Goal: Task Accomplishment & Management: Use online tool/utility

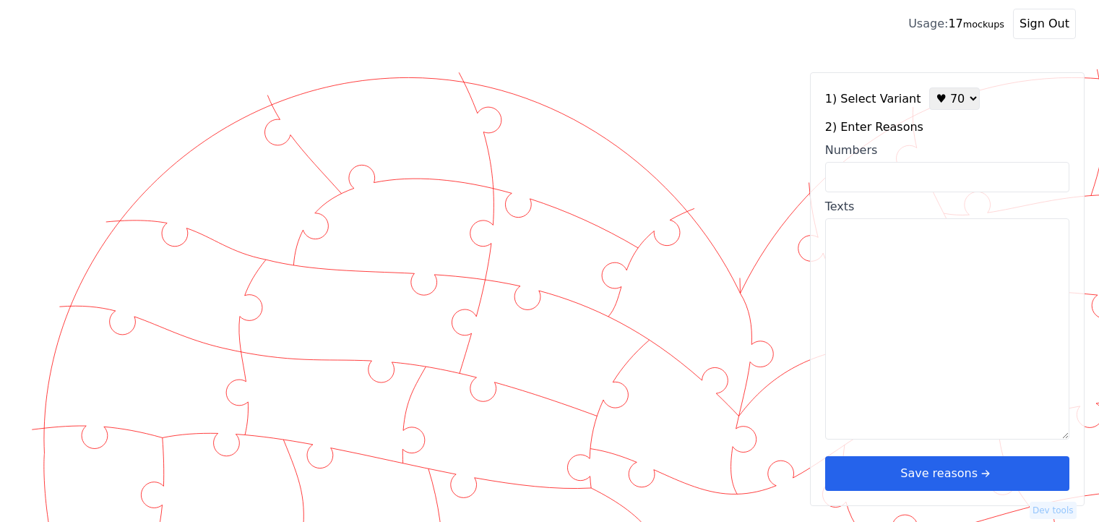
select select "7"
click at [874, 171] on input "Numbers" at bounding box center [947, 177] width 244 height 30
type input "1"
click at [902, 382] on div "1) Select Variant ♥ 12 ♥ 18 ♥ 28 ♥ 40 ♥ 50 ♥ 60 ♥ 70 2) Enter Reasons Numbers 1…" at bounding box center [947, 289] width 275 height 434
type textarea "I love your snuggles"
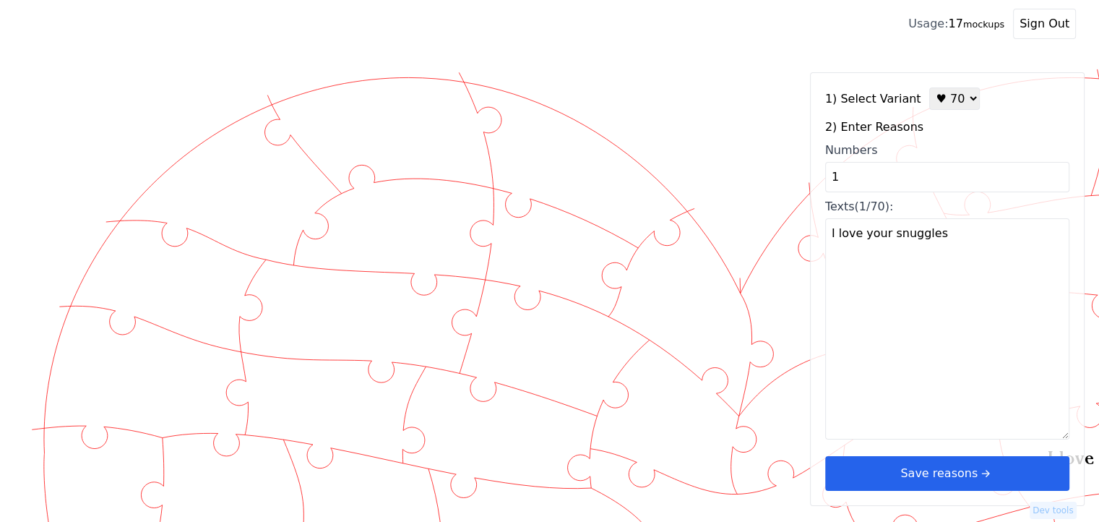
drag, startPoint x: 855, startPoint y: 175, endPoint x: 821, endPoint y: 179, distance: 34.2
click at [821, 179] on div "1) Select Variant ♥ 12 ♥ 18 ♥ 28 ♥ 40 ♥ 50 ♥ 60 ♥ 70 2) Enter Reasons Numbers 1…" at bounding box center [947, 289] width 275 height 434
type input "2"
type textarea "You are beautiful"
click at [895, 355] on textarea "You are beautiful" at bounding box center [947, 328] width 244 height 221
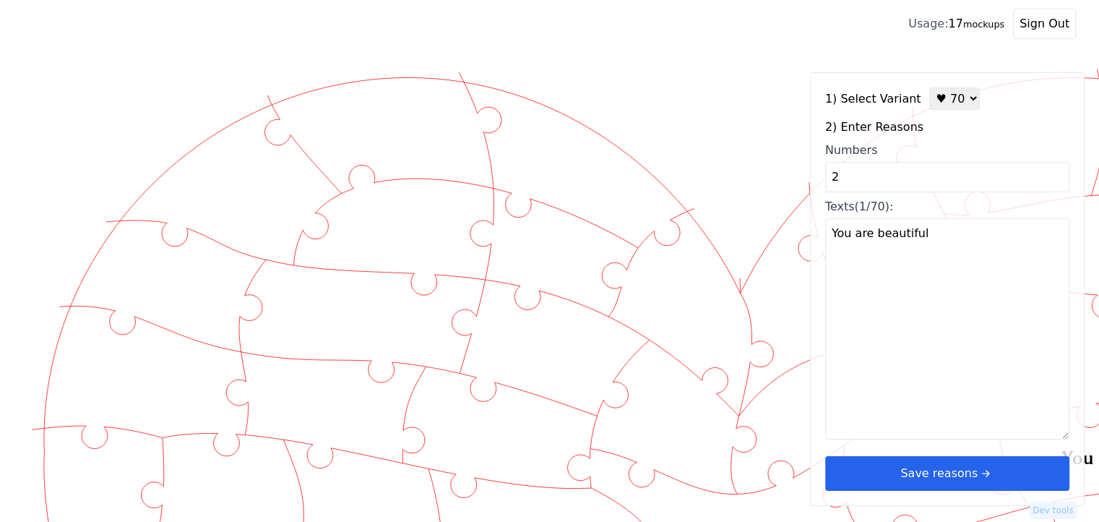
drag, startPoint x: 862, startPoint y: 181, endPoint x: 784, endPoint y: 184, distance: 78.1
click at [784, 62] on div "Created with Snap" at bounding box center [549, 62] width 1053 height 0
type input "3"
type textarea "You love me so much"
click at [893, 320] on textarea "You love me so much" at bounding box center [947, 328] width 244 height 221
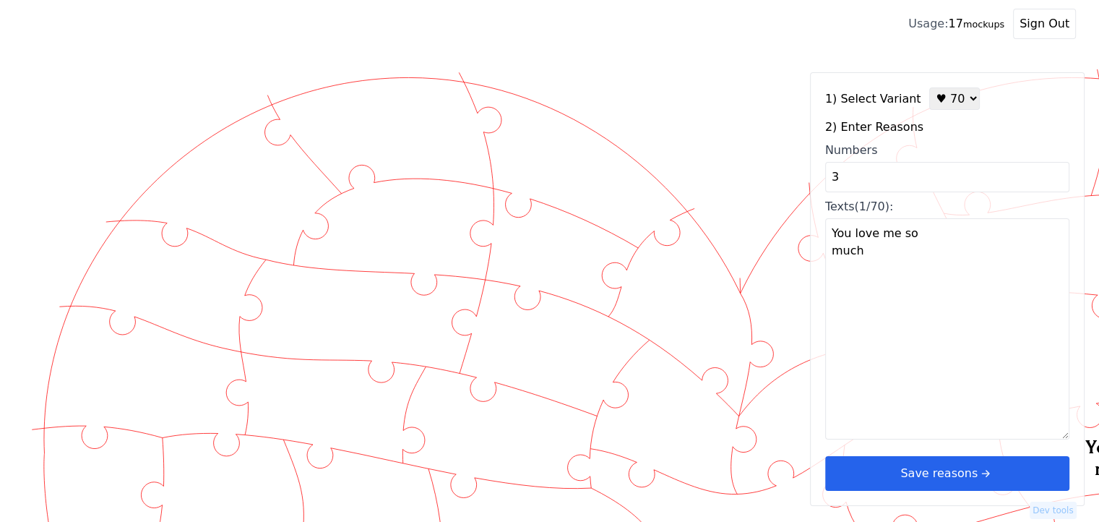
drag, startPoint x: 878, startPoint y: 260, endPoint x: 886, endPoint y: 269, distance: 11.8
click at [886, 269] on textarea "You love me so much" at bounding box center [947, 328] width 244 height 221
drag, startPoint x: 845, startPoint y: 171, endPoint x: 815, endPoint y: 179, distance: 30.7
click at [815, 179] on div "1) Select Variant ♥ 12 ♥ 18 ♥ 28 ♥ 40 ♥ 50 ♥ 60 ♥ 70 2) Enter Reasons Numbers 3…" at bounding box center [947, 289] width 275 height 434
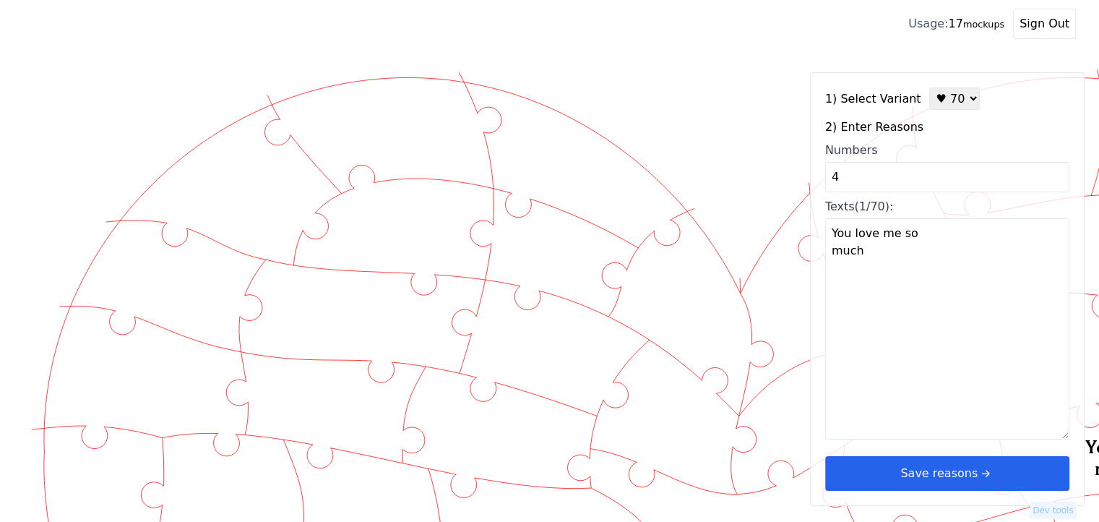
type input "4"
click at [928, 352] on div "1) Select Variant ♥ 12 ♥ 18 ♥ 28 ♥ 40 ♥ 50 ♥ 60 ♥ 70 2) Enter Reasons Numbers 4…" at bounding box center [947, 289] width 275 height 434
type textarea "You have a way of making the simplest moments memorable"
drag, startPoint x: 856, startPoint y: 181, endPoint x: 766, endPoint y: 190, distance: 90.1
click at [766, 62] on div "Created with Snap" at bounding box center [549, 62] width 1053 height 0
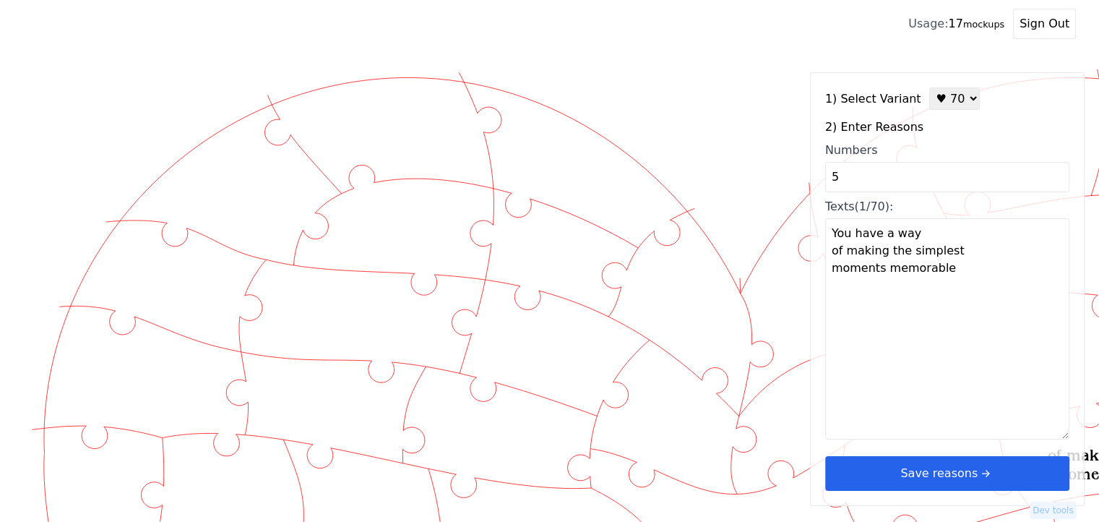
type input "5"
click at [899, 344] on div "1) Select Variant ♥ 12 ♥ 18 ♥ 28 ♥ 40 ♥ 50 ♥ 60 ♥ 70 2) Enter Reasons Numbers 5…" at bounding box center [947, 289] width 275 height 434
type textarea "You're the sunshine on my cloudy days"
drag, startPoint x: 841, startPoint y: 175, endPoint x: 787, endPoint y: 184, distance: 54.9
click at [791, 62] on div "Created with Snap" at bounding box center [549, 62] width 1053 height 0
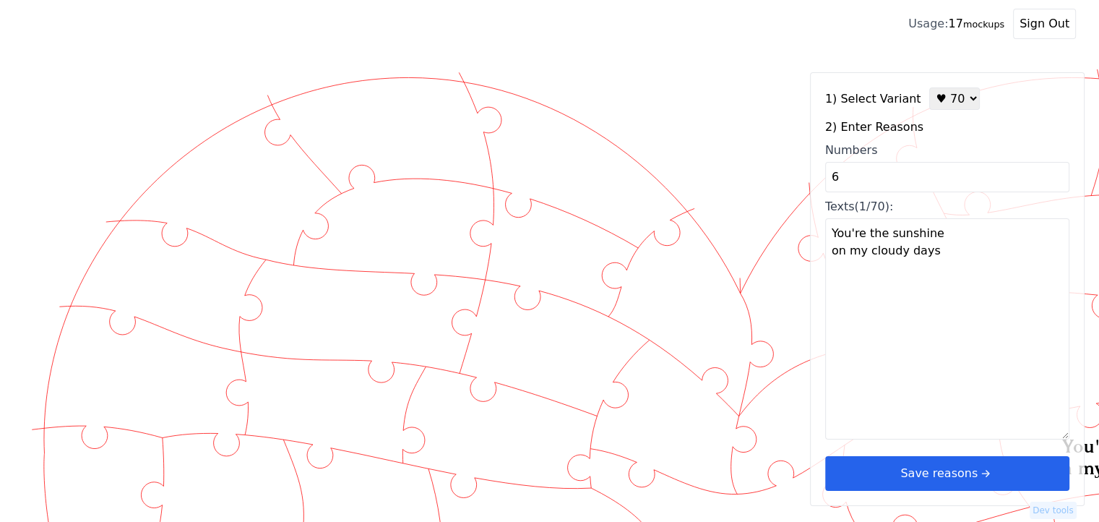
type input "6"
click at [922, 333] on div "1) Select Variant ♥ 12 ♥ 18 ♥ 28 ♥ 40 ♥ 50 ♥ 60 ♥ 70 2) Enter Reasons Numbers 6…" at bounding box center [947, 289] width 275 height 434
type textarea "You're the missing piece in the puzzle of my life"
drag, startPoint x: 849, startPoint y: 176, endPoint x: 824, endPoint y: 176, distance: 24.6
click at [825, 176] on input "6" at bounding box center [947, 177] width 244 height 30
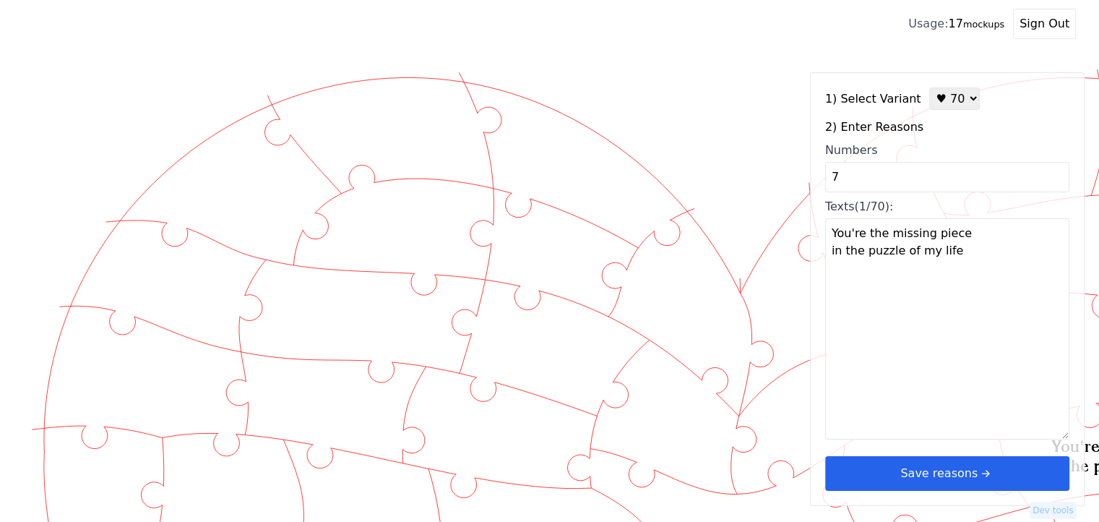
type input "7"
type textarea "I love the way you look at me"
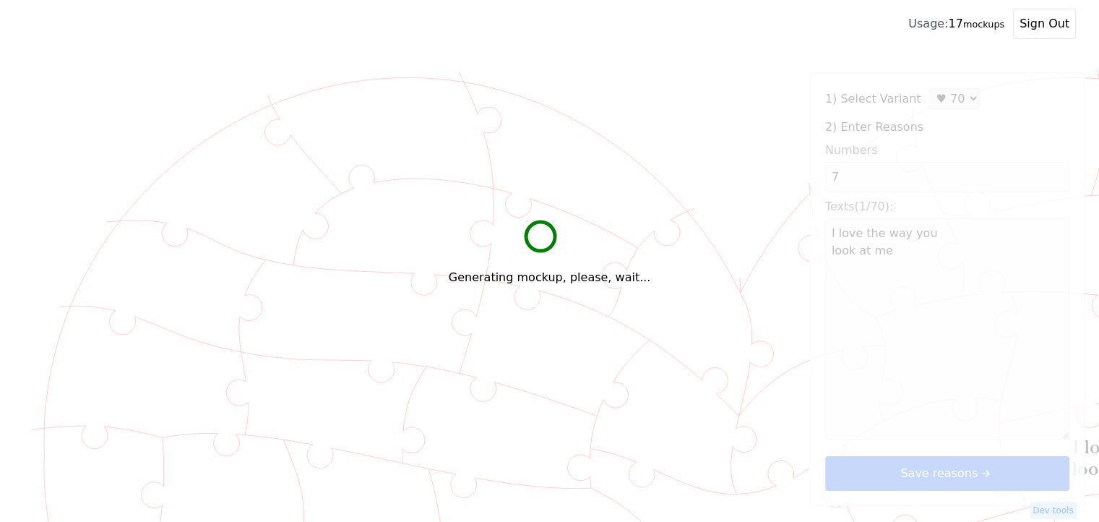
click at [853, 307] on textarea "I love the way you look at me" at bounding box center [947, 328] width 244 height 221
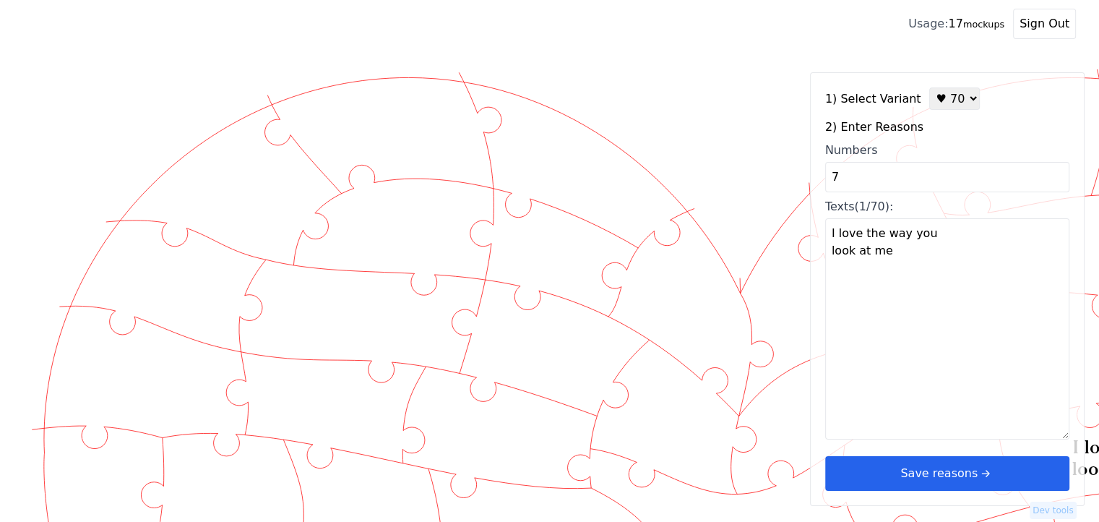
drag, startPoint x: 861, startPoint y: 183, endPoint x: 820, endPoint y: 186, distance: 40.6
click at [821, 184] on div "1) Select Variant ♥ 12 ♥ 18 ♥ 28 ♥ 40 ♥ 50 ♥ 60 ♥ 70 2) Enter Reasons Numbers 7…" at bounding box center [947, 289] width 275 height 434
type input "8"
type textarea "You make my heart race"
click at [900, 322] on textarea "You make my heart race" at bounding box center [947, 328] width 244 height 221
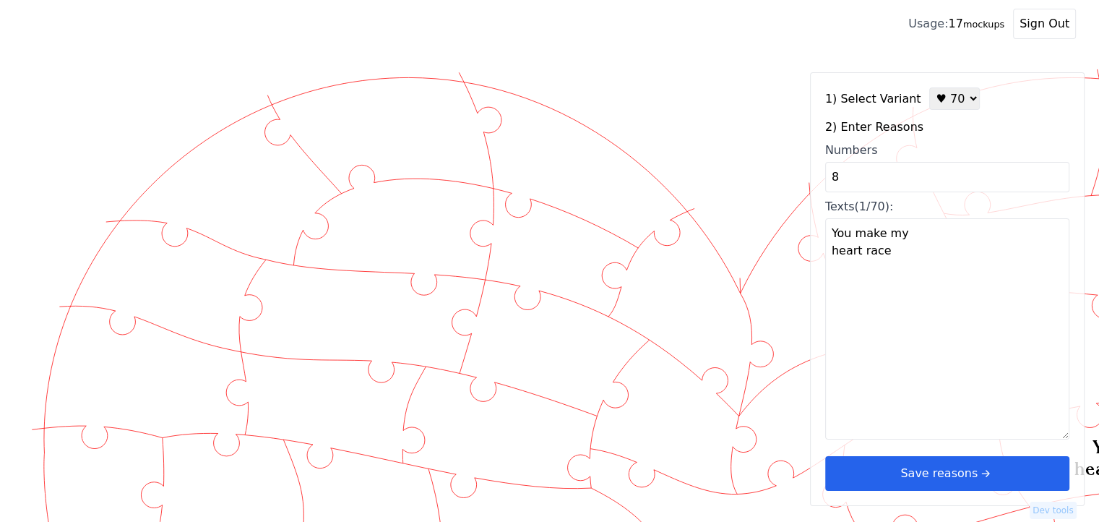
drag, startPoint x: 851, startPoint y: 180, endPoint x: 806, endPoint y: 176, distance: 45.0
click at [807, 62] on div "Created with Snap" at bounding box center [549, 62] width 1053 height 0
type input "9"
type textarea "You see the best in me"
click at [867, 301] on textarea "You see the best in me" at bounding box center [947, 328] width 244 height 221
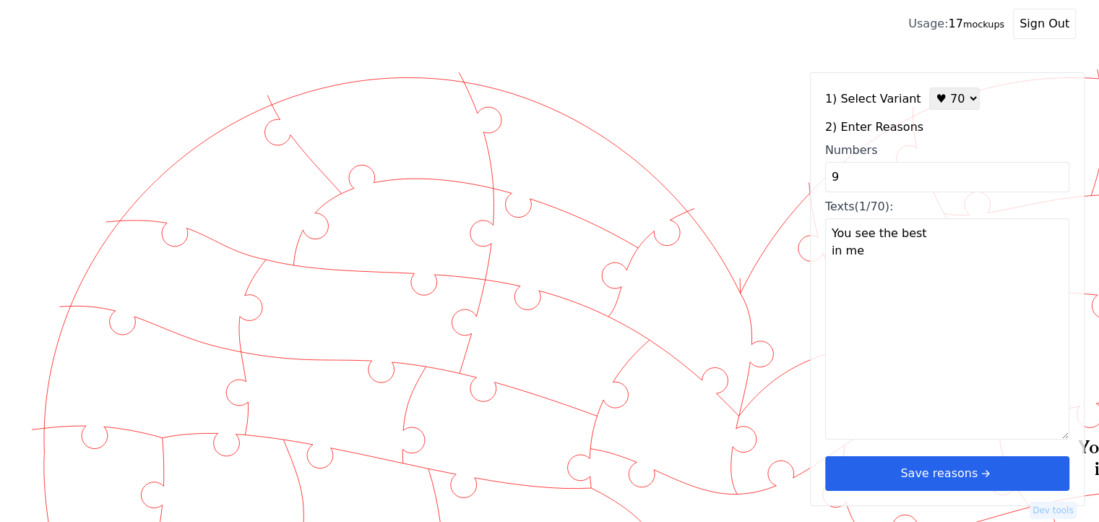
drag, startPoint x: 878, startPoint y: 179, endPoint x: 659, endPoint y: 190, distance: 219.3
click at [659, 62] on div "Created with Snap" at bounding box center [549, 62] width 1053 height 0
type input "10"
type textarea "You are such a good cook"
click at [830, 364] on textarea "You are such a good cook" at bounding box center [947, 328] width 244 height 221
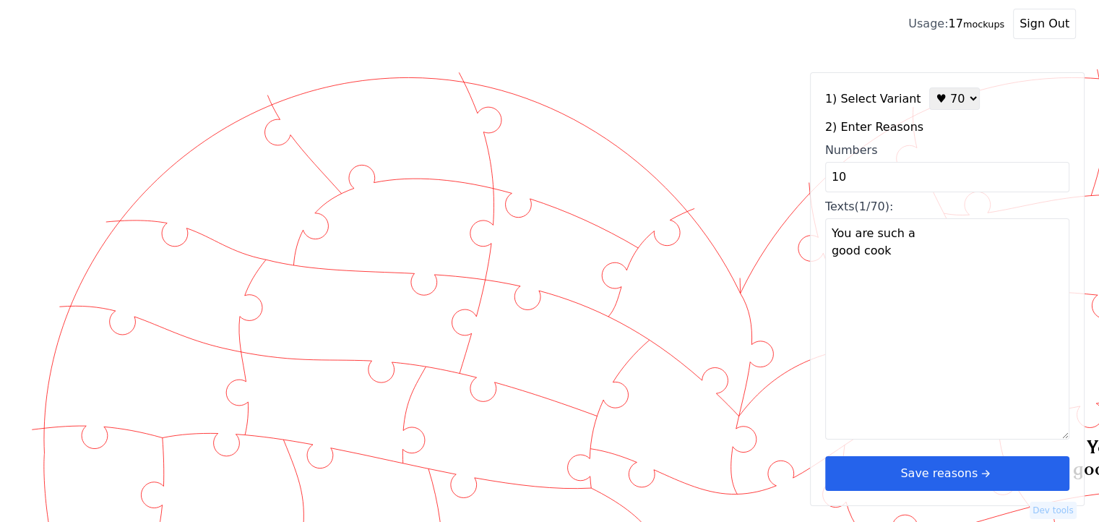
drag, startPoint x: 843, startPoint y: 181, endPoint x: 760, endPoint y: 189, distance: 83.5
click at [760, 62] on div "Created with Snap" at bounding box center [549, 62] width 1053 height 0
type input "22"
type textarea "You are my lucky charm"
click at [867, 322] on textarea "You are my lucky charm" at bounding box center [947, 328] width 244 height 221
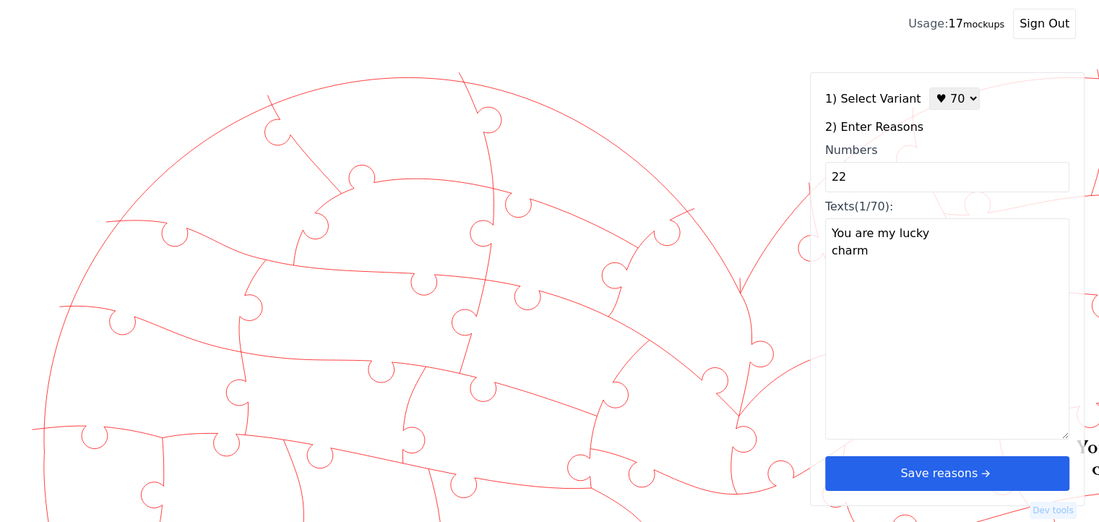
drag, startPoint x: 864, startPoint y: 164, endPoint x: 823, endPoint y: 179, distance: 44.6
click at [823, 179] on div "1) Select Variant ♥ 12 ♥ 18 ♥ 28 ♥ 40 ♥ 50 ♥ 60 ♥ 70 2) Enter Reasons Numbers 2…" at bounding box center [947, 289] width 275 height 434
type input "11"
type textarea "You are my everything"
click at [885, 276] on textarea "You are my everything" at bounding box center [947, 328] width 244 height 221
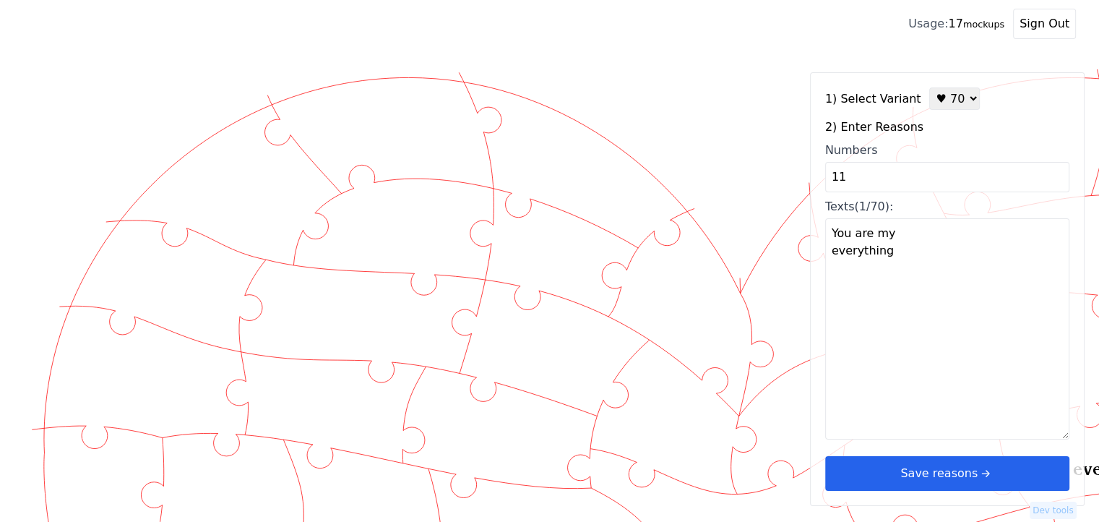
click at [838, 172] on input "11" at bounding box center [947, 177] width 244 height 30
drag, startPoint x: 846, startPoint y: 177, endPoint x: 825, endPoint y: 180, distance: 21.2
click at [825, 180] on input "11" at bounding box center [947, 177] width 244 height 30
type input "12"
type textarea "You are my very best friend"
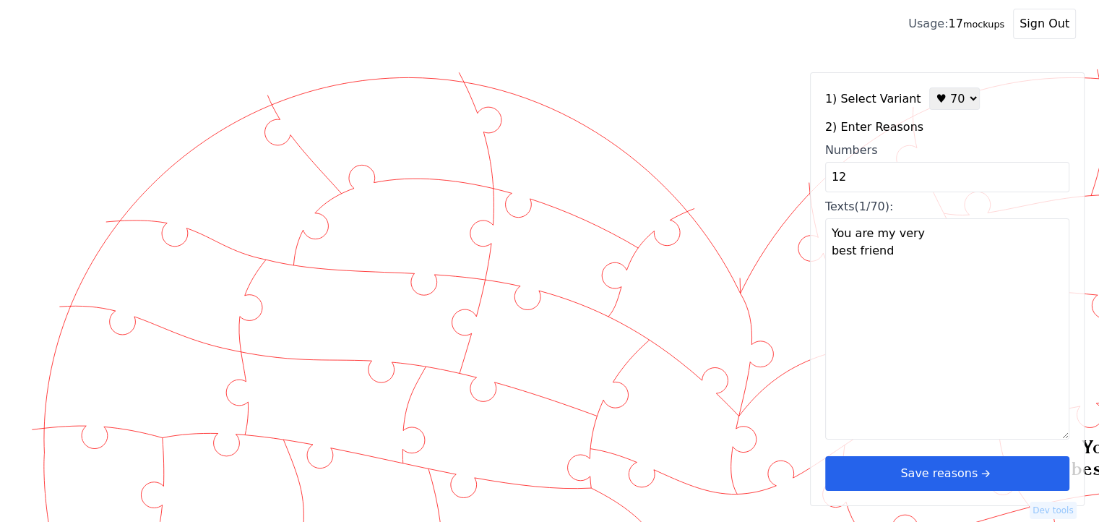
click at [893, 296] on textarea "You are my very best friend" at bounding box center [947, 328] width 244 height 221
drag, startPoint x: 849, startPoint y: 186, endPoint x: 821, endPoint y: 183, distance: 27.6
click at [821, 183] on div "1) Select Variant ♥ 12 ♥ 18 ♥ 28 ♥ 40 ♥ 50 ♥ 60 ♥ 70 2) Enter Reasons Numbers 1…" at bounding box center [947, 289] width 275 height 434
type input "13"
click at [912, 326] on div "1) Select Variant ♥ 12 ♥ 18 ♥ 28 ♥ 40 ♥ 50 ♥ 60 ♥ 70 2) Enter Reasons Numbers 1…" at bounding box center [947, 289] width 275 height 434
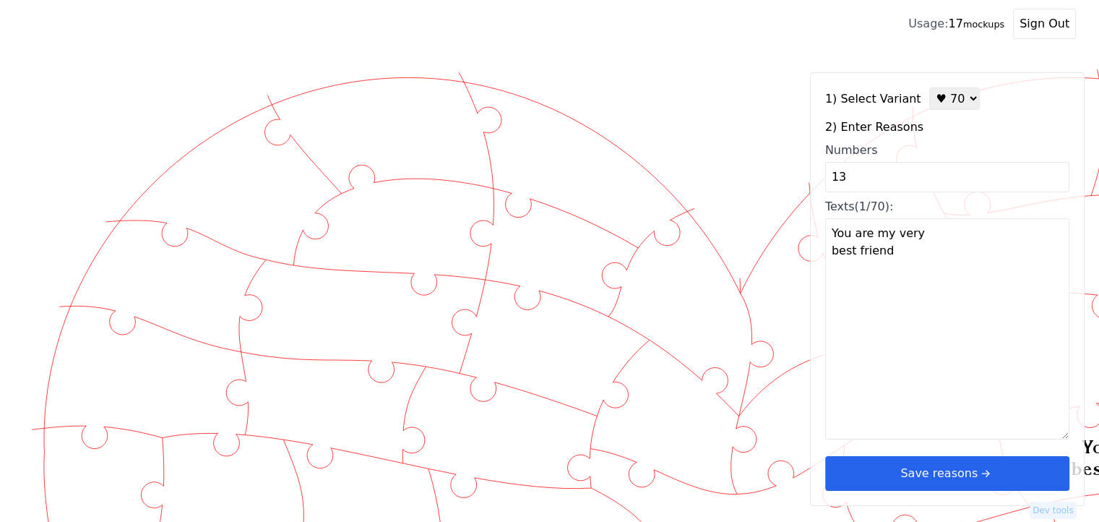
type textarea "When we’re together, all my problems disappear"
drag, startPoint x: 861, startPoint y: 181, endPoint x: 798, endPoint y: 183, distance: 62.9
click at [798, 62] on div "Created with Snap" at bounding box center [549, 62] width 1053 height 0
type input "14"
click at [909, 271] on div "1) Select Variant ♥ 12 ♥ 18 ♥ 28 ♥ 40 ♥ 50 ♥ 60 ♥ 70 2) Enter Reasons Numbers 1…" at bounding box center [947, 289] width 275 height 434
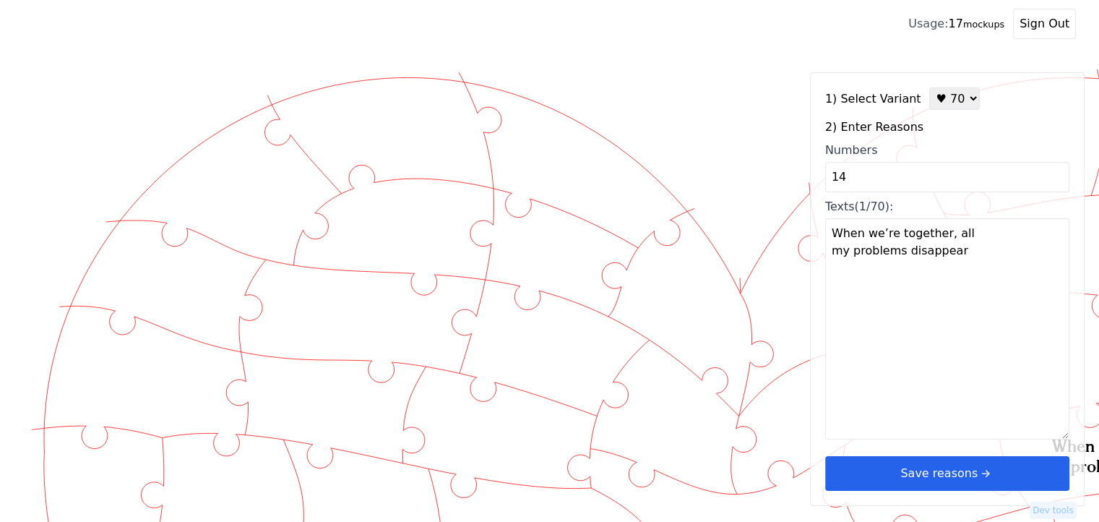
type textarea "You have the courage to chase your dreams"
drag, startPoint x: 825, startPoint y: 173, endPoint x: 758, endPoint y: 173, distance: 66.5
click at [757, 62] on div "Created with Snap" at bounding box center [549, 62] width 1053 height 0
type input "15"
type textarea "You always keep your promises"
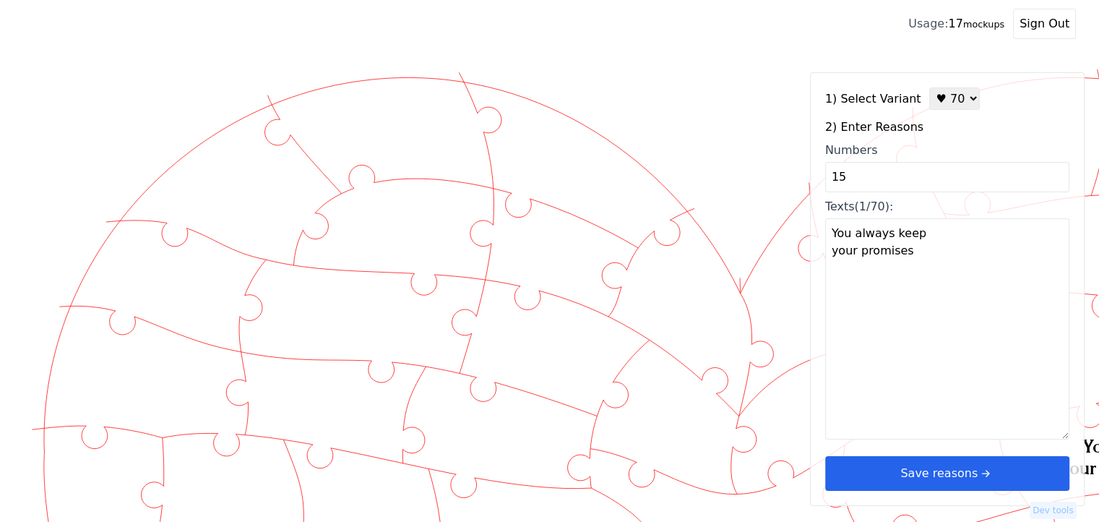
click at [875, 306] on textarea "You always keep your promises" at bounding box center [947, 328] width 244 height 221
drag, startPoint x: 863, startPoint y: 184, endPoint x: 809, endPoint y: 183, distance: 54.2
click at [809, 62] on div "Created with Snap" at bounding box center [549, 62] width 1053 height 0
type input "16"
type textarea "With you I can be myself"
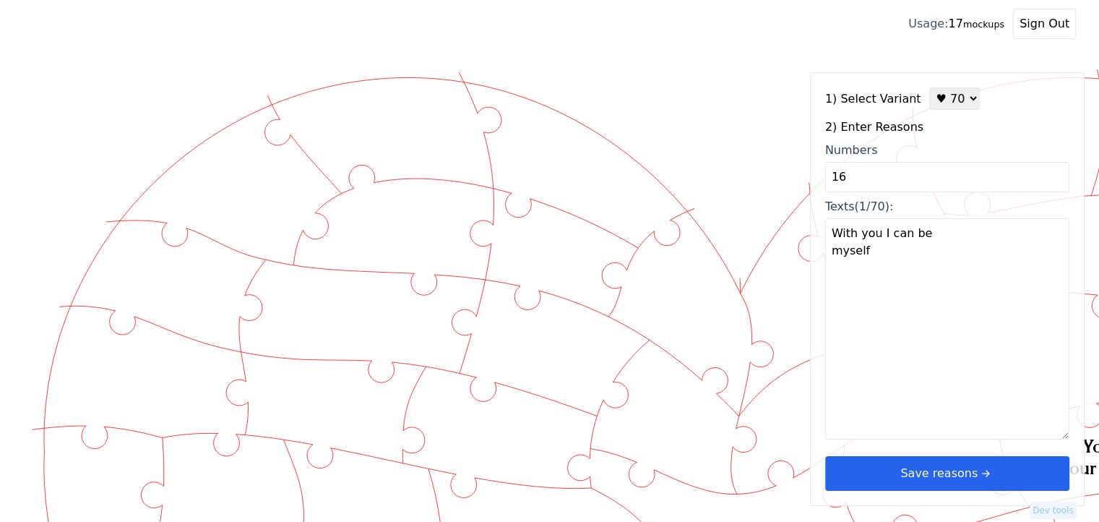
click at [885, 294] on textarea "With you I can be myself" at bounding box center [947, 328] width 244 height 221
drag, startPoint x: 864, startPoint y: 168, endPoint x: 765, endPoint y: 182, distance: 100.8
click at [765, 62] on div "Created with Snap" at bounding box center [549, 62] width 1053 height 0
type input "17"
click at [988, 276] on div "1) Select Variant ♥ 12 ♥ 18 ♥ 28 ♥ 40 ♥ 50 ♥ 60 ♥ 70 2) Enter Reasons Numbers 1…" at bounding box center [947, 289] width 275 height 434
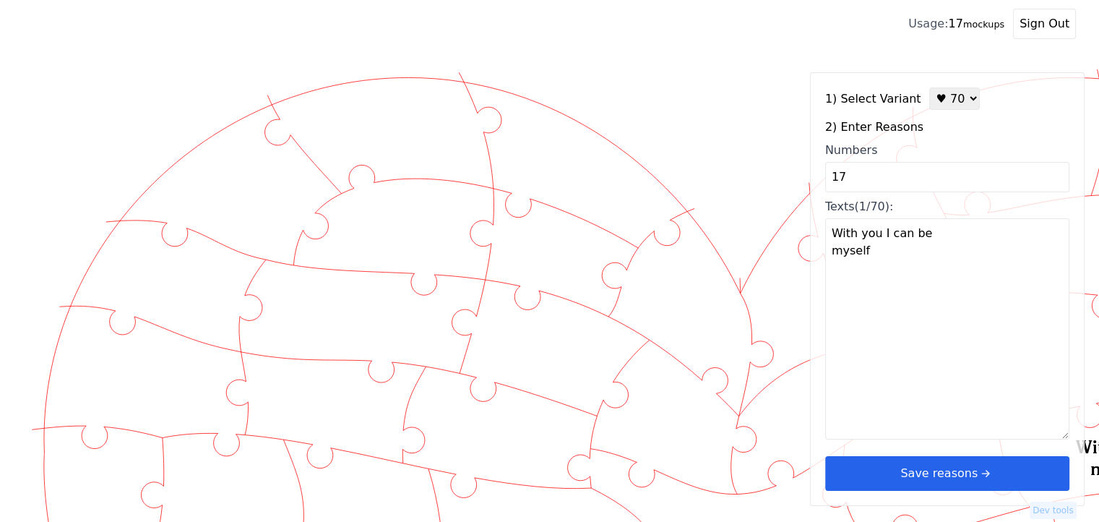
type textarea "We understand each other so well"
drag, startPoint x: 849, startPoint y: 176, endPoint x: 792, endPoint y: 181, distance: 57.3
click at [792, 62] on div "Created with Snap" at bounding box center [549, 62] width 1053 height 0
type input "198"
type textarea "198"
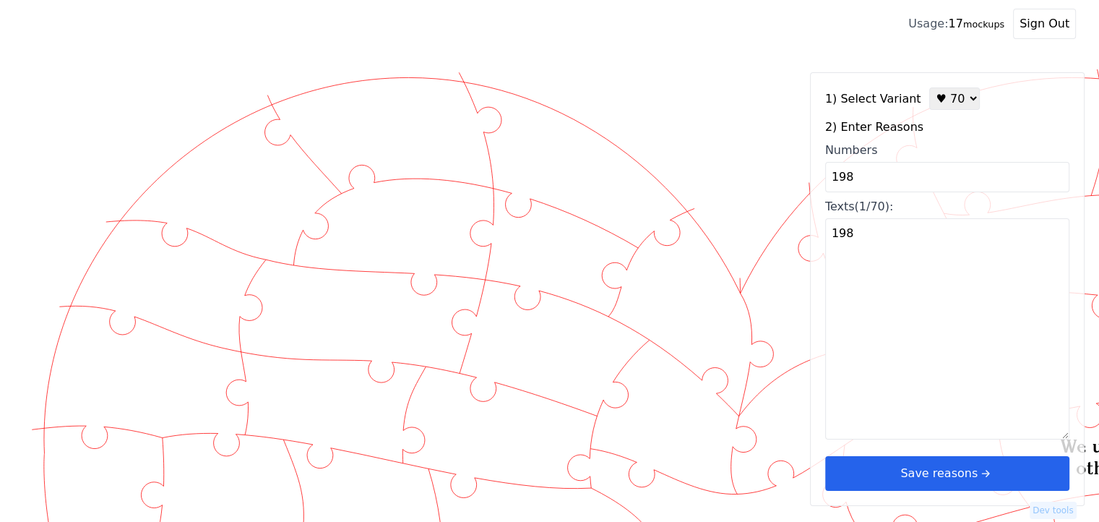
click at [869, 274] on textarea "198" at bounding box center [947, 328] width 244 height 221
drag, startPoint x: 857, startPoint y: 153, endPoint x: 849, endPoint y: 162, distance: 12.8
click at [850, 160] on label "Numbers 198" at bounding box center [947, 167] width 244 height 51
drag, startPoint x: 871, startPoint y: 176, endPoint x: 763, endPoint y: 182, distance: 107.8
click at [760, 62] on div "Created with Snap" at bounding box center [549, 62] width 1053 height 0
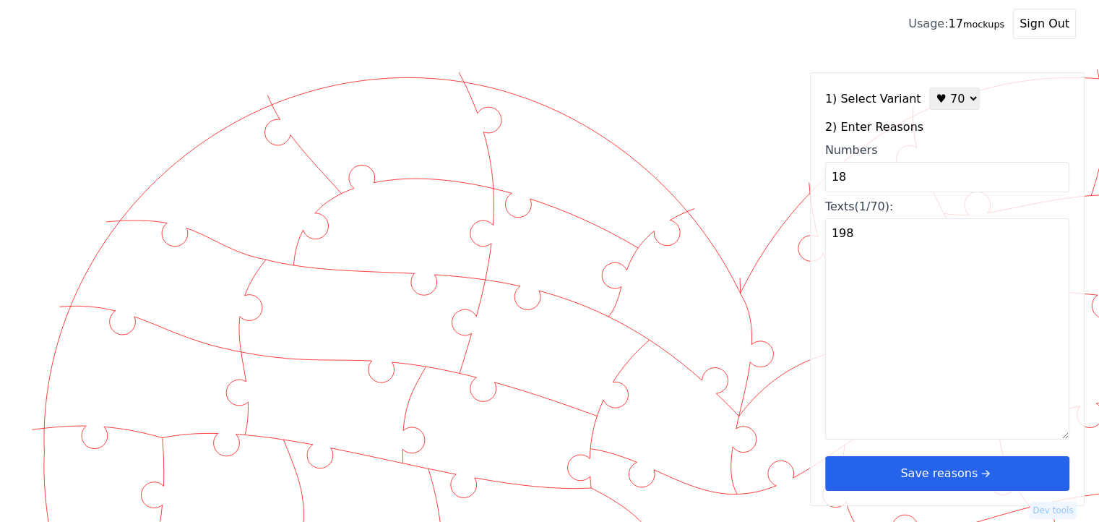
type input "18"
type textarea "I always wanna be in your arms"
click at [940, 297] on textarea "I always wanna be in your arms" at bounding box center [947, 328] width 244 height 221
drag, startPoint x: 856, startPoint y: 177, endPoint x: 807, endPoint y: 181, distance: 49.3
click at [807, 62] on div "Created with Snap" at bounding box center [549, 62] width 1053 height 0
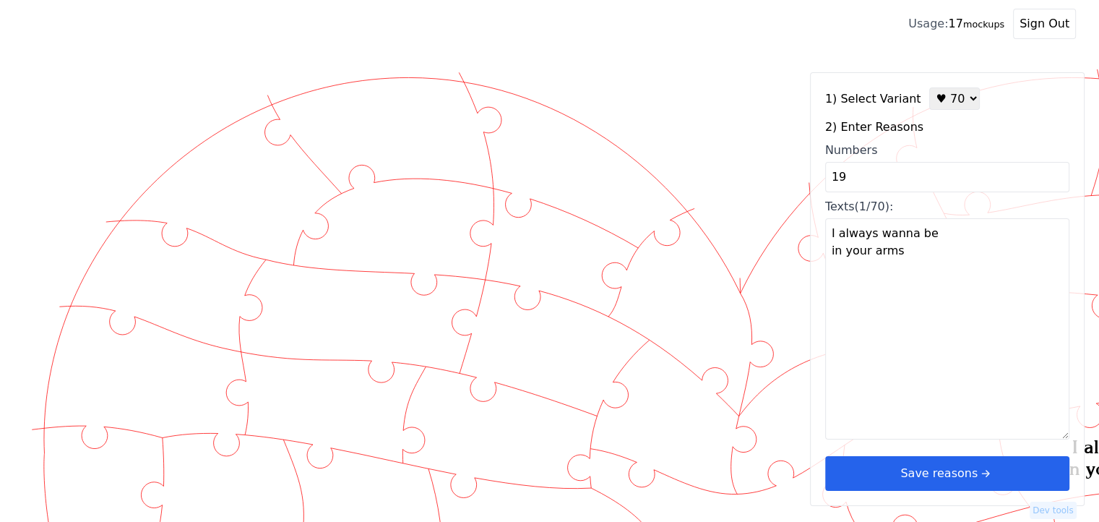
type input "19"
click at [869, 245] on div "1) Select Variant ♥ 12 ♥ 18 ♥ 28 ♥ 40 ♥ 50 ♥ 60 ♥ 70 2) Enter Reasons Numbers 1…" at bounding box center [947, 289] width 275 height 434
type textarea "I cherish the way you make me feel special"
click at [853, 177] on input "19" at bounding box center [947, 177] width 244 height 30
click at [922, 179] on input "19 20 21 22 23 242" at bounding box center [947, 177] width 244 height 30
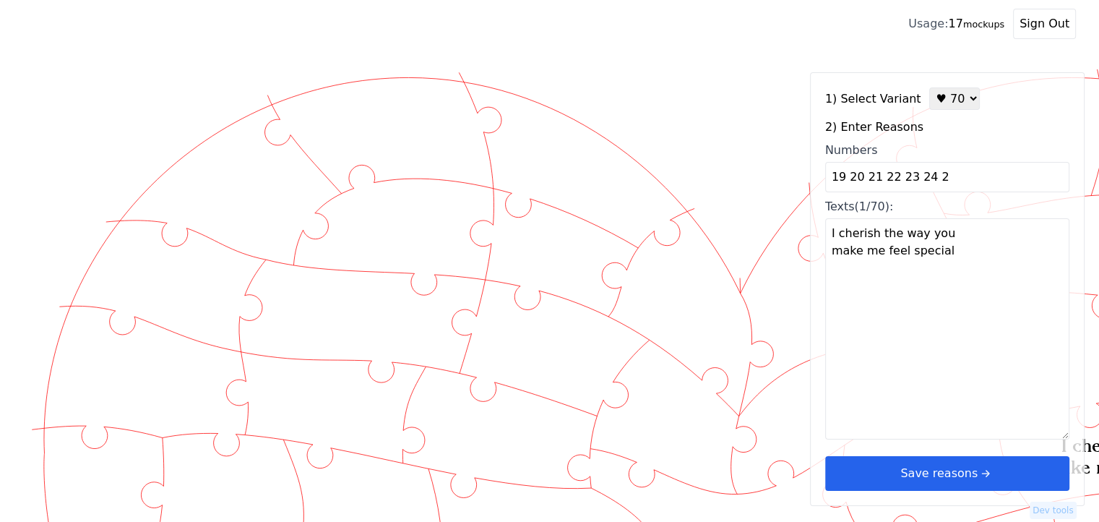
click at [937, 179] on input "19 20 21 22 23 24 2" at bounding box center [947, 177] width 244 height 30
type input "19 20 21 22 23 24 25 26 27 28 29 30"
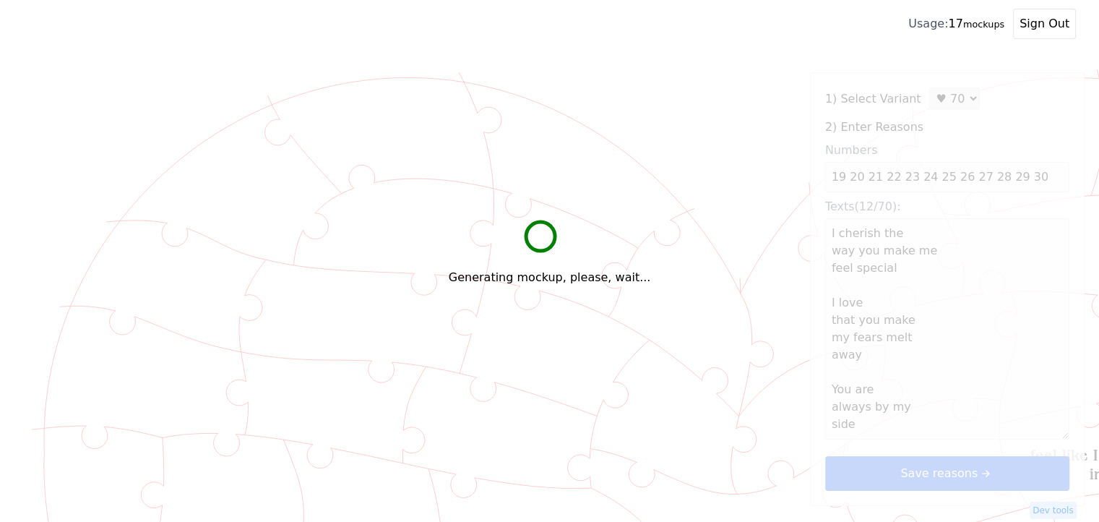
type textarea "I cherish the way you make me feel special I love that you make my fears melt a…"
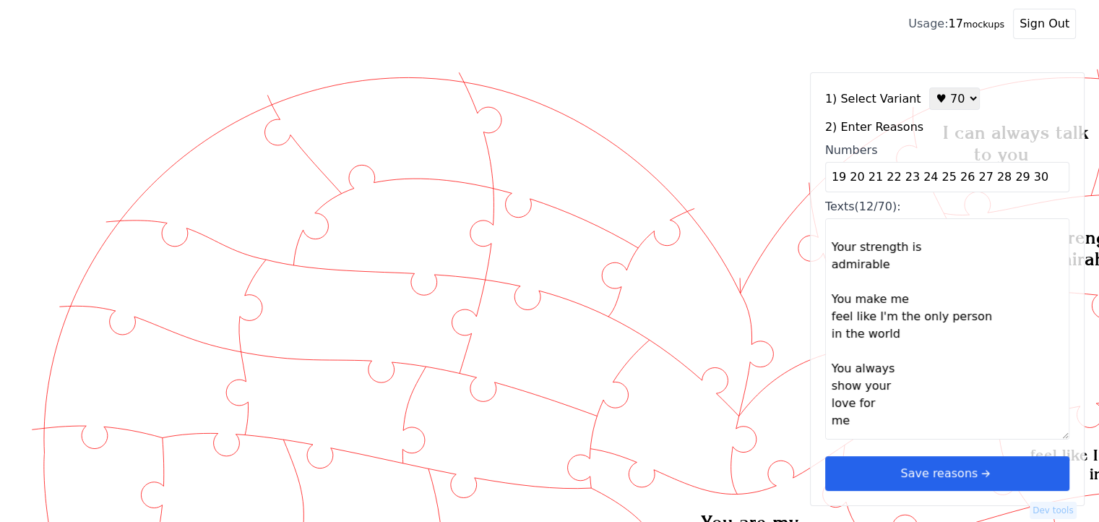
scroll to position [289, 0]
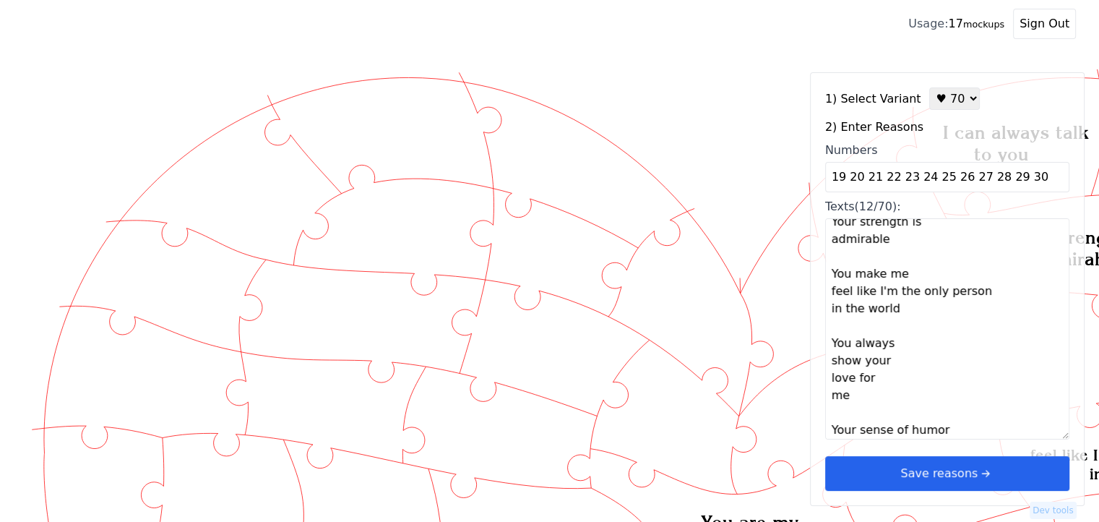
drag, startPoint x: 860, startPoint y: 400, endPoint x: 841, endPoint y: 377, distance: 29.2
click at [842, 378] on textarea "I cherish the way you make me feel special I love that you make my fears melt a…" at bounding box center [947, 328] width 244 height 221
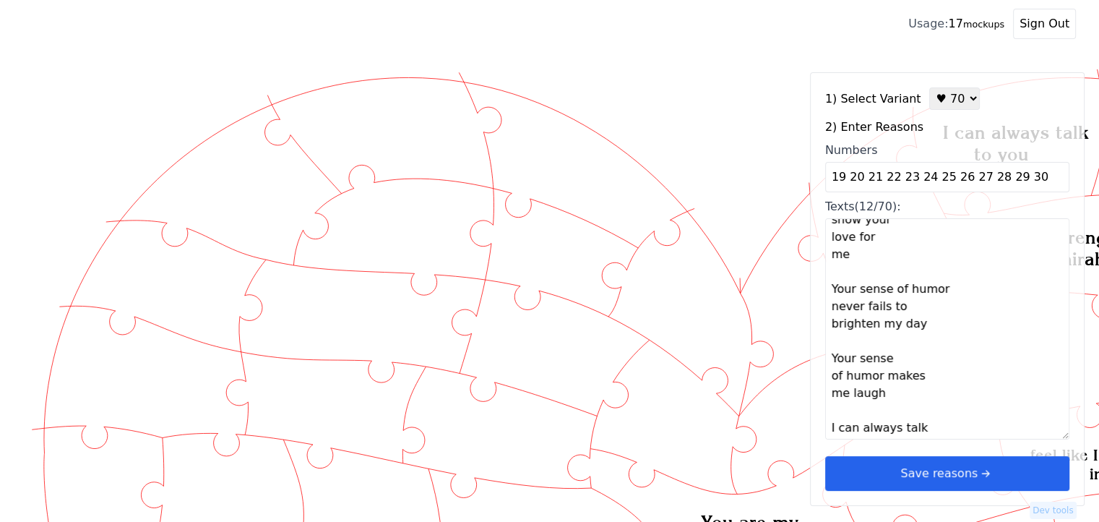
scroll to position [434, 0]
drag, startPoint x: 919, startPoint y: 323, endPoint x: 828, endPoint y: 287, distance: 97.3
click at [828, 287] on textarea "I cherish the way you make me feel special I love that you make my fears melt a…" at bounding box center [947, 328] width 244 height 221
drag, startPoint x: 885, startPoint y: 387, endPoint x: 821, endPoint y: 356, distance: 70.8
click at [821, 356] on div "1) Select Variant ♥ 12 ♥ 18 ♥ 28 ♥ 40 ♥ 50 ♥ 60 ♥ 70 2) Enter Reasons Numbers 1…" at bounding box center [947, 289] width 275 height 434
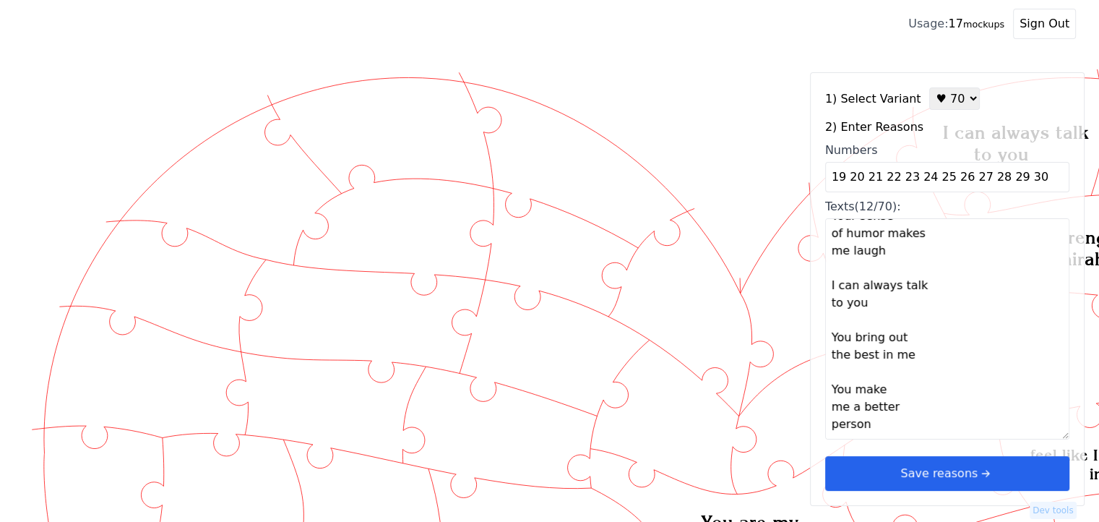
scroll to position [607, 0]
drag, startPoint x: 1035, startPoint y: 175, endPoint x: 610, endPoint y: 174, distance: 425.0
click at [610, 62] on div "Created with Snap" at bounding box center [549, 62] width 1053 height 0
type input "31"
type textarea "You make my heart smile"
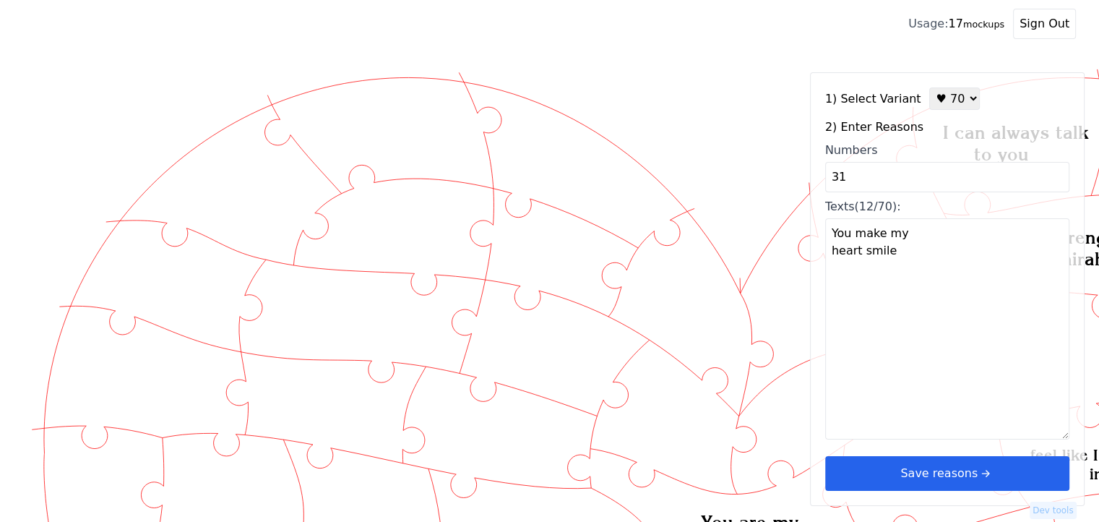
click at [924, 257] on textarea "You make my heart smile" at bounding box center [947, 328] width 244 height 221
drag, startPoint x: 847, startPoint y: 182, endPoint x: 796, endPoint y: 182, distance: 51.3
click at [796, 62] on div "Created with Snap" at bounding box center [549, 62] width 1053 height 0
type input "32"
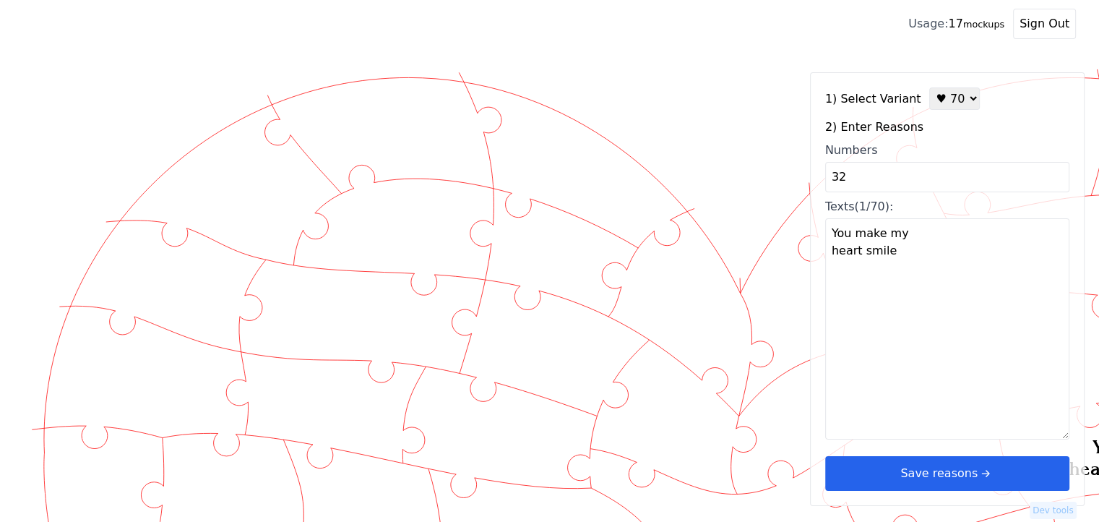
click at [911, 340] on div "1) Select Variant ♥ 12 ♥ 18 ♥ 28 ♥ 40 ♥ 50 ♥ 60 ♥ 70 2) Enter Reasons Numbers 3…" at bounding box center [947, 289] width 275 height 434
type textarea "You know how to cheer me up when I'm sad"
drag, startPoint x: 880, startPoint y: 185, endPoint x: 775, endPoint y: 186, distance: 104.8
click at [775, 62] on div "Created with Snap" at bounding box center [549, 62] width 1053 height 0
type input "33"
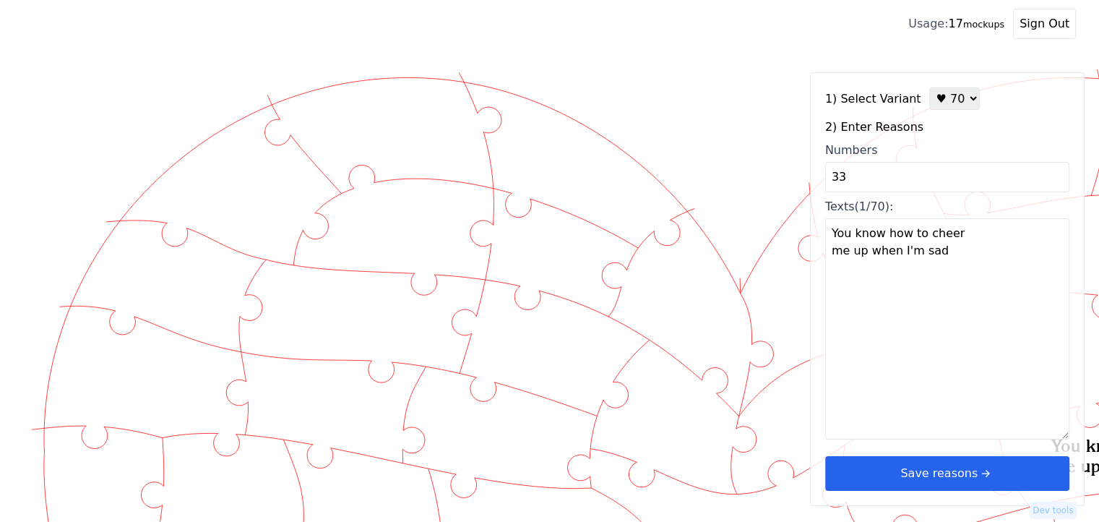
click at [911, 317] on div "1) Select Variant ♥ 12 ♥ 18 ♥ 28 ♥ 40 ♥ 50 ♥ 60 ♥ 70 2) Enter Reasons Numbers 3…" at bounding box center [947, 289] width 275 height 434
type textarea "You have a heart full of love, and I'm lucky to experience it"
drag, startPoint x: 863, startPoint y: 184, endPoint x: 789, endPoint y: 189, distance: 73.9
click at [789, 62] on div "Created with Snap" at bounding box center [549, 62] width 1053 height 0
type input "34"
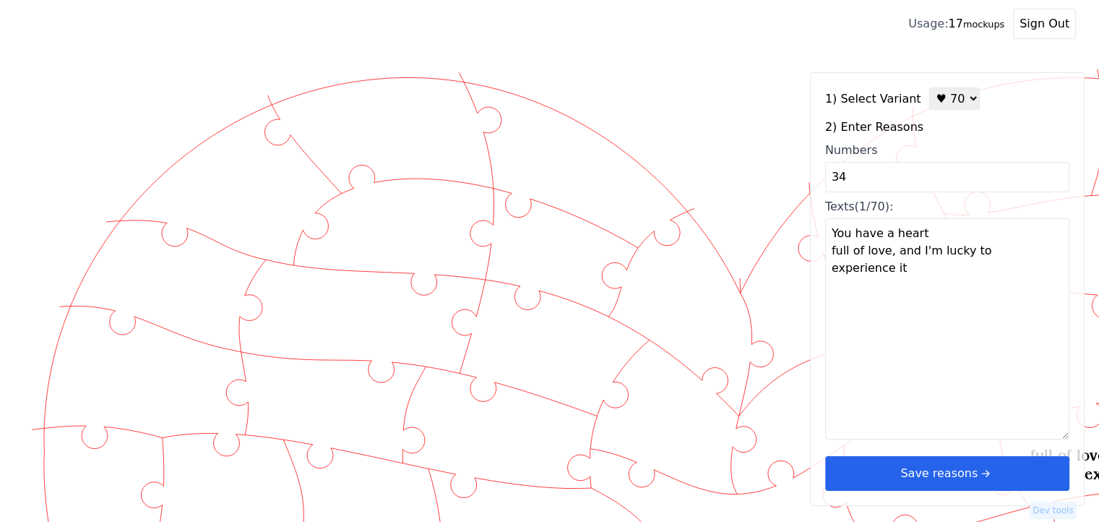
click at [919, 220] on div "1) Select Variant ♥ 12 ♥ 18 ♥ 28 ♥ 40 ♥ 50 ♥ 60 ♥ 70 2) Enter Reasons Numbers 3…" at bounding box center [947, 289] width 275 height 434
type textarea "The day I met you, I found my missing piece"
drag, startPoint x: 872, startPoint y: 183, endPoint x: 737, endPoint y: 184, distance: 134.4
click at [737, 62] on div "Created with Snap" at bounding box center [549, 62] width 1053 height 0
type input "35"
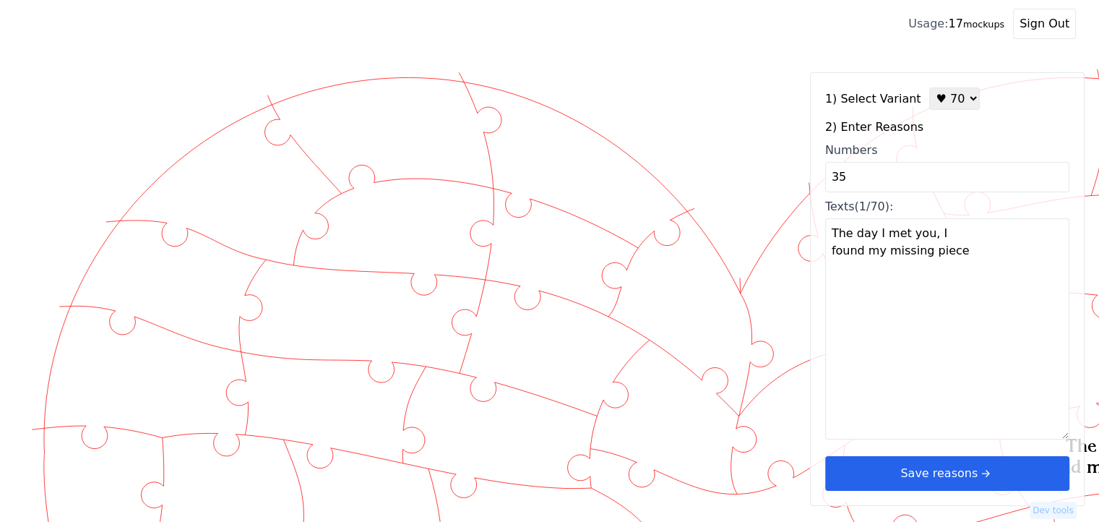
click at [869, 258] on div "1) Select Variant ♥ 12 ♥ 18 ♥ 28 ♥ 40 ♥ 50 ♥ 60 ♥ 70 2) Enter Reasons Numbers 3…" at bounding box center [947, 289] width 275 height 434
type textarea "Because when you laugh it makes me laugh"
click at [765, 62] on div "Created with Snap" at bounding box center [549, 62] width 1053 height 0
drag, startPoint x: 817, startPoint y: 177, endPoint x: 757, endPoint y: 180, distance: 60.1
click at [755, 62] on div "Created with Snap" at bounding box center [549, 62] width 1053 height 0
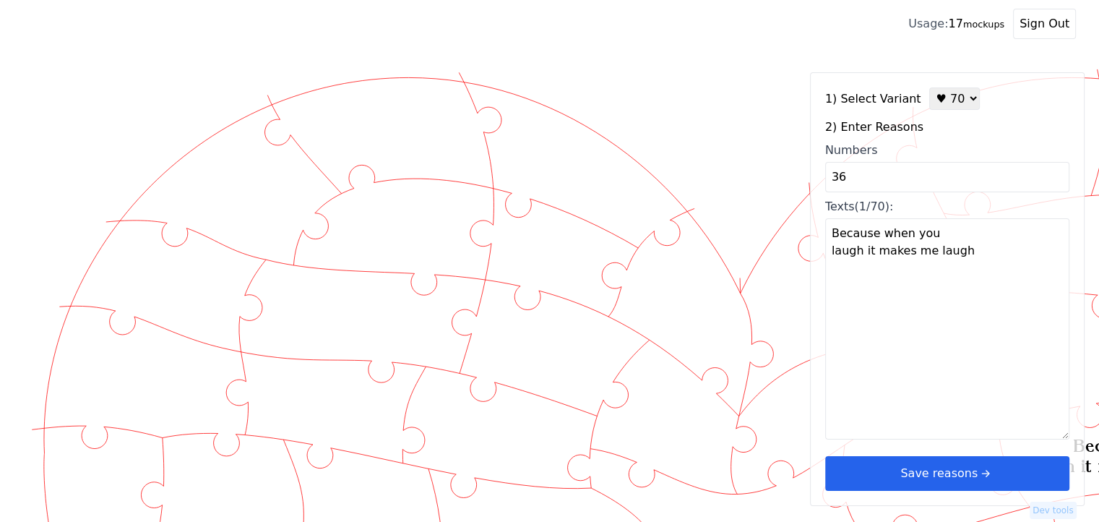
type input "36"
type textarea "You complete me"
click at [893, 263] on textarea "You complete me" at bounding box center [947, 328] width 244 height 221
drag, startPoint x: 880, startPoint y: 177, endPoint x: 746, endPoint y: 192, distance: 134.5
click at [747, 62] on div "Created with Snap" at bounding box center [549, 62] width 1053 height 0
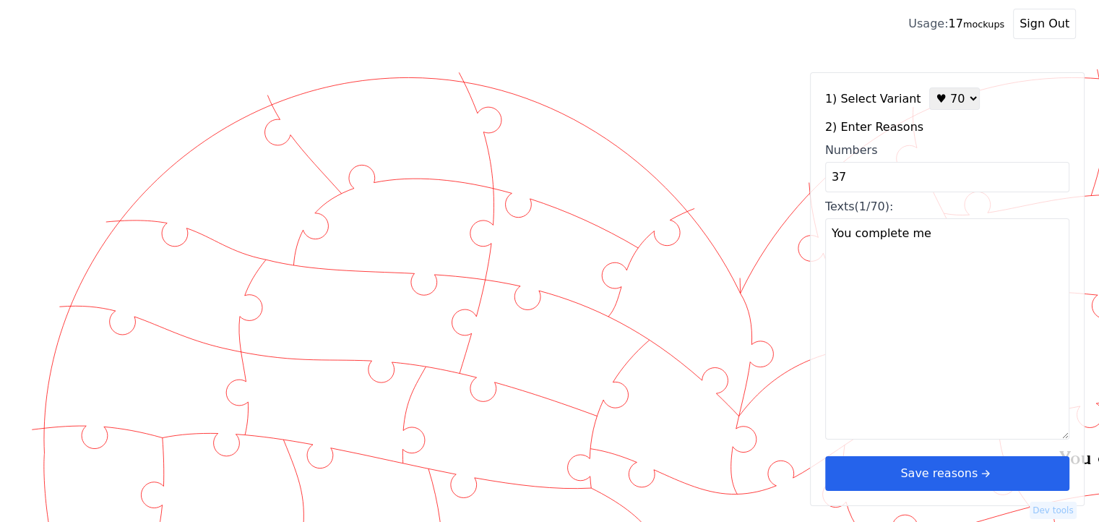
type input "37"
click at [883, 268] on div "1) Select Variant ♥ 12 ♥ 18 ♥ 28 ♥ 40 ♥ 50 ♥ 60 ♥ 70 2) Enter Reasons Numbers 3…" at bounding box center [947, 289] width 275 height 434
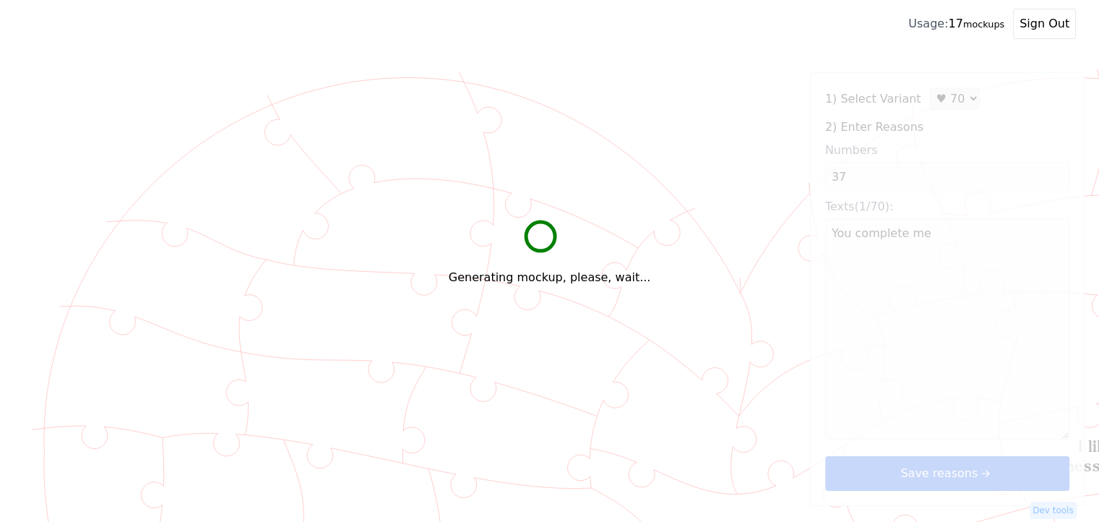
type textarea "I like you for your kindness and compassion"
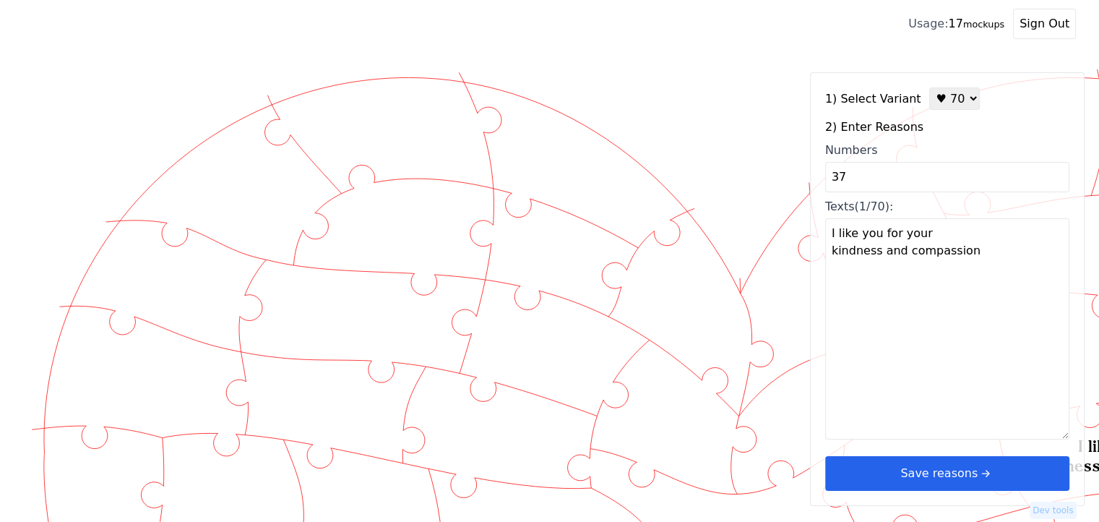
drag, startPoint x: 875, startPoint y: 185, endPoint x: 757, endPoint y: 183, distance: 118.6
click at [755, 62] on div "Created with Snap" at bounding box center [549, 62] width 1053 height 0
type input "38"
click at [872, 267] on div "1) Select Variant ♥ 12 ♥ 18 ♥ 28 ♥ 40 ♥ 50 ♥ 60 ♥ 70 2) Enter Reasons Numbers 3…" at bounding box center [947, 289] width 275 height 434
type textarea "You always make time for just the two of us"
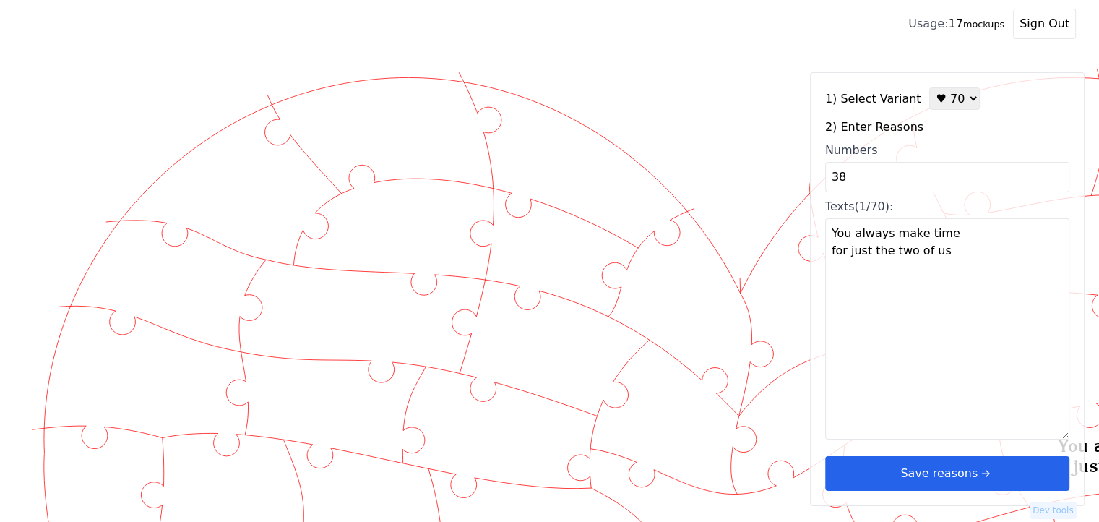
drag, startPoint x: 873, startPoint y: 184, endPoint x: 757, endPoint y: 181, distance: 115.7
click at [757, 62] on div "Created with Snap" at bounding box center [549, 62] width 1053 height 0
type input "39"
click at [850, 248] on div "1) Select Variant ♥ 12 ♥ 18 ♥ 28 ♥ 40 ♥ 50 ♥ 60 ♥ 70 2) Enter Reasons Numbers 3…" at bounding box center [947, 289] width 275 height 434
type textarea "You make me feel special every day"
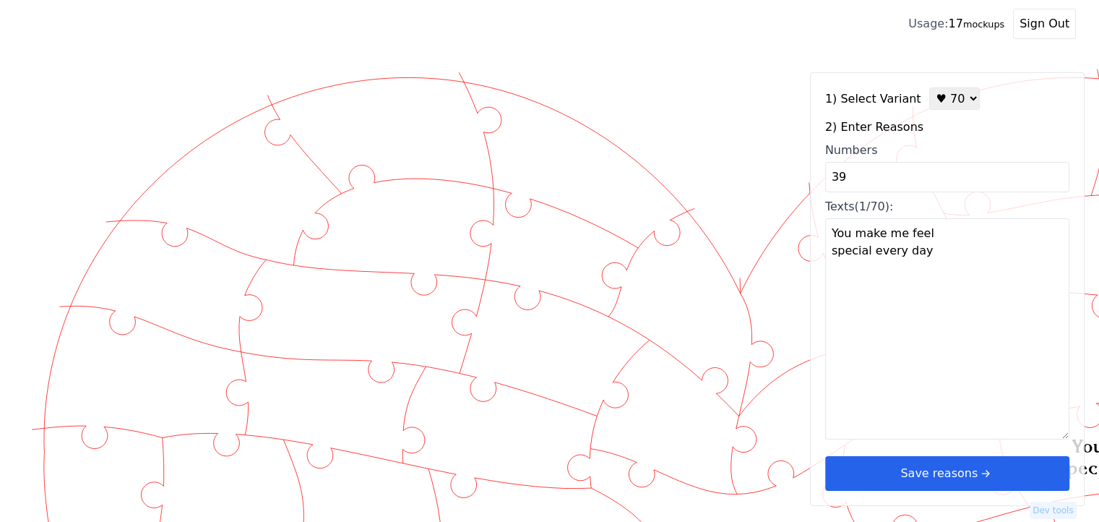
drag, startPoint x: 859, startPoint y: 174, endPoint x: 775, endPoint y: 177, distance: 83.9
click at [775, 62] on div "Created with Snap" at bounding box center [549, 62] width 1053 height 0
type input "40"
click at [879, 256] on div "1) Select Variant ♥ 12 ♥ 18 ♥ 28 ♥ 40 ♥ 50 ♥ 60 ♥ 70 2) Enter Reasons Numbers 4…" at bounding box center [947, 289] width 275 height 434
type textarea "You're smart and dedicated to your job"
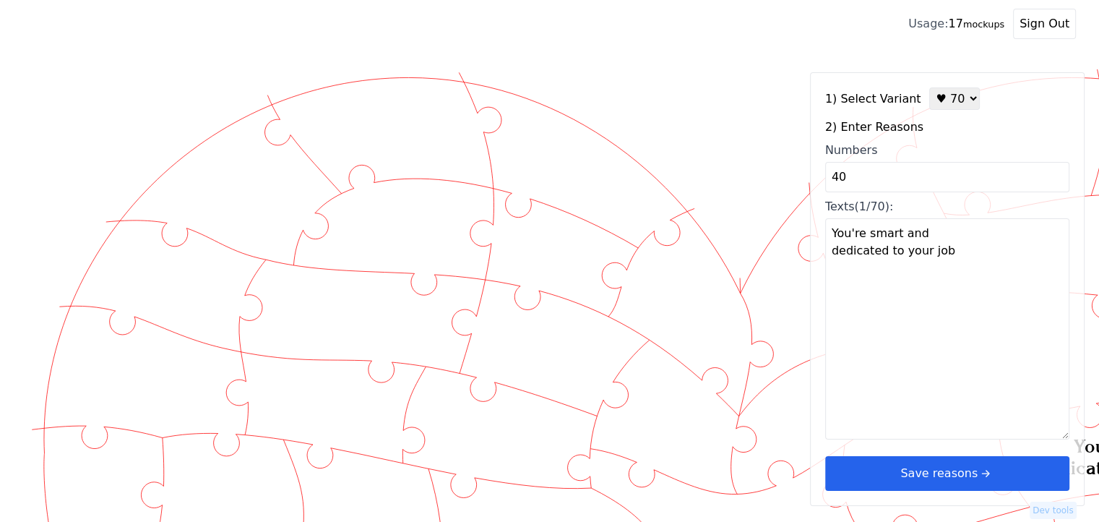
drag, startPoint x: 841, startPoint y: 174, endPoint x: 795, endPoint y: 171, distance: 45.6
click at [796, 62] on div "Created with Snap" at bounding box center [549, 62] width 1053 height 0
type input "41"
type textarea "Your loyalty is unmatched"
drag, startPoint x: 938, startPoint y: 302, endPoint x: 929, endPoint y: 313, distance: 14.3
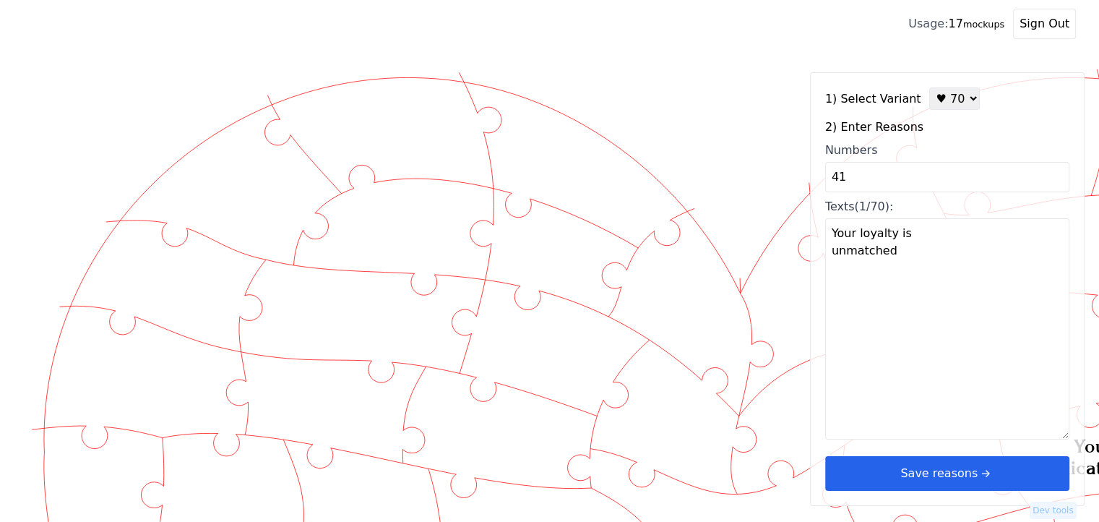
click at [940, 301] on textarea "Your loyalty is unmatched" at bounding box center [947, 328] width 244 height 221
drag, startPoint x: 867, startPoint y: 183, endPoint x: 775, endPoint y: 183, distance: 91.8
click at [778, 62] on div "Created with Snap" at bounding box center [549, 62] width 1053 height 0
type input "42"
type textarea "You're the calm in the storm"
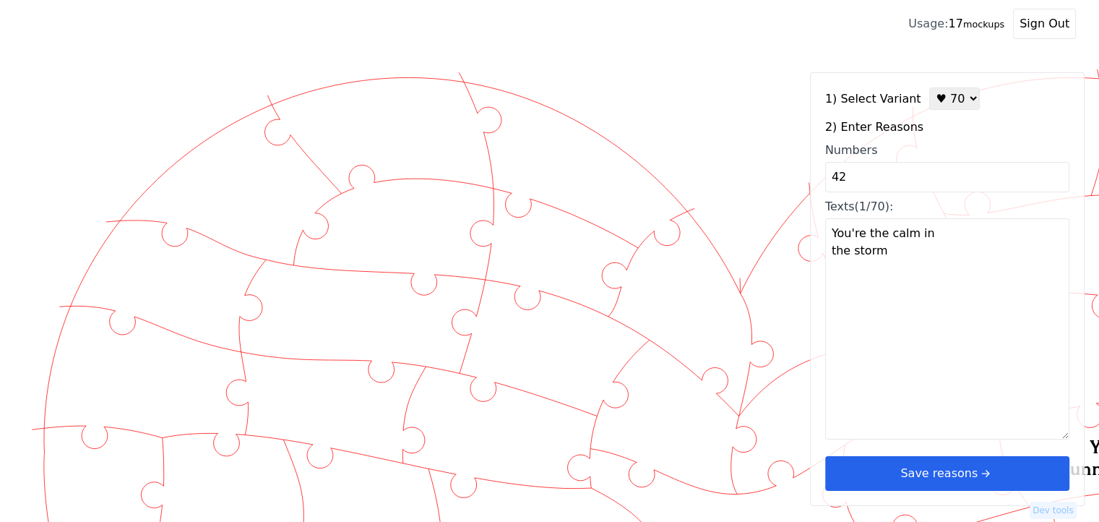
click at [932, 289] on textarea "You're the calm in the storm" at bounding box center [947, 328] width 244 height 221
drag, startPoint x: 846, startPoint y: 186, endPoint x: 781, endPoint y: 192, distance: 66.0
click at [781, 62] on div "Created with Snap" at bounding box center [549, 62] width 1053 height 0
type input "43"
type textarea "You're my person"
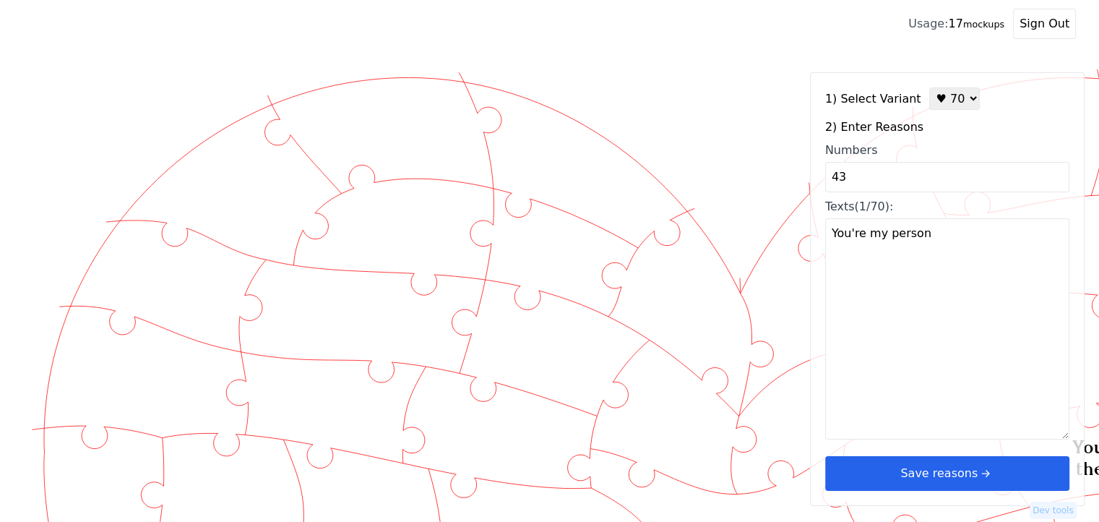
click at [916, 288] on textarea "You're my person" at bounding box center [947, 328] width 244 height 221
drag, startPoint x: 850, startPoint y: 180, endPoint x: 731, endPoint y: 182, distance: 119.3
click at [731, 62] on div "Created with Snap" at bounding box center [549, 62] width 1053 height 0
type input "44"
click at [844, 296] on div "1) Select Variant ♥ 12 ♥ 18 ♥ 28 ♥ 40 ♥ 50 ♥ 60 ♥ 70 2) Enter Reasons Numbers 4…" at bounding box center [947, 289] width 275 height 434
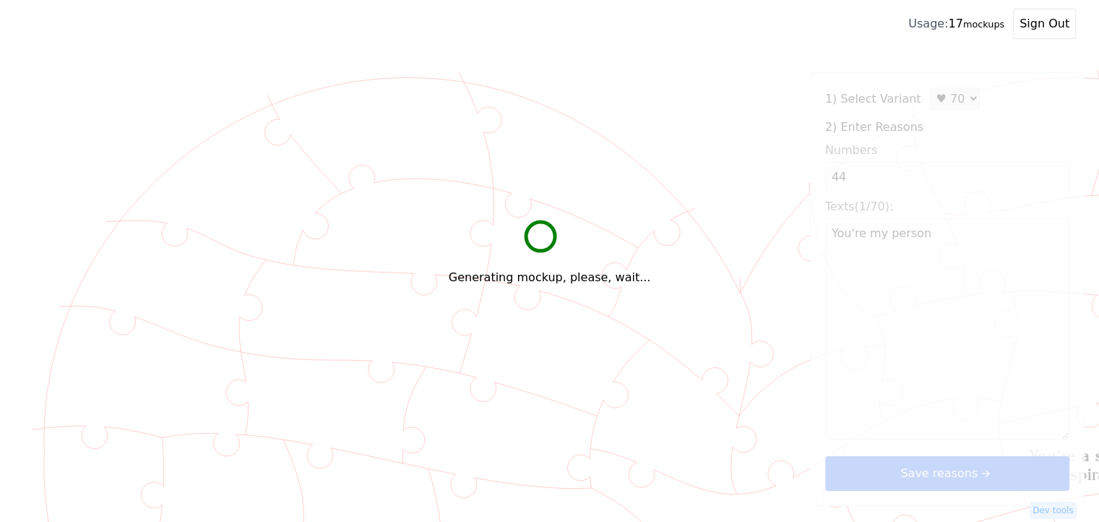
type textarea "You're a source of constant inspiration in my life"
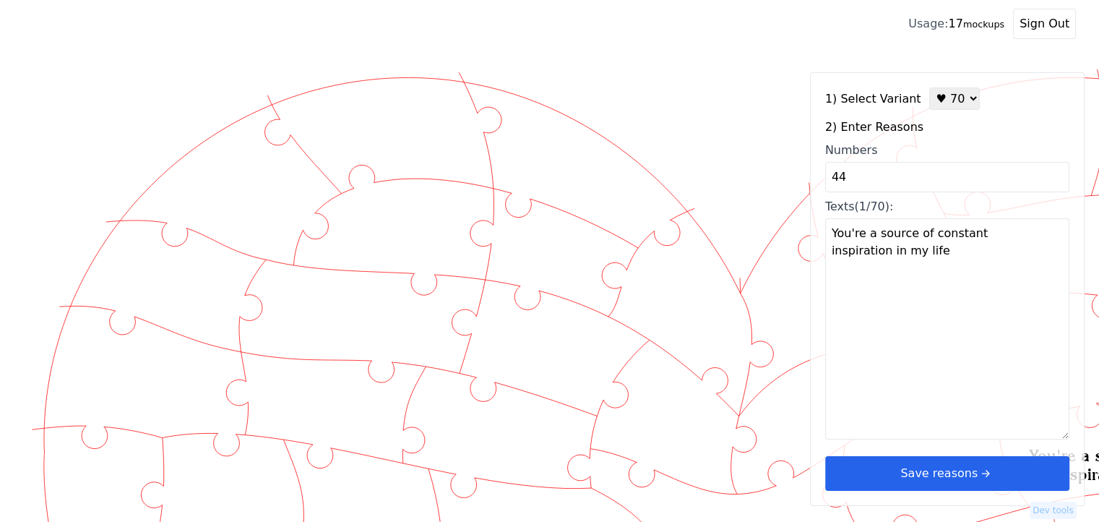
drag, startPoint x: 811, startPoint y: 175, endPoint x: 778, endPoint y: 176, distance: 33.3
click at [778, 62] on div "Created with Snap" at bounding box center [549, 62] width 1053 height 0
type input "45"
click at [932, 272] on div "1) Select Variant ♥ 12 ♥ 18 ♥ 28 ♥ 40 ♥ 50 ♥ 60 ♥ 70 2) Enter Reasons Numbers 4…" at bounding box center [947, 289] width 275 height 434
type textarea "You wake up with a smile in the morning"
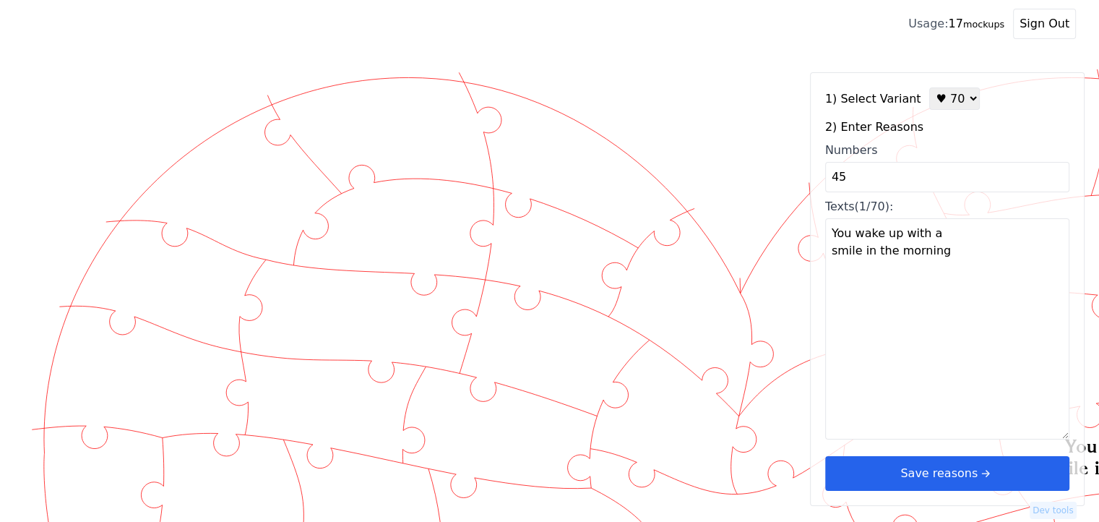
drag, startPoint x: 807, startPoint y: 177, endPoint x: 786, endPoint y: 177, distance: 21.7
click at [788, 62] on div "Created with Snap" at bounding box center [549, 62] width 1053 height 0
type input "46"
click at [922, 261] on div "1) Select Variant ♥ 12 ♥ 18 ♥ 28 ♥ 40 ♥ 50 ♥ 60 ♥ 70 2) Enter Reasons Numbers 4…" at bounding box center [947, 289] width 275 height 434
type textarea "You put other’s needs before your own"
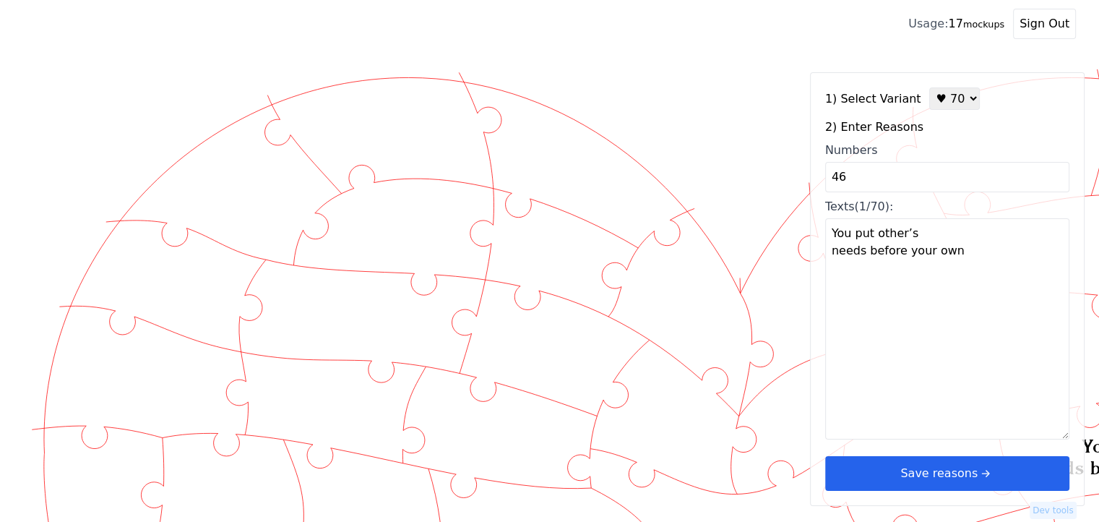
drag, startPoint x: 790, startPoint y: 179, endPoint x: 778, endPoint y: 184, distance: 13.0
click at [783, 62] on div "Created with Snap" at bounding box center [549, 62] width 1053 height 0
drag, startPoint x: 867, startPoint y: 177, endPoint x: 826, endPoint y: 227, distance: 64.2
click at [755, 62] on div "Created with Snap" at bounding box center [549, 62] width 1053 height 0
type input "7"
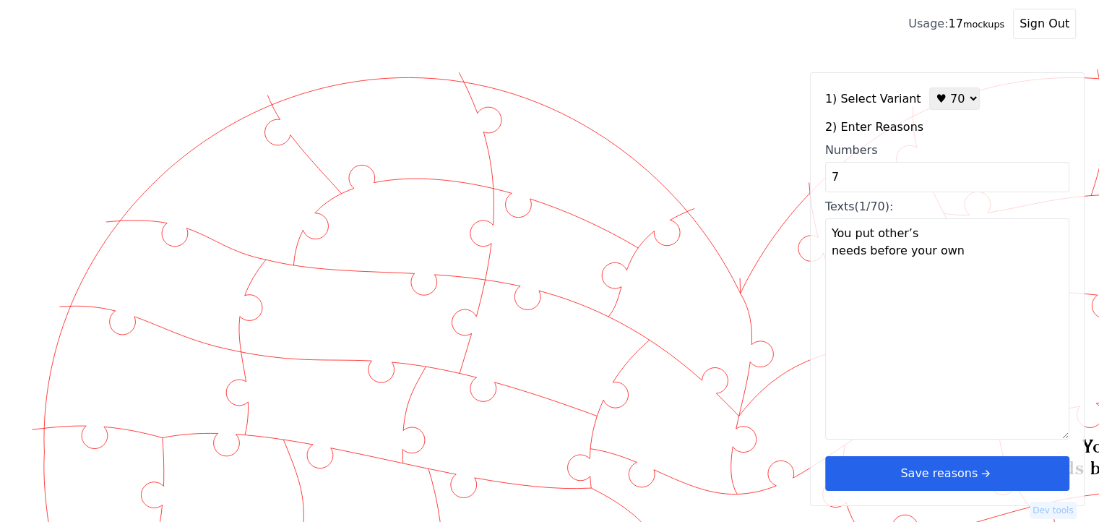
type textarea "I love the way you look at me"
drag, startPoint x: 979, startPoint y: 339, endPoint x: 951, endPoint y: 313, distance: 38.4
click at [980, 338] on textarea "I love the way you look at me" at bounding box center [947, 328] width 244 height 221
drag, startPoint x: 843, startPoint y: 181, endPoint x: 768, endPoint y: 181, distance: 74.4
click at [768, 62] on div "Created with Snap" at bounding box center [549, 62] width 1053 height 0
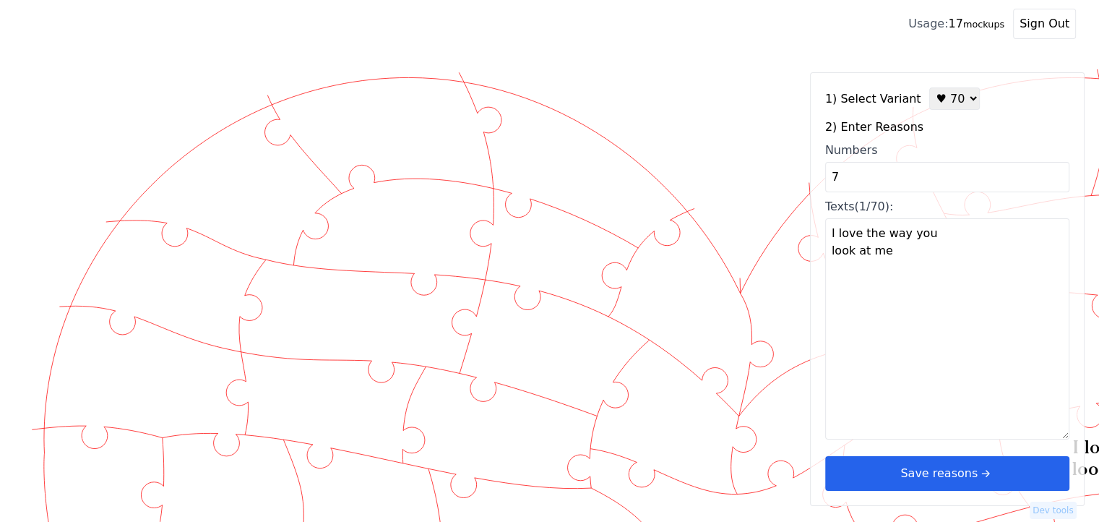
click at [989, 340] on textarea "I love the way you look at me" at bounding box center [947, 328] width 244 height 221
drag, startPoint x: 830, startPoint y: 171, endPoint x: 788, endPoint y: 172, distance: 41.9
click at [786, 62] on div "Created with Snap" at bounding box center [549, 62] width 1053 height 0
drag, startPoint x: 799, startPoint y: 176, endPoint x: 798, endPoint y: 186, distance: 9.4
click at [783, 62] on div "Created with Snap" at bounding box center [549, 62] width 1053 height 0
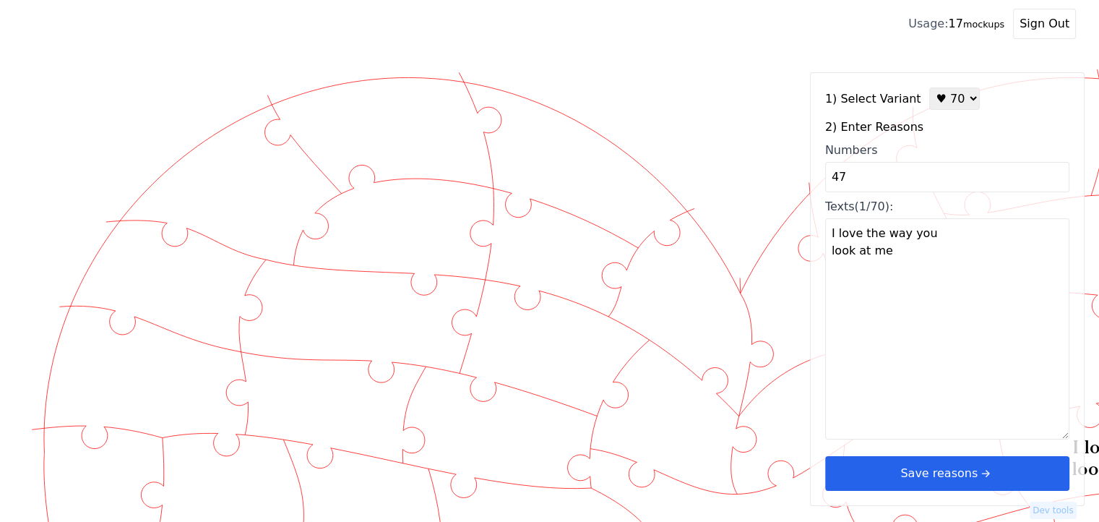
type input "47"
click at [929, 270] on div "1) Select Variant ♥ 12 ♥ 18 ♥ 28 ♥ 40 ♥ 50 ♥ 60 ♥ 70 2) Enter Reasons Numbers 4…" at bounding box center [947, 289] width 275 height 434
type textarea "I love the way you make me feel loved"
drag, startPoint x: 864, startPoint y: 185, endPoint x: 818, endPoint y: 188, distance: 46.3
click at [818, 188] on div "1) Select Variant ♥ 12 ♥ 18 ♥ 28 ♥ 40 ♥ 50 ♥ 60 ♥ 70 2) Enter Reasons Numbers 4…" at bounding box center [947, 289] width 275 height 434
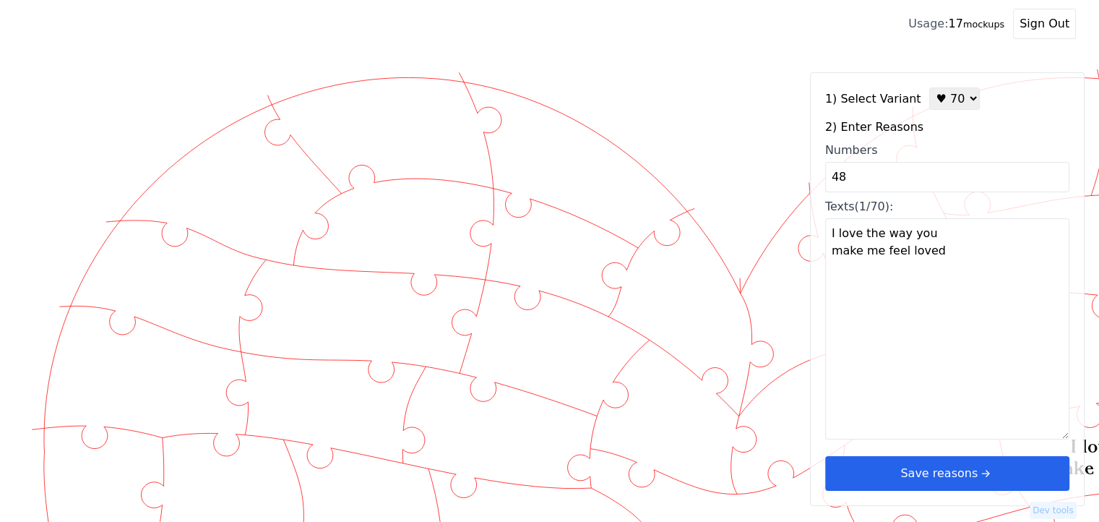
type input "48"
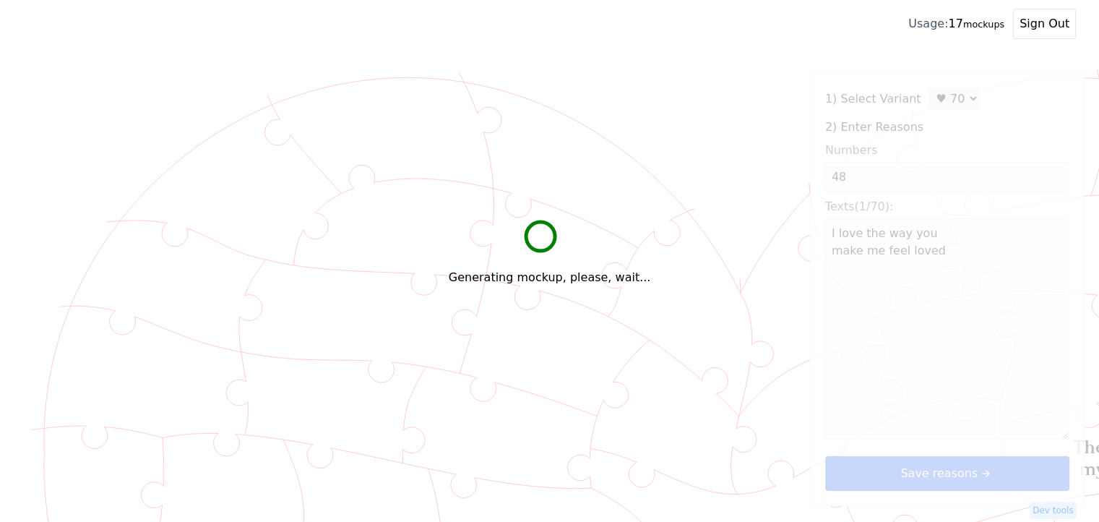
type textarea "The way you open my world"
click at [908, 272] on textarea "The way you open my world" at bounding box center [947, 328] width 244 height 221
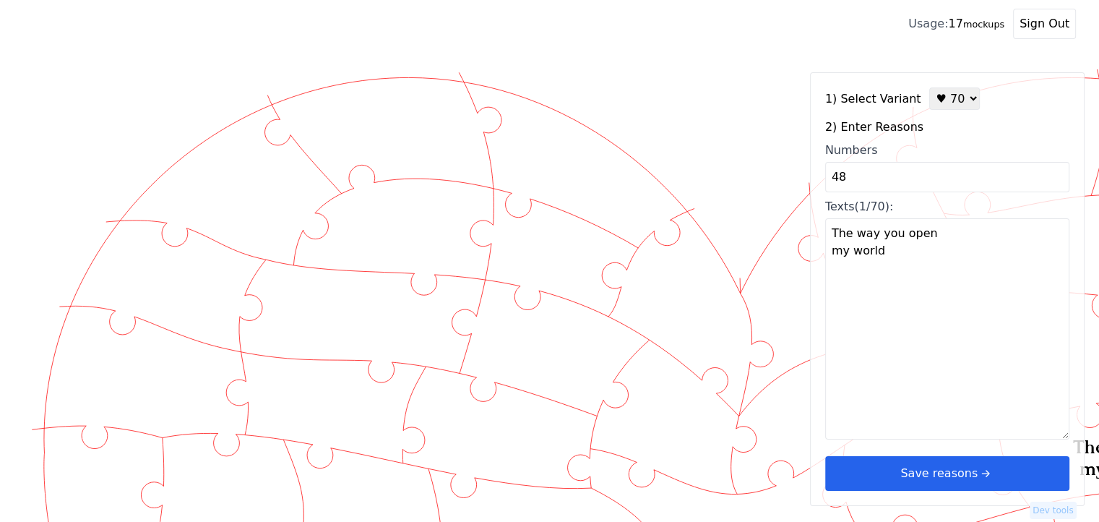
drag, startPoint x: 846, startPoint y: 178, endPoint x: 804, endPoint y: 176, distance: 42.0
click at [805, 62] on div "Created with Snap" at bounding box center [549, 62] width 1053 height 0
type input "49"
type textarea "I love your kindness"
click at [953, 309] on textarea "I love your kindness" at bounding box center [947, 328] width 244 height 221
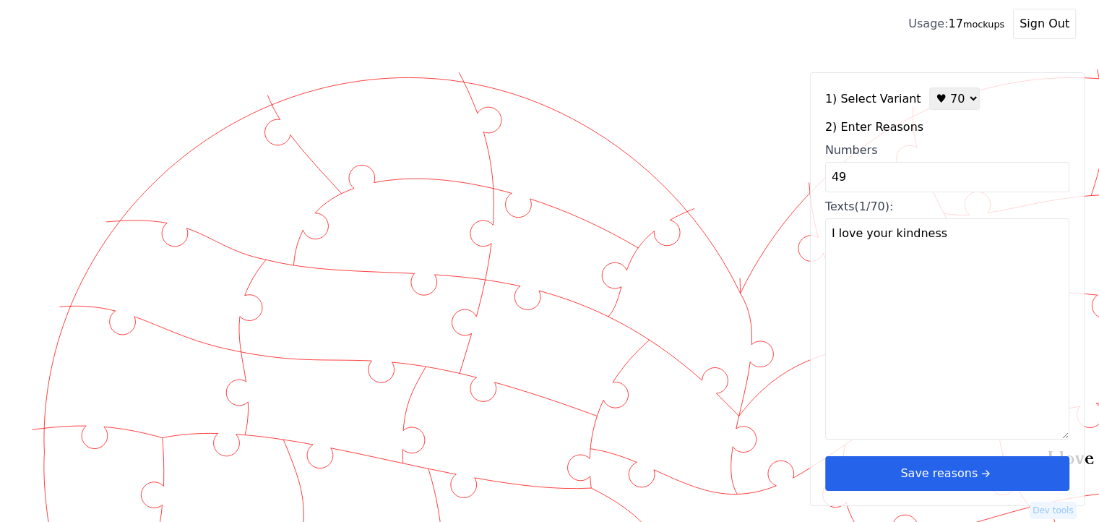
drag, startPoint x: 850, startPoint y: 172, endPoint x: 783, endPoint y: 173, distance: 66.5
click at [783, 62] on div "Created with Snap" at bounding box center [549, 62] width 1053 height 0
type input "50"
type textarea "You light up my world"
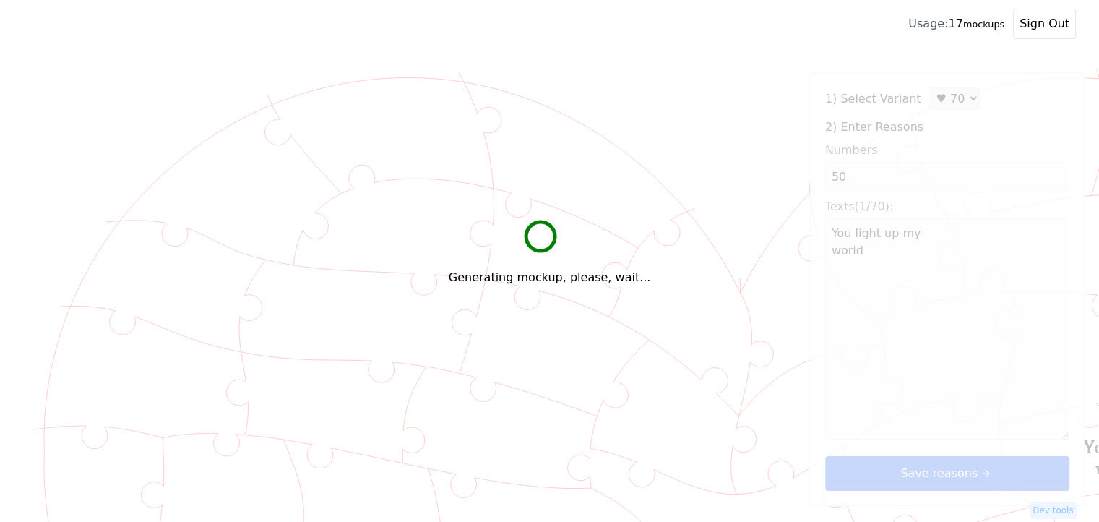
click at [850, 265] on textarea "You light up my world" at bounding box center [947, 328] width 244 height 221
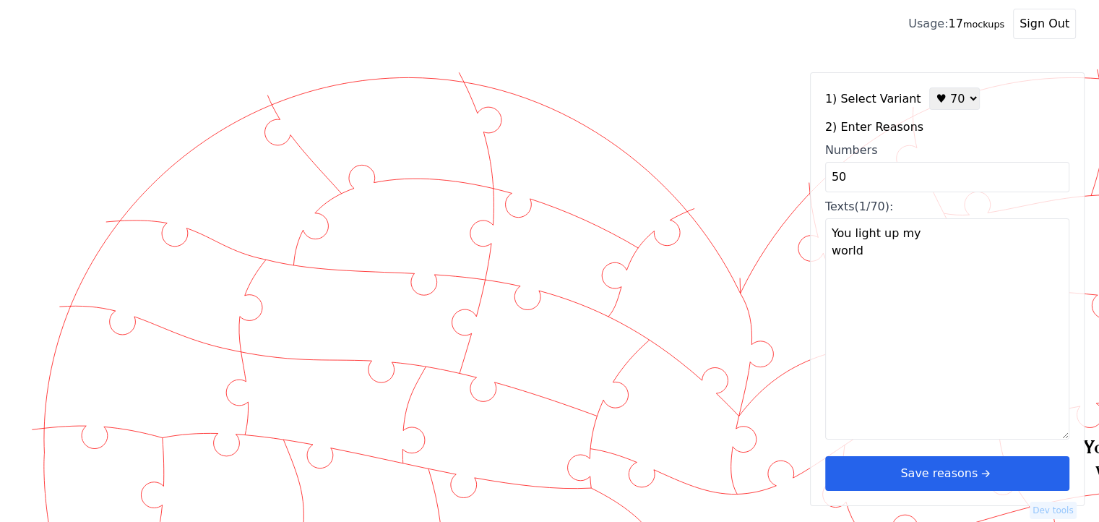
drag, startPoint x: 850, startPoint y: 174, endPoint x: 812, endPoint y: 176, distance: 37.6
click at [818, 176] on div "1) Select Variant ♥ 12 ♥ 18 ♥ 28 ♥ 40 ♥ 50 ♥ 60 ♥ 70 2) Enter Reasons Numbers 5…" at bounding box center [947, 289] width 275 height 434
type input "51"
type textarea "You're a source of joy"
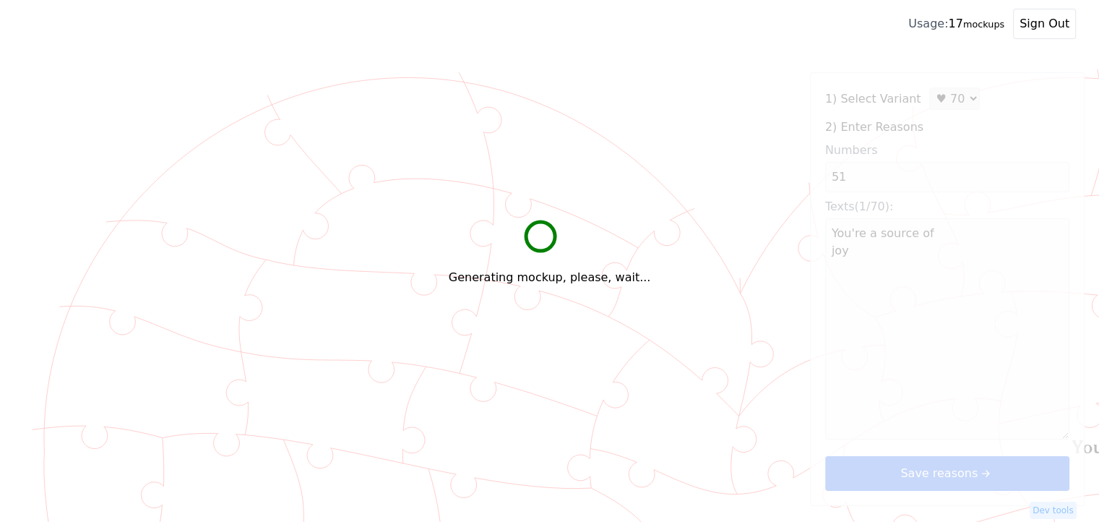
click at [890, 243] on textarea "You're a source of joy" at bounding box center [947, 328] width 244 height 221
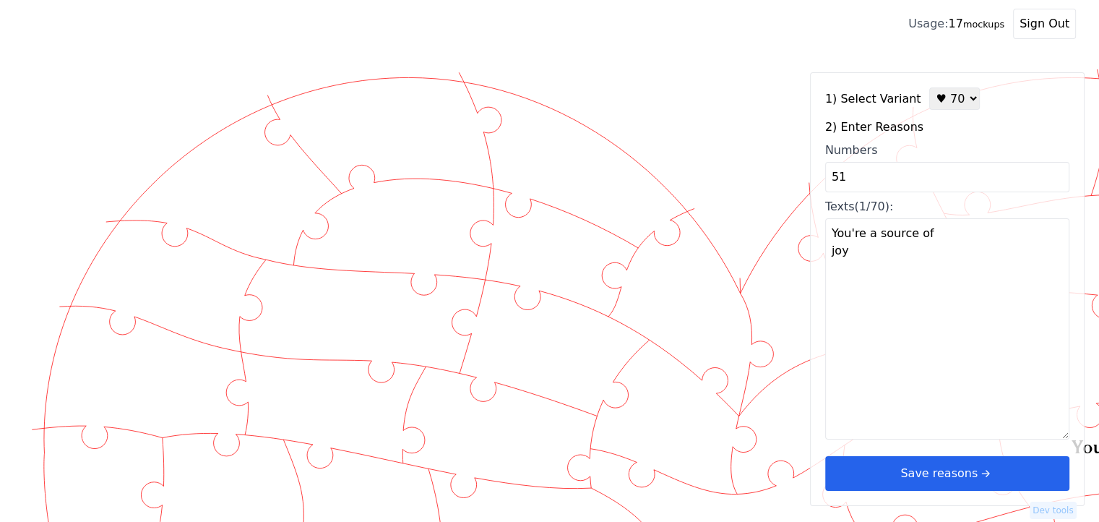
drag, startPoint x: 800, startPoint y: 186, endPoint x: 772, endPoint y: 186, distance: 28.2
click at [772, 62] on div "Created with Snap" at bounding box center [549, 62] width 1053 height 0
type input "52"
click at [916, 262] on div "1) Select Variant ♥ 12 ♥ 18 ♥ 28 ♥ 40 ♥ 50 ♥ 60 ♥ 70 2) Enter Reasons Numbers 5…" at bounding box center [947, 289] width 275 height 434
type textarea "You're always there for me, no matter what"
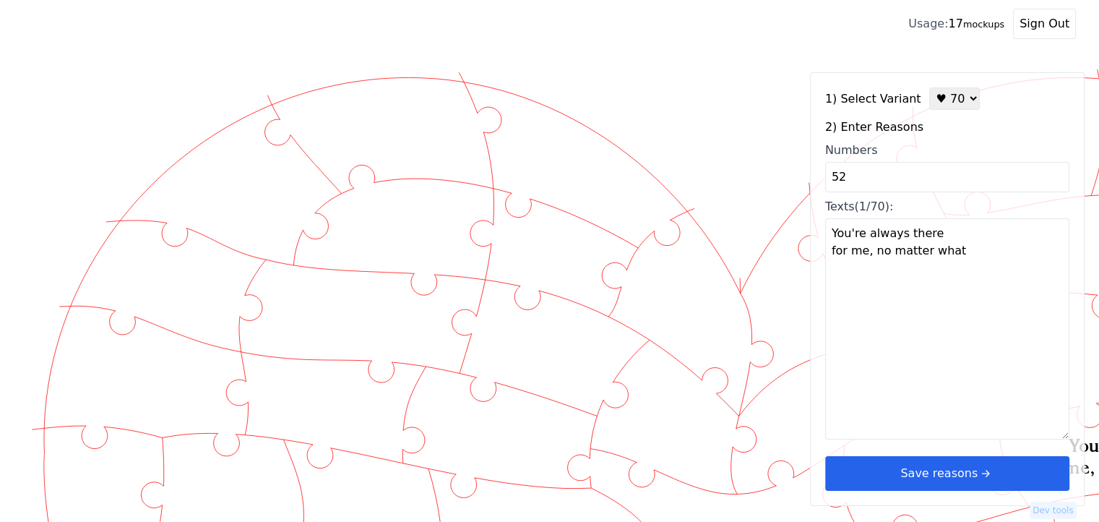
click at [827, 172] on input "52" at bounding box center [947, 177] width 244 height 30
drag, startPoint x: 844, startPoint y: 177, endPoint x: 799, endPoint y: 181, distance: 45.7
click at [799, 62] on div "Created with Snap" at bounding box center [549, 62] width 1053 height 0
type input "53"
click at [888, 282] on div "1) Select Variant ♥ 12 ♥ 18 ♥ 28 ♥ 40 ♥ 50 ♥ 60 ♥ 70 2) Enter Reasons Numbers 5…" at bounding box center [947, 289] width 275 height 434
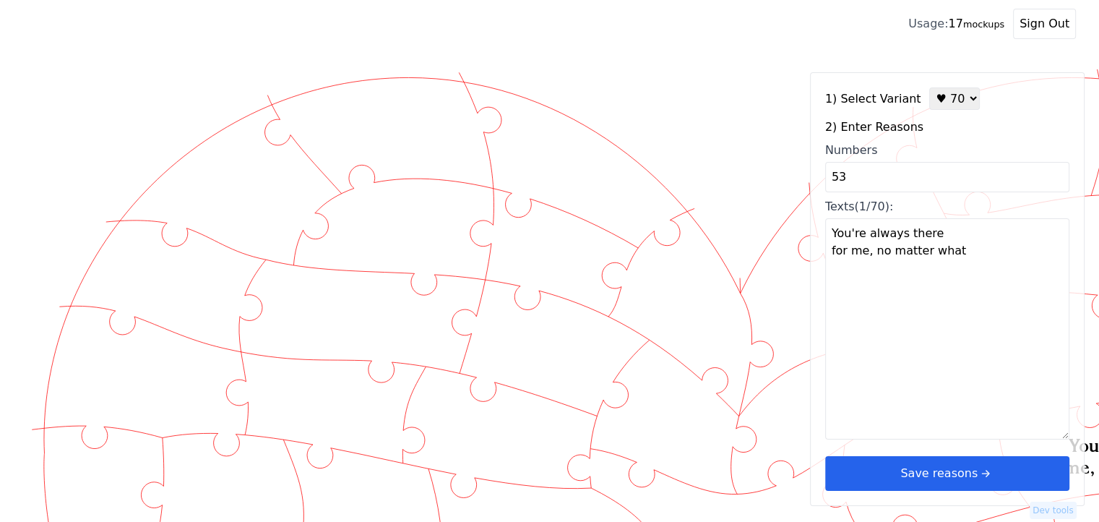
type textarea "Because I can’t imagine life without you"
drag, startPoint x: 784, startPoint y: 183, endPoint x: 757, endPoint y: 183, distance: 27.5
click at [757, 62] on div "Created with Snap" at bounding box center [549, 62] width 1053 height 0
type input "54"
click at [963, 272] on div "1) Select Variant ♥ 12 ♥ 18 ♥ 28 ♥ 40 ♥ 50 ♥ 60 ♥ 70 2) Enter Reasons Numbers 5…" at bounding box center [947, 289] width 275 height 434
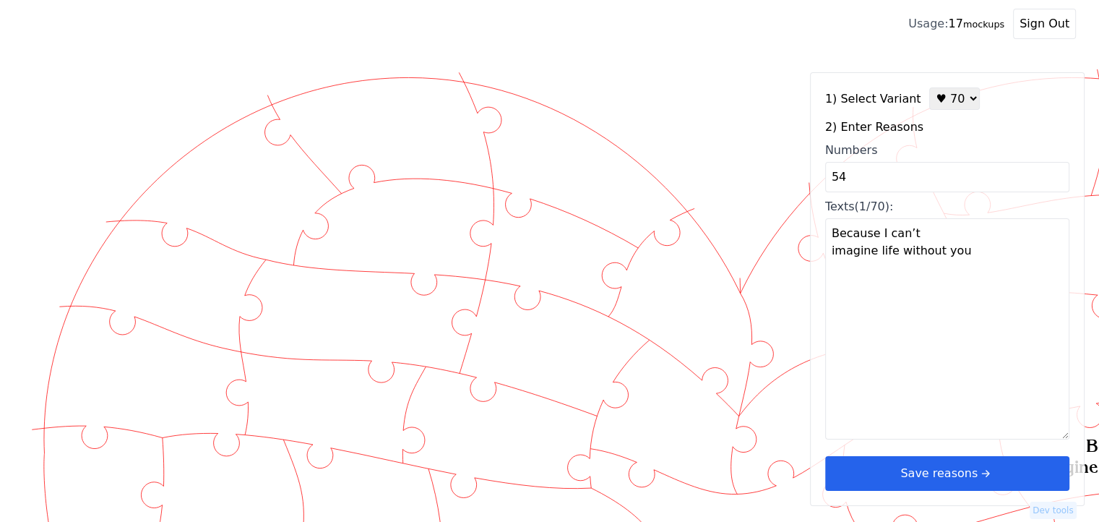
type textarea "Every minute we spent together"
drag, startPoint x: 854, startPoint y: 179, endPoint x: 823, endPoint y: 183, distance: 30.6
click at [823, 183] on div "1) Select Variant ♥ 12 ♥ 18 ♥ 28 ♥ 40 ♥ 50 ♥ 60 ♥ 70 2) Enter Reasons Numbers 5…" at bounding box center [947, 289] width 275 height 434
type input "55"
click at [878, 277] on div "1) Select Variant ♥ 12 ♥ 18 ♥ 28 ♥ 40 ♥ 50 ♥ 60 ♥ 70 2) Enter Reasons Numbers 5…" at bounding box center [947, 289] width 275 height 434
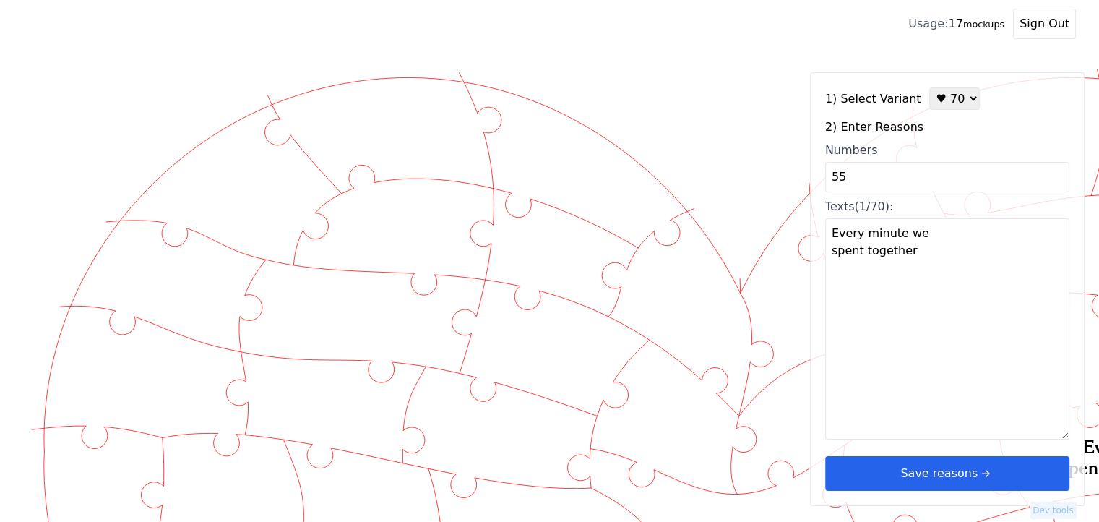
type textarea "I love that I get to go through life with you"
drag, startPoint x: 874, startPoint y: 176, endPoint x: 781, endPoint y: 180, distance: 93.3
click at [781, 62] on div "Created with Snap" at bounding box center [549, 62] width 1053 height 0
type input "56"
type textarea "I love your honesty"
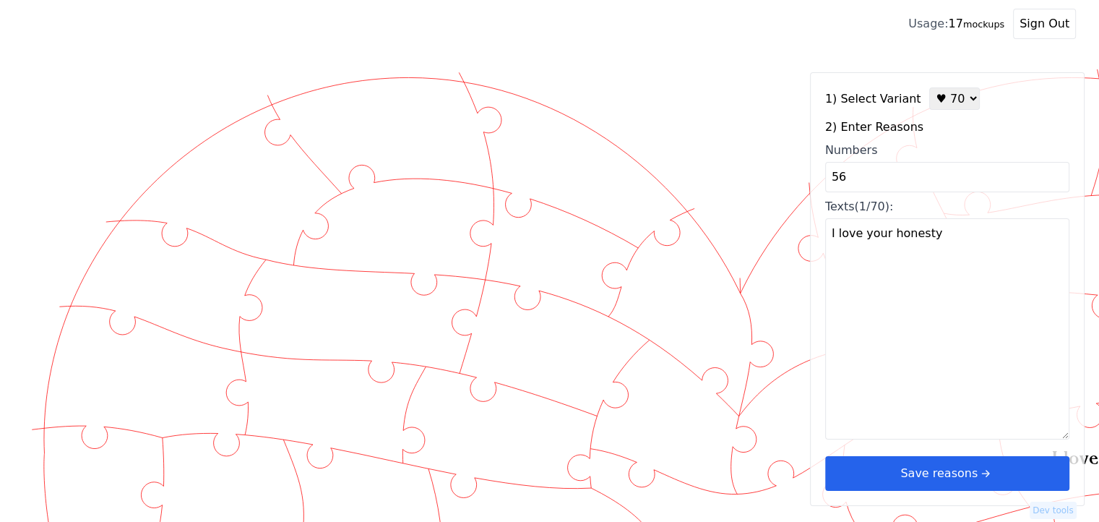
click at [910, 267] on textarea "I love your honesty" at bounding box center [947, 328] width 244 height 221
drag, startPoint x: 878, startPoint y: 179, endPoint x: 734, endPoint y: 194, distance: 144.6
click at [739, 62] on div "Created with Snap" at bounding box center [549, 62] width 1053 height 0
type input "57"
click at [876, 270] on div "1) Select Variant ♥ 12 ♥ 18 ♥ 28 ♥ 40 ♥ 50 ♥ 60 ♥ 70 2) Enter Reasons Numbers 5…" at bounding box center [947, 289] width 275 height 434
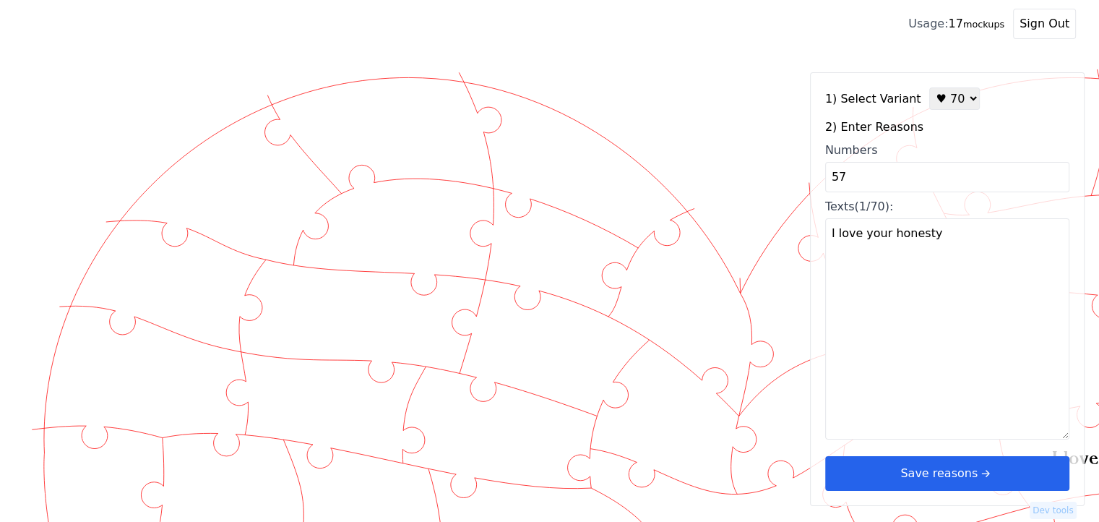
type textarea "I love that you take care of me when I forget to"
drag, startPoint x: 859, startPoint y: 181, endPoint x: 791, endPoint y: 182, distance: 68.0
click at [791, 62] on div "Created with Snap" at bounding box center [549, 62] width 1053 height 0
type input "58"
click at [929, 279] on div "1) Select Variant ♥ 12 ♥ 18 ♥ 28 ♥ 40 ♥ 50 ♥ 60 ♥ 70 2) Enter Reasons Numbers 5…" at bounding box center [947, 289] width 275 height 434
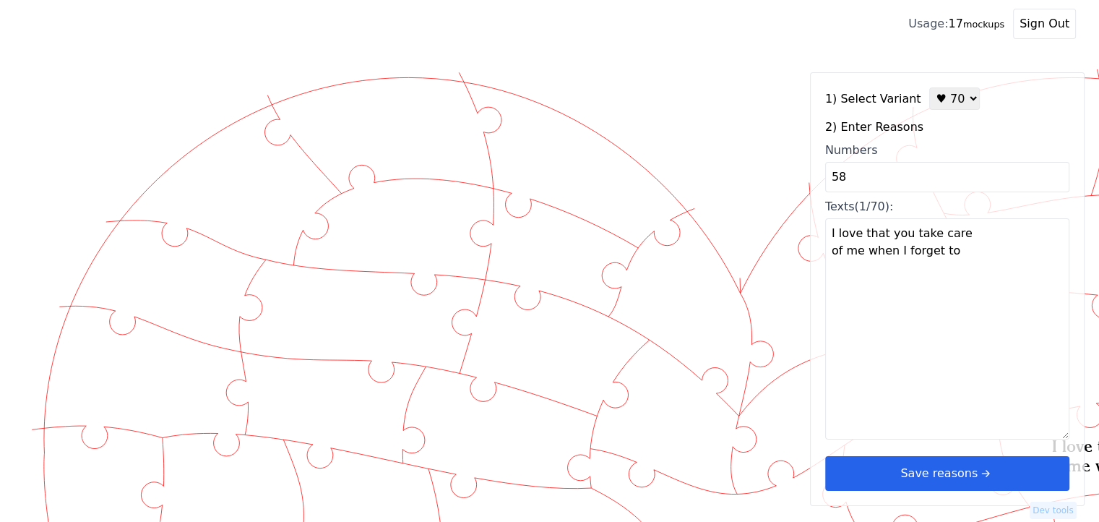
type textarea "I love you for the adventures we embark on together"
drag, startPoint x: 864, startPoint y: 174, endPoint x: 798, endPoint y: 175, distance: 66.5
click at [798, 62] on div "Created with Snap" at bounding box center [549, 62] width 1053 height 0
type input "59"
click at [966, 314] on div "1) Select Variant ♥ 12 ♥ 18 ♥ 28 ♥ 40 ♥ 50 ♥ 60 ♥ 70 2) Enter Reasons Numbers 5…" at bounding box center [947, 289] width 275 height 434
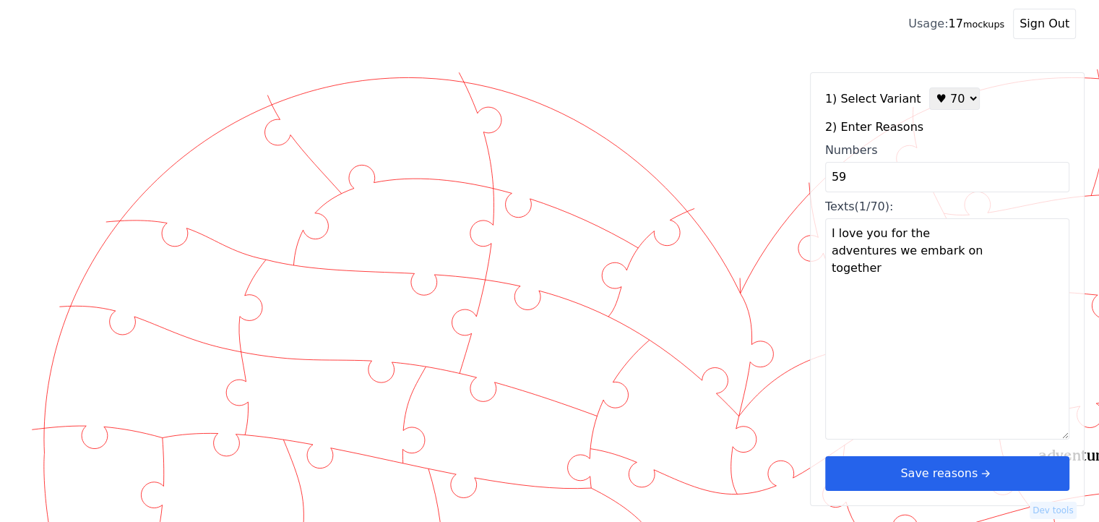
type textarea "I adore your creativity and imagination"
drag, startPoint x: 832, startPoint y: 177, endPoint x: 807, endPoint y: 176, distance: 25.3
click at [807, 62] on div "Created with Snap" at bounding box center [549, 62] width 1053 height 0
type input "60"
click at [893, 244] on div "1) Select Variant ♥ 12 ♥ 18 ♥ 28 ♥ 40 ♥ 50 ♥ 60 ♥ 70 2) Enter Reasons Numbers 6…" at bounding box center [947, 289] width 275 height 434
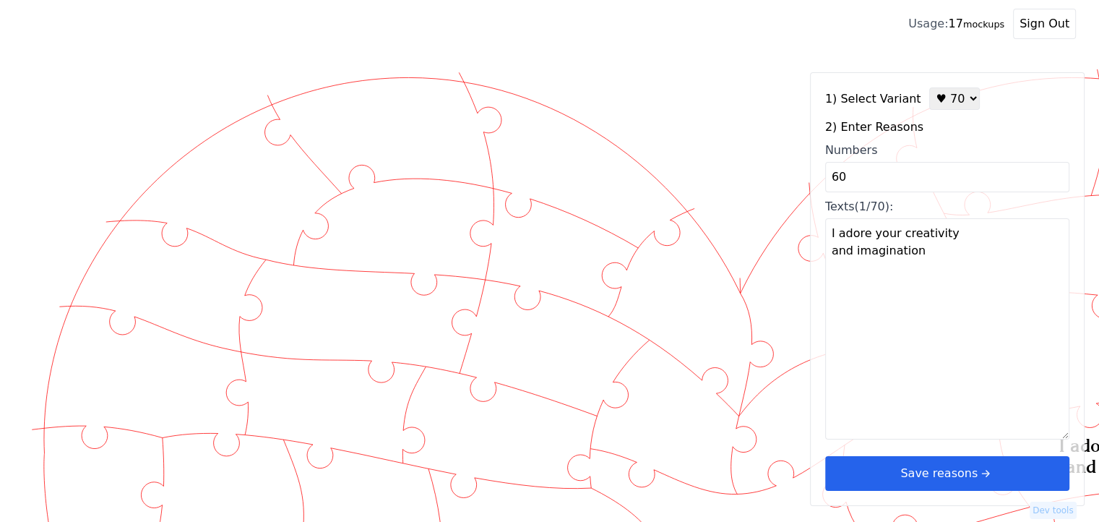
type textarea "You are everything I never knew I needed"
drag, startPoint x: 853, startPoint y: 180, endPoint x: 803, endPoint y: 180, distance: 49.9
click at [803, 62] on div "Created with Snap" at bounding box center [549, 62] width 1053 height 0
type input "61"
click at [873, 279] on div "1) Select Variant ♥ 12 ♥ 18 ♥ 28 ♥ 40 ♥ 50 ♥ 60 ♥ 70 2) Enter Reasons Numbers 6…" at bounding box center [947, 289] width 275 height 434
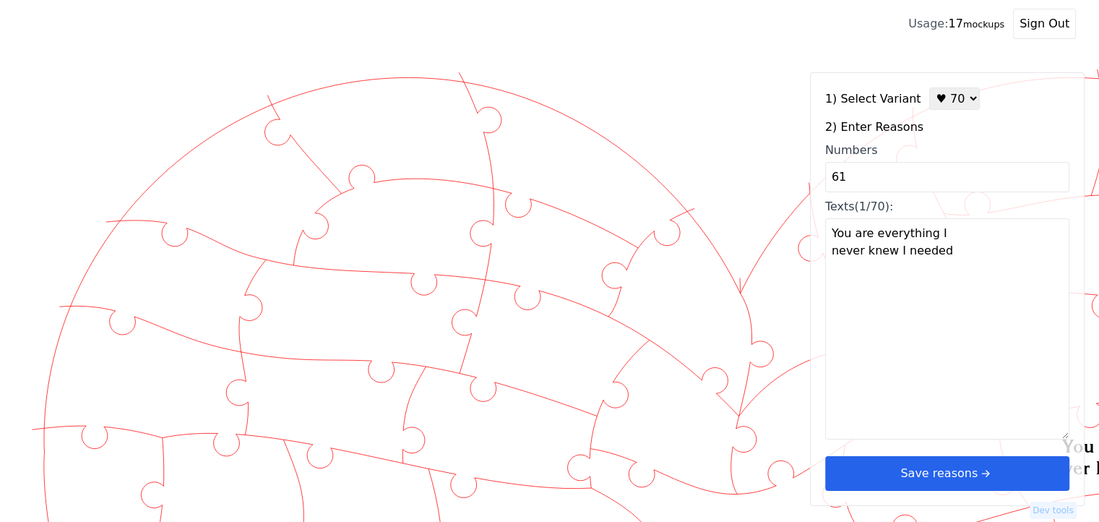
type textarea "You always know what to say to make me smile"
drag, startPoint x: 834, startPoint y: 177, endPoint x: 822, endPoint y: 178, distance: 12.3
click at [822, 177] on div "1) Select Variant ♥ 12 ♥ 18 ♥ 28 ♥ 40 ♥ 50 ♥ 60 ♥ 70 2) Enter Reasons Numbers 6…" at bounding box center [947, 289] width 275 height 434
type input "62"
type textarea "I love the way you hold my hand"
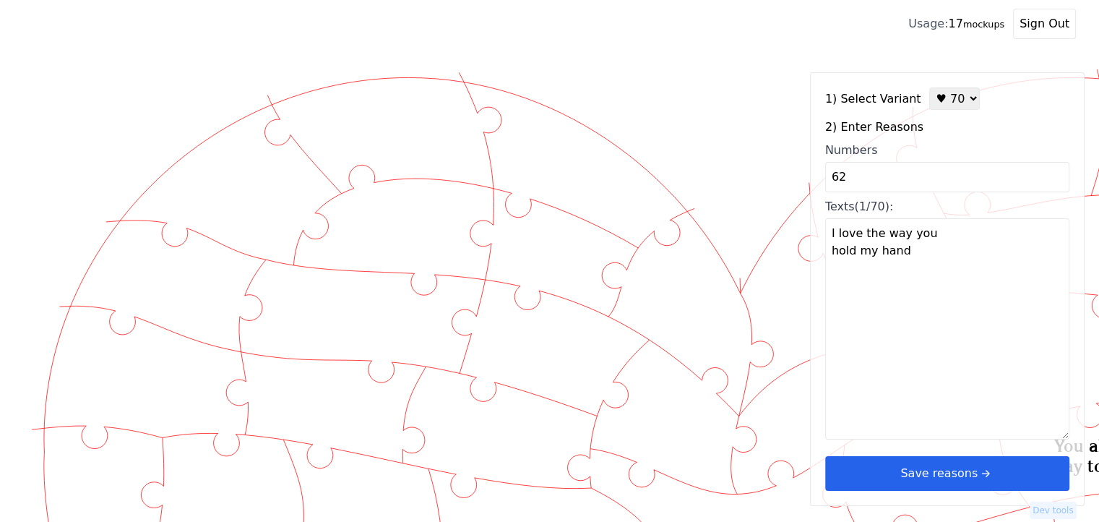
click at [872, 259] on textarea "I love the way you hold my hand" at bounding box center [947, 328] width 244 height 221
drag, startPoint x: 856, startPoint y: 180, endPoint x: 820, endPoint y: 179, distance: 35.4
click at [821, 179] on div "1) Select Variant ♥ 12 ♥ 18 ♥ 28 ♥ 40 ♥ 50 ♥ 60 ♥ 70 2) Enter Reasons Numbers 6…" at bounding box center [947, 289] width 275 height 434
type input "63"
click at [862, 247] on div "1) Select Variant ♥ 12 ♥ 18 ♥ 28 ♥ 40 ♥ 50 ♥ 60 ♥ 70 2) Enter Reasons Numbers 6…" at bounding box center [947, 289] width 275 height 434
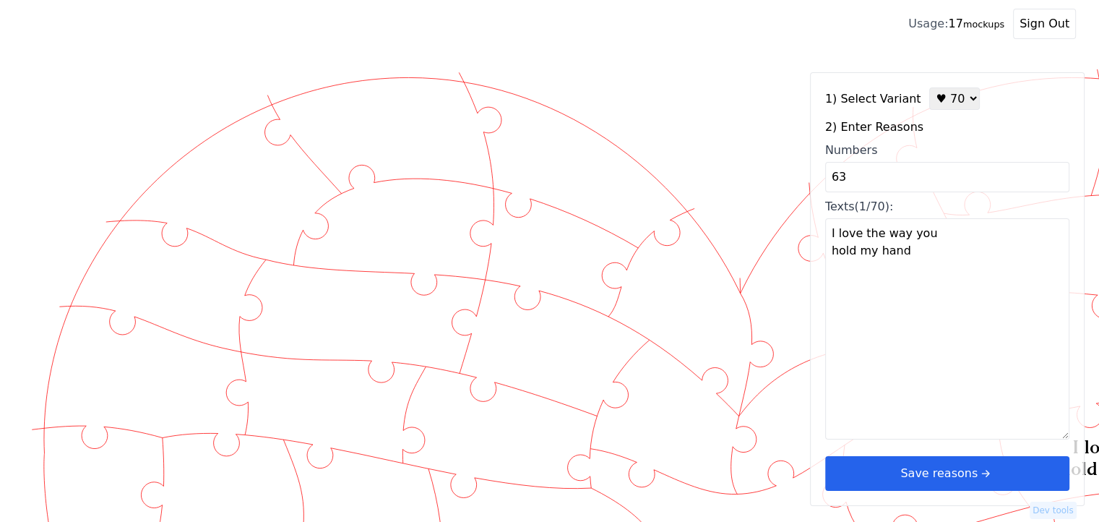
type textarea "You believe in me even when I don’t"
drag, startPoint x: 870, startPoint y: 177, endPoint x: 796, endPoint y: 174, distance: 73.8
click at [796, 62] on div "Created with Snap" at bounding box center [549, 62] width 1053 height 0
type input "64"
click at [869, 244] on div "1) Select Variant ♥ 12 ♥ 18 ♥ 28 ♥ 40 ♥ 50 ♥ 60 ♥ 70 2) Enter Reasons Numbers 6…" at bounding box center [947, 289] width 275 height 434
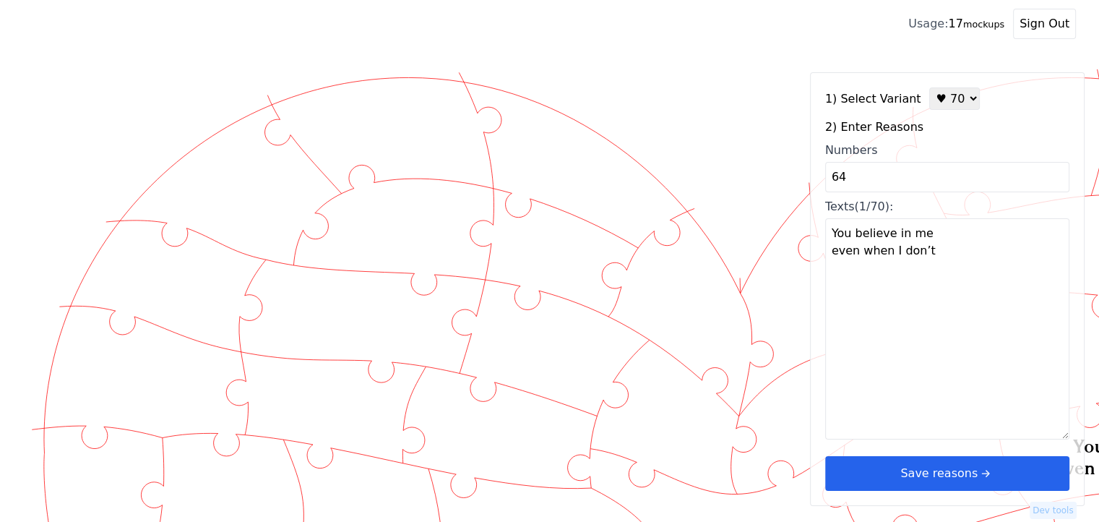
type textarea "You make ordinary days feel extraordinary"
drag, startPoint x: 850, startPoint y: 164, endPoint x: 797, endPoint y: 170, distance: 53.1
click at [798, 62] on div "Created with Snap" at bounding box center [549, 62] width 1053 height 0
type input "65"
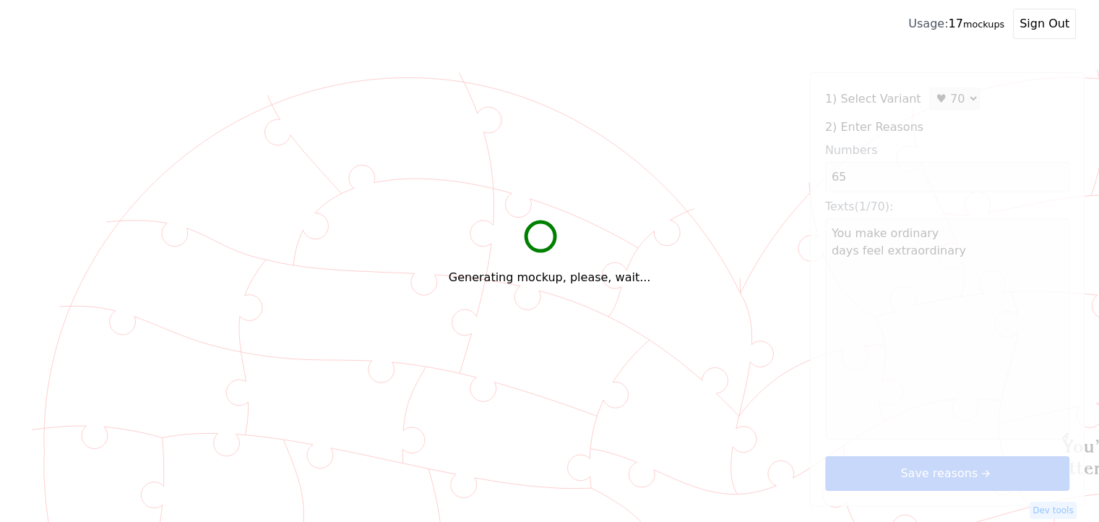
click at [884, 258] on div "1) Select Variant ♥ 12 ♥ 18 ♥ 28 ♥ 40 ♥ 50 ♥ 60 ♥ 70 2) Enter Reasons Numbers 6…" at bounding box center [947, 289] width 275 height 434
type textarea "You’re my home, no matter where we are"
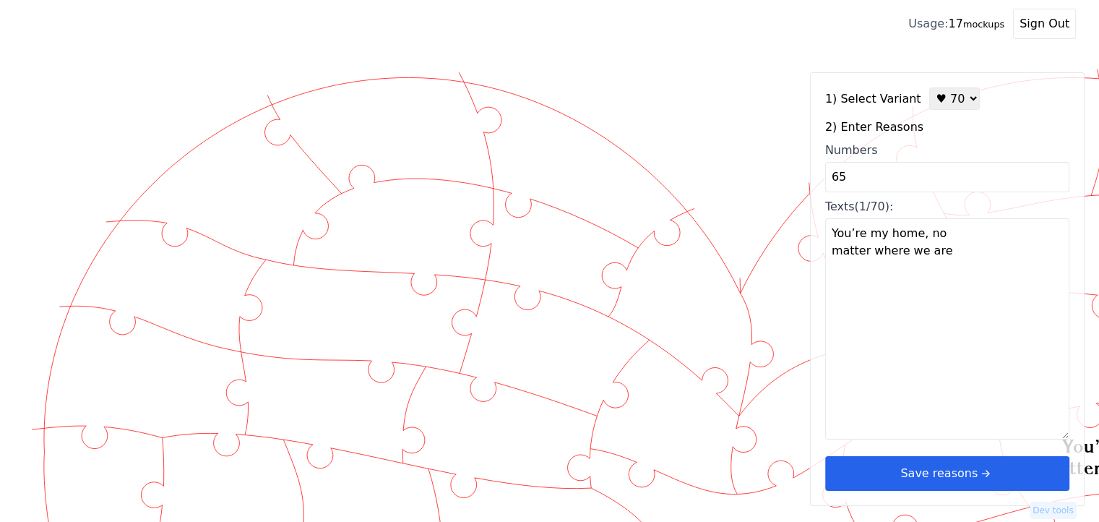
drag, startPoint x: 785, startPoint y: 187, endPoint x: 772, endPoint y: 187, distance: 13.0
click at [772, 62] on div "Created with Snap" at bounding box center [549, 62] width 1053 height 0
type input "66"
type textarea "You notice the little things"
click at [844, 267] on textarea "You notice the little things" at bounding box center [947, 328] width 244 height 221
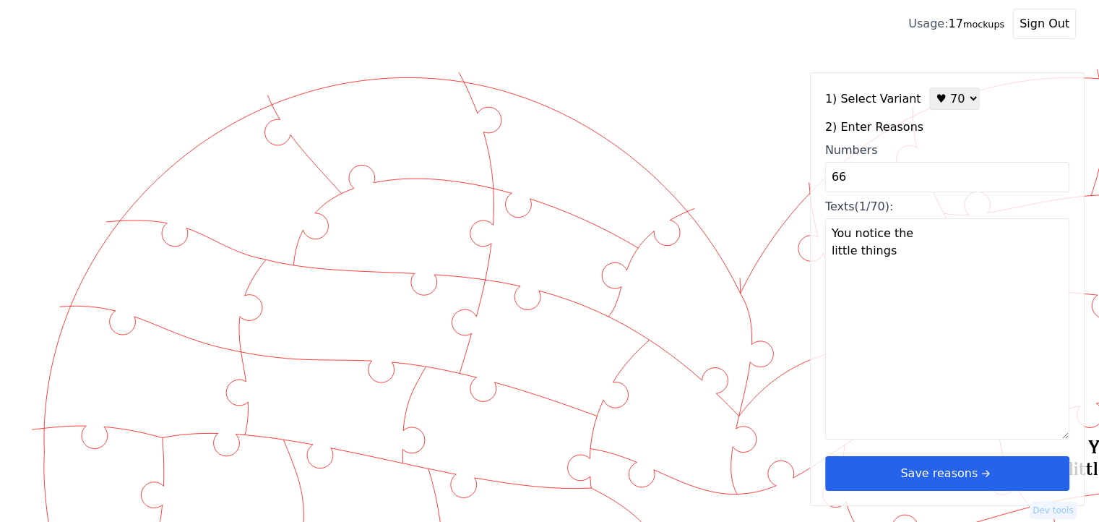
drag, startPoint x: 830, startPoint y: 179, endPoint x: 771, endPoint y: 179, distance: 58.5
click at [771, 62] on div "Created with Snap" at bounding box center [549, 62] width 1053 height 0
type input "67"
type textarea "You always make me feel safe"
click at [863, 252] on textarea "You always make me feel safe" at bounding box center [947, 328] width 244 height 221
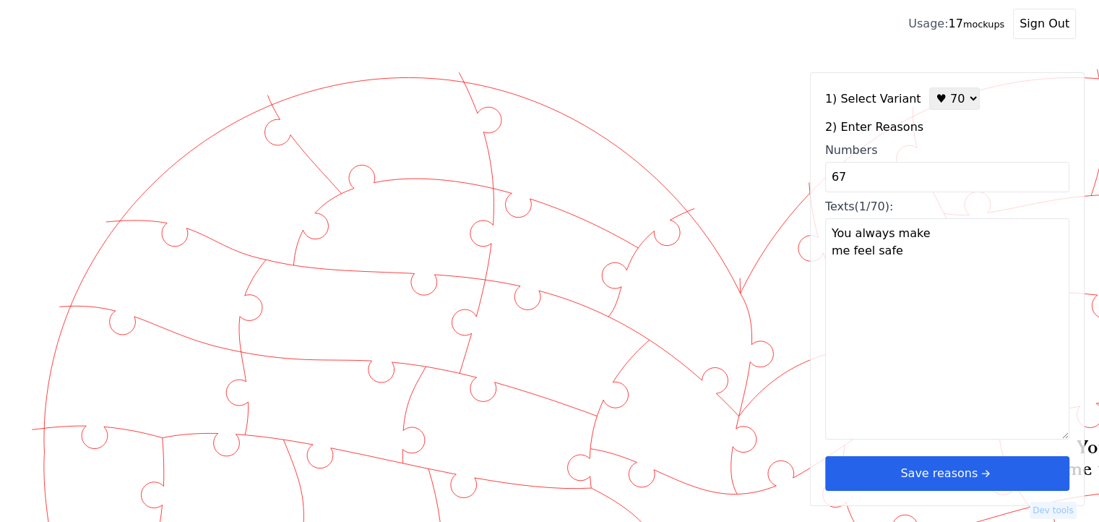
drag, startPoint x: 849, startPoint y: 181, endPoint x: 785, endPoint y: 182, distance: 64.3
click at [785, 62] on div "Created with Snap" at bounding box center [549, 62] width 1053 height 0
type input "68"
click at [873, 270] on div "1) Select Variant ♥ 12 ♥ 18 ♥ 28 ♥ 40 ♥ 50 ♥ 60 ♥ 70 2) Enter Reasons Numbers 6…" at bounding box center [947, 289] width 275 height 434
type textarea "You respect my opinions and listen with care"
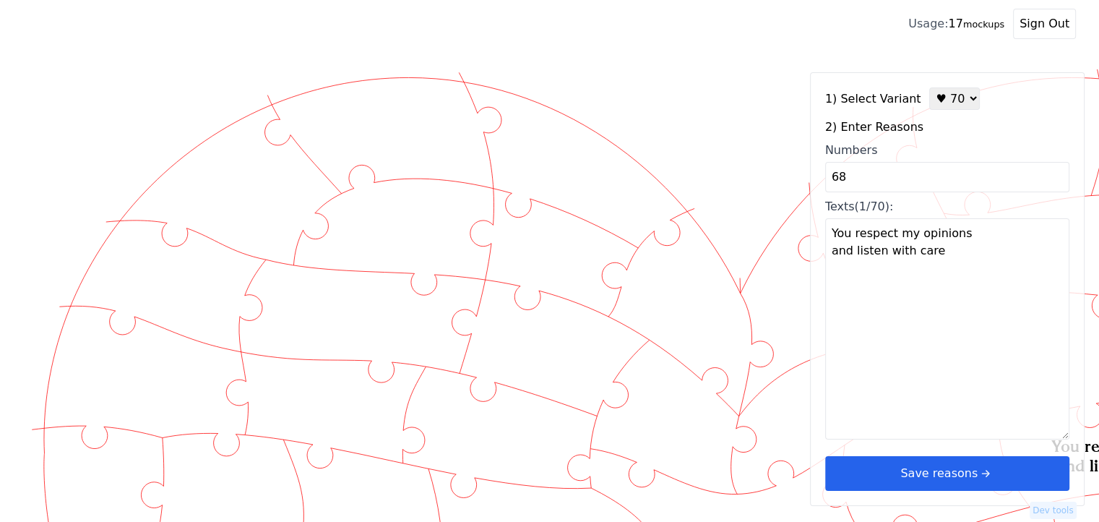
drag, startPoint x: 851, startPoint y: 174, endPoint x: 818, endPoint y: 182, distance: 33.5
click at [818, 182] on div "1) Select Variant ♥ 12 ♥ 18 ♥ 28 ♥ 40 ♥ 50 ♥ 60 ♥ 70 2) Enter Reasons Numbers 6…" at bounding box center [947, 289] width 275 height 434
type input "69"
click at [885, 241] on div "1) Select Variant ♥ 12 ♥ 18 ♥ 28 ♥ 40 ♥ 50 ♥ 60 ♥ 70 2) Enter Reasons Numbers 6…" at bounding box center [947, 289] width 275 height 434
type textarea "You support my dreams without hesitation"
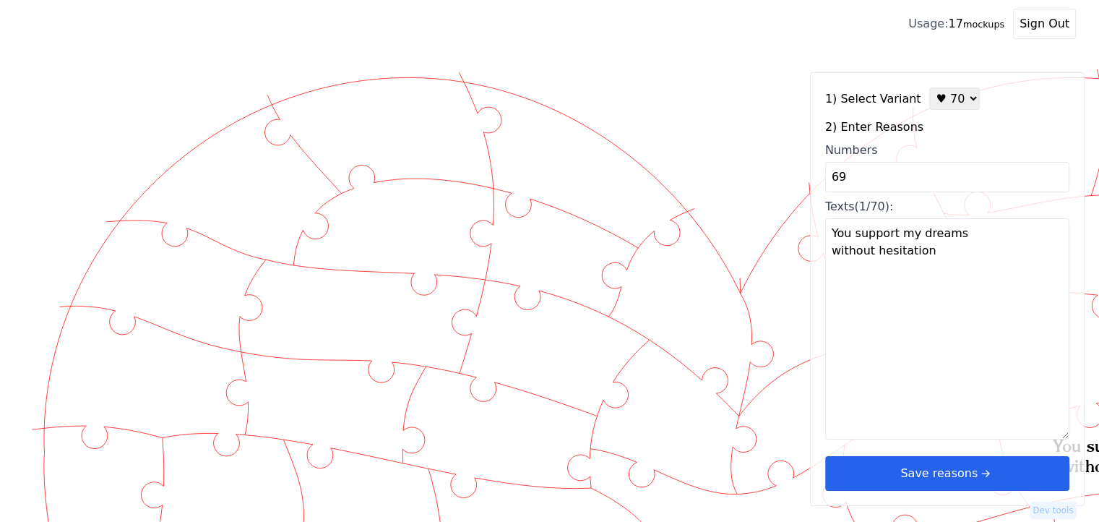
drag, startPoint x: 858, startPoint y: 171, endPoint x: 772, endPoint y: 180, distance: 86.4
click at [772, 62] on div "Created with Snap" at bounding box center [549, 62] width 1053 height 0
type input "70"
click at [883, 268] on div "1) Select Variant ♥ 12 ♥ 18 ♥ 28 ♥ 40 ♥ 50 ♥ 60 ♥ 70 2) Enter Reasons Numbers 7…" at bounding box center [947, 289] width 275 height 434
type textarea "You love me at my worst"
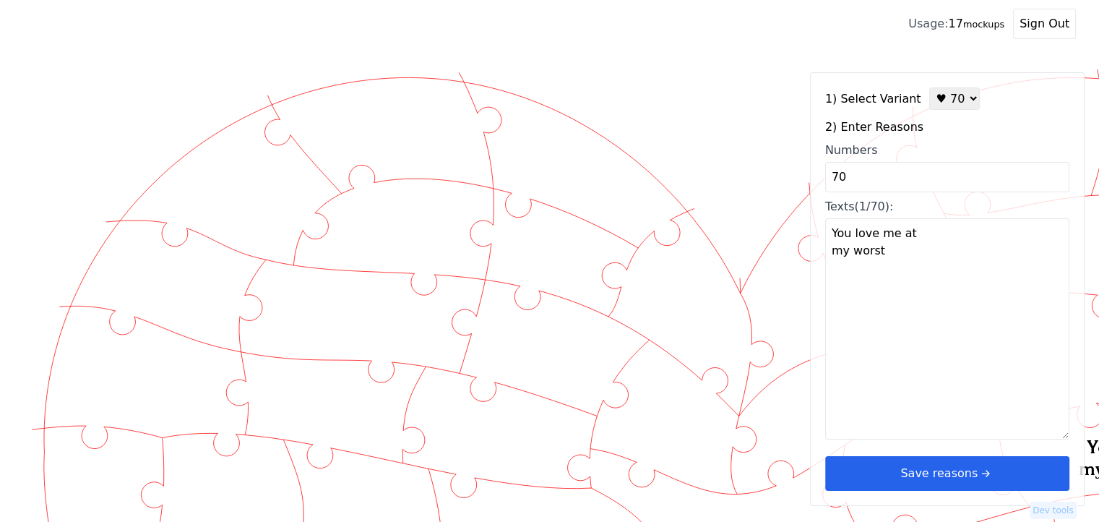
click at [836, 174] on input "70" at bounding box center [947, 177] width 244 height 30
type input "71"
type textarea "I admire your patience"
click at [879, 259] on textarea "I admire your patience" at bounding box center [947, 328] width 244 height 221
drag, startPoint x: 849, startPoint y: 179, endPoint x: 838, endPoint y: 179, distance: 10.8
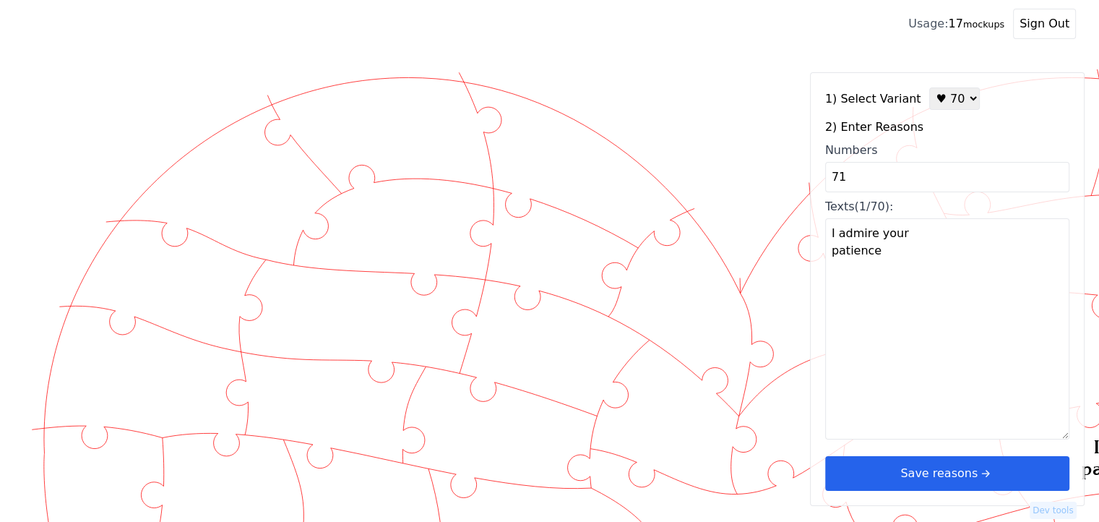
click at [838, 179] on input "71" at bounding box center [947, 177] width 244 height 30
type input "72"
type textarea "You bring peace to my chaos"
click at [1026, 377] on textarea "You bring peace to my chaos" at bounding box center [947, 328] width 244 height 221
click at [838, 179] on input "72" at bounding box center [947, 177] width 244 height 30
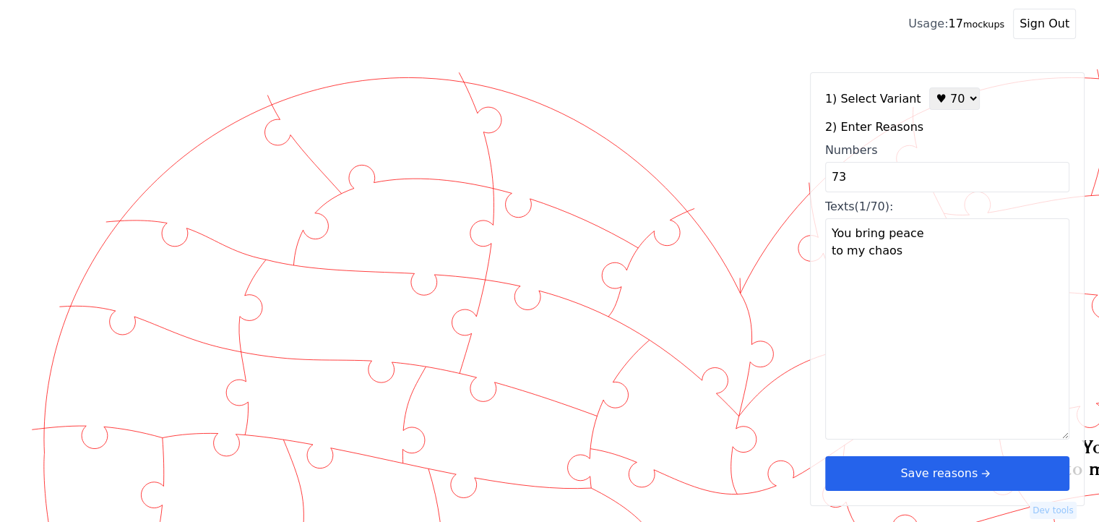
type input "73"
click at [907, 295] on div "1) Select Variant ♥ 12 ♥ 18 ♥ 28 ♥ 40 ♥ 50 ♥ 60 ♥ 70 2) Enter Reasons Numbers 7…" at bounding box center [947, 289] width 275 height 434
type textarea "You celebrate my successes like they’re your own"
drag, startPoint x: 850, startPoint y: 177, endPoint x: 837, endPoint y: 179, distance: 13.1
click at [837, 178] on input "73" at bounding box center [947, 177] width 244 height 30
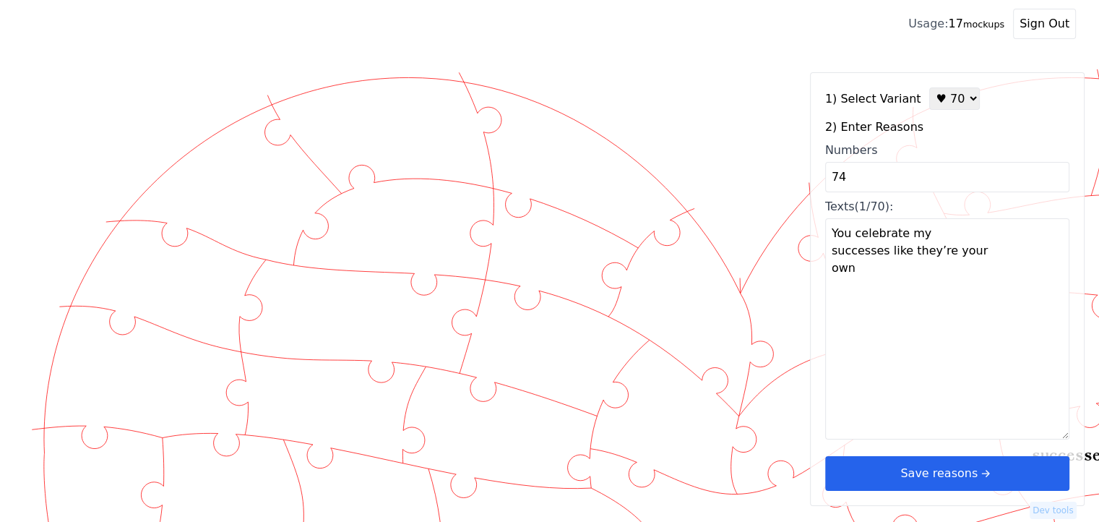
type input "74"
type textarea "You never give up on us"
click at [880, 244] on textarea "You never give up on us" at bounding box center [947, 328] width 244 height 221
drag, startPoint x: 859, startPoint y: 174, endPoint x: 836, endPoint y: 176, distance: 22.5
click at [836, 176] on input "74" at bounding box center [947, 177] width 244 height 30
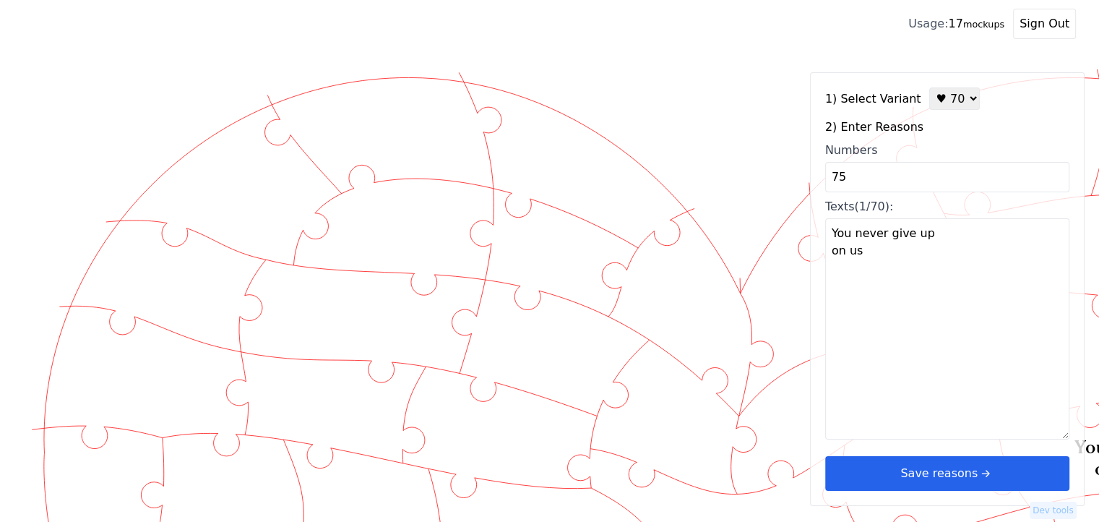
type input "75"
click at [888, 280] on div "1) Select Variant ♥ 12 ♥ 18 ♥ 28 ♥ 40 ♥ 50 ♥ 60 ♥ 70 2) Enter Reasons Numbers 7…" at bounding box center [947, 289] width 275 height 434
type textarea "You’re my favorite hello and hardest goodbye"
drag, startPoint x: 863, startPoint y: 179, endPoint x: 834, endPoint y: 182, distance: 29.1
click at [834, 182] on input "75" at bounding box center [947, 177] width 244 height 30
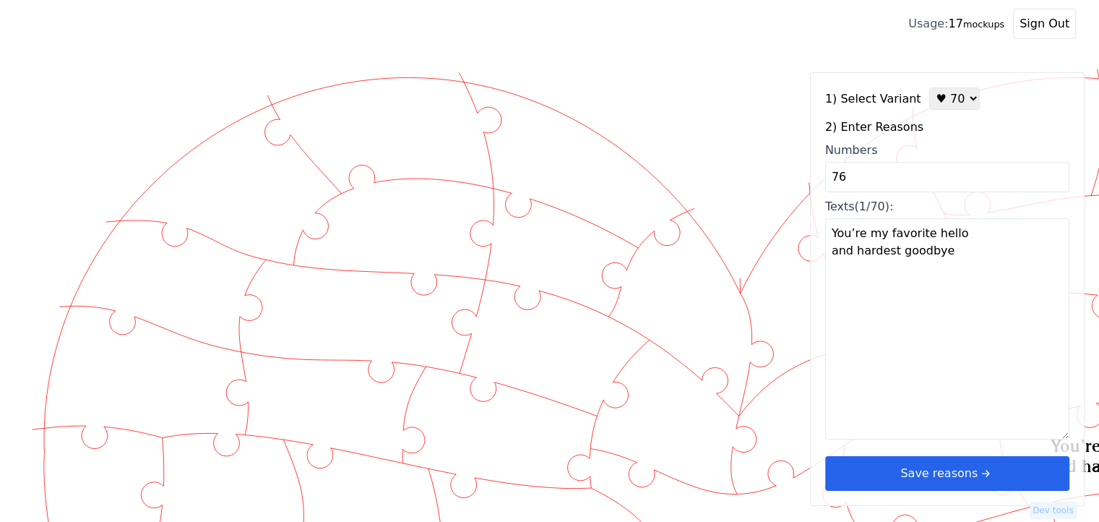
type input "76"
type textarea "You laugh at my terrible jokes"
click at [935, 306] on textarea "You laugh at my terrible jokes" at bounding box center [947, 328] width 244 height 221
drag, startPoint x: 864, startPoint y: 179, endPoint x: 818, endPoint y: 184, distance: 45.8
click at [818, 184] on div "1) Select Variant ♥ 12 ♥ 18 ♥ 28 ♥ 40 ♥ 50 ♥ 60 ♥ 70 2) Enter Reasons Numbers 7…" at bounding box center [947, 289] width 275 height 434
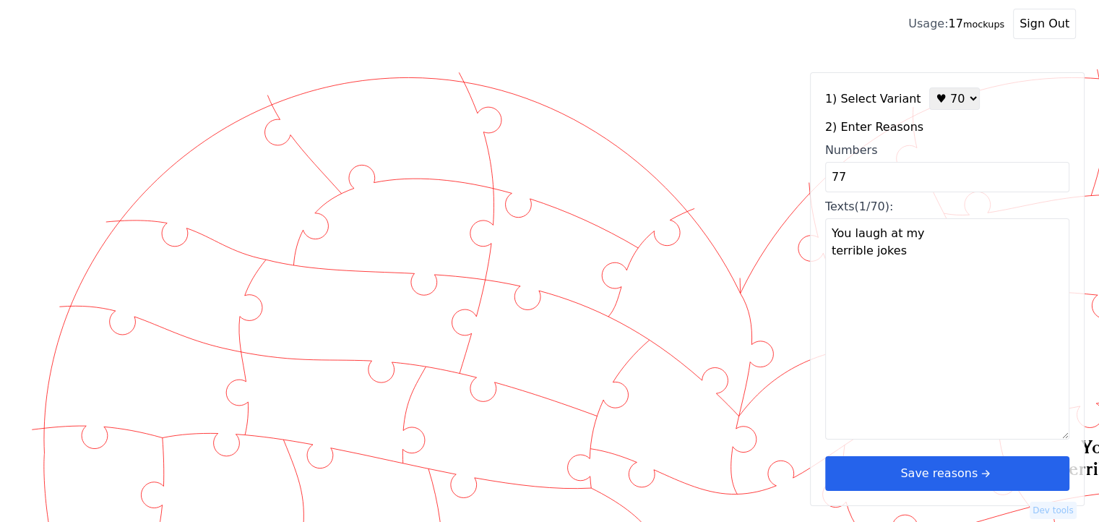
type input "77"
click at [885, 264] on div "1) Select Variant ♥ 12 ♥ 18 ♥ 28 ♥ 40 ♥ 50 ♥ 60 ♥ 70 2) Enter Reasons Numbers 7…" at bounding box center [947, 289] width 275 height 434
type textarea "You take care of the people I love"
drag, startPoint x: 862, startPoint y: 173, endPoint x: 789, endPoint y: 178, distance: 72.5
click at [789, 62] on div "Created with Snap" at bounding box center [549, 62] width 1053 height 0
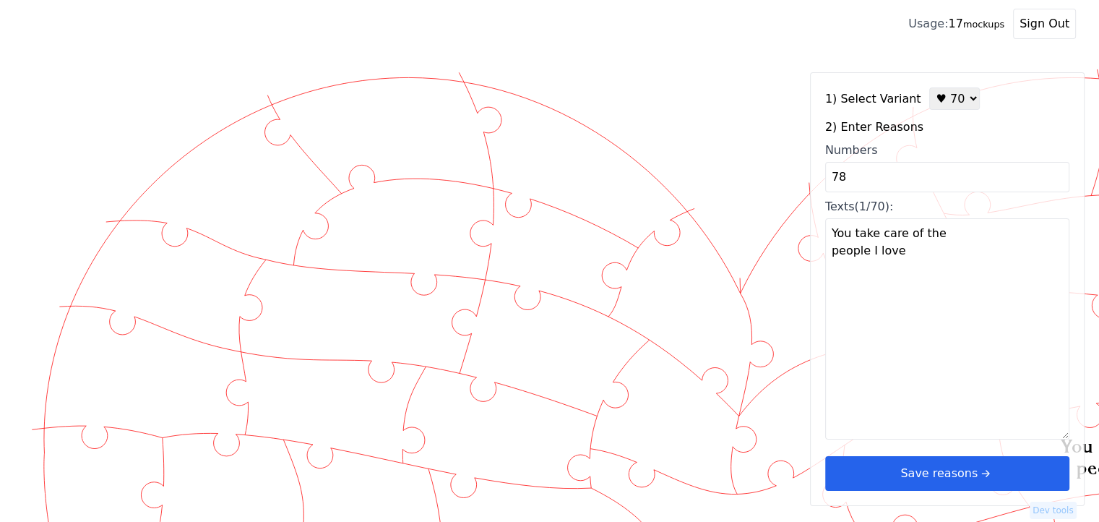
type input "78"
click at [898, 264] on div "1) Select Variant ♥ 12 ♥ 18 ♥ 28 ♥ 40 ♥ 50 ♥ 60 ♥ 70 2) Enter Reasons Numbers 7…" at bounding box center [947, 289] width 275 height 434
type textarea "You’re thoughtful in ways that surprise me"
drag, startPoint x: 864, startPoint y: 172, endPoint x: 820, endPoint y: 179, distance: 45.4
click at [820, 179] on div "1) Select Variant ♥ 12 ♥ 18 ♥ 28 ♥ 40 ♥ 50 ♥ 60 ♥ 70 2) Enter Reasons Numbers 7…" at bounding box center [947, 289] width 275 height 434
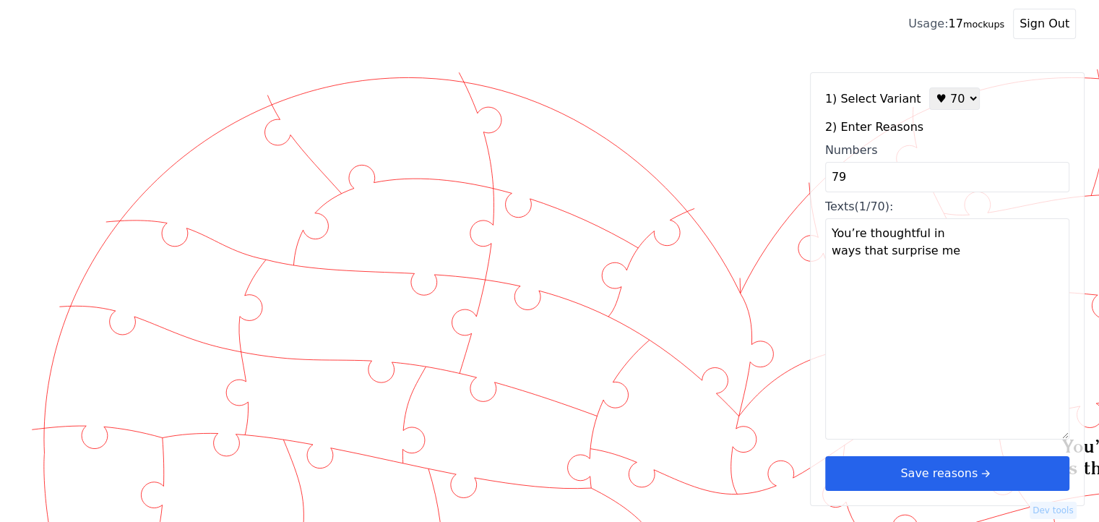
type input "79"
type textarea "You challenge me to grow"
click at [900, 274] on textarea "You challenge me to grow" at bounding box center [947, 328] width 244 height 221
drag, startPoint x: 869, startPoint y: 171, endPoint x: 823, endPoint y: 177, distance: 45.9
click at [823, 177] on div "1) Select Variant ♥ 12 ♥ 18 ♥ 28 ♥ 40 ♥ 50 ♥ 60 ♥ 70 2) Enter Reasons Numbers 7…" at bounding box center [947, 289] width 275 height 434
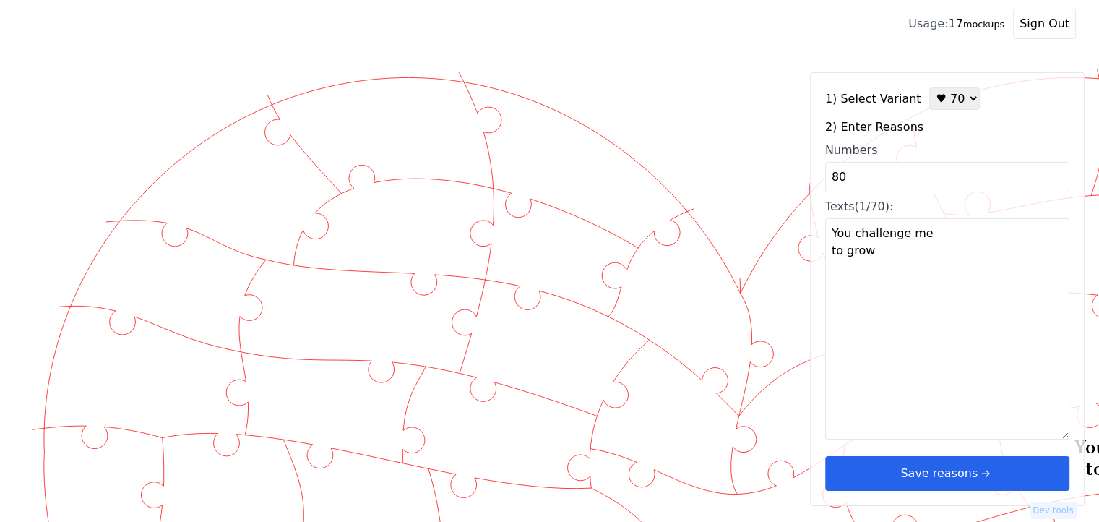
type input "80"
type textarea "You never let me feel alone"
click at [876, 249] on textarea "You never let me feel alone" at bounding box center [947, 328] width 244 height 221
drag, startPoint x: 818, startPoint y: 182, endPoint x: 791, endPoint y: 184, distance: 27.5
click at [792, 62] on div "Created with Snap" at bounding box center [549, 62] width 1053 height 0
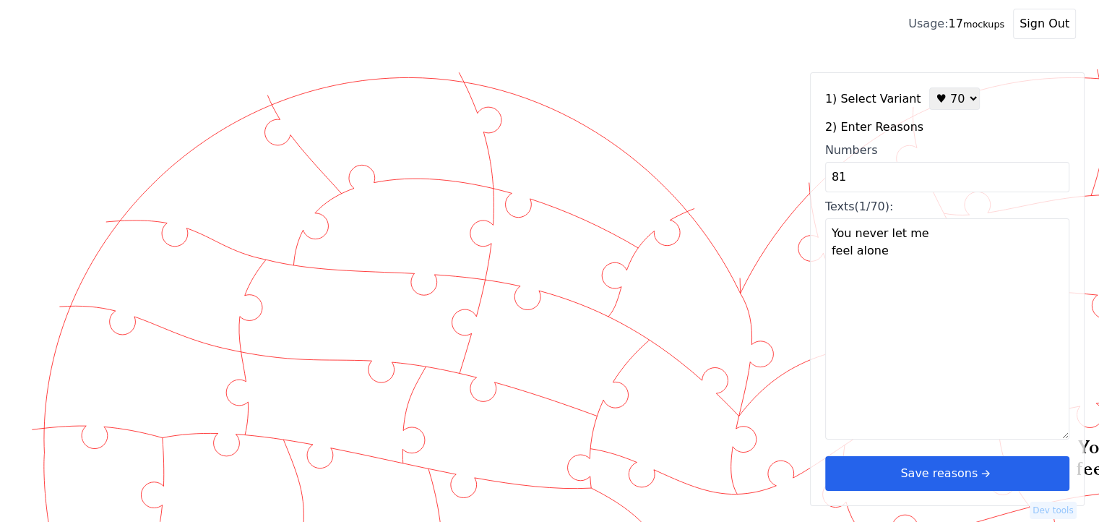
type input "81"
click at [833, 291] on div "1) Select Variant ♥ 12 ♥ 18 ♥ 28 ♥ 40 ♥ 50 ♥ 60 ♥ 70 2) Enter Reasons Numbers 8…" at bounding box center [947, 289] width 275 height 434
type textarea "You make even the hard times worth it"
drag, startPoint x: 862, startPoint y: 184, endPoint x: 804, endPoint y: 184, distance: 57.8
click at [804, 62] on div "Created with Snap" at bounding box center [549, 62] width 1053 height 0
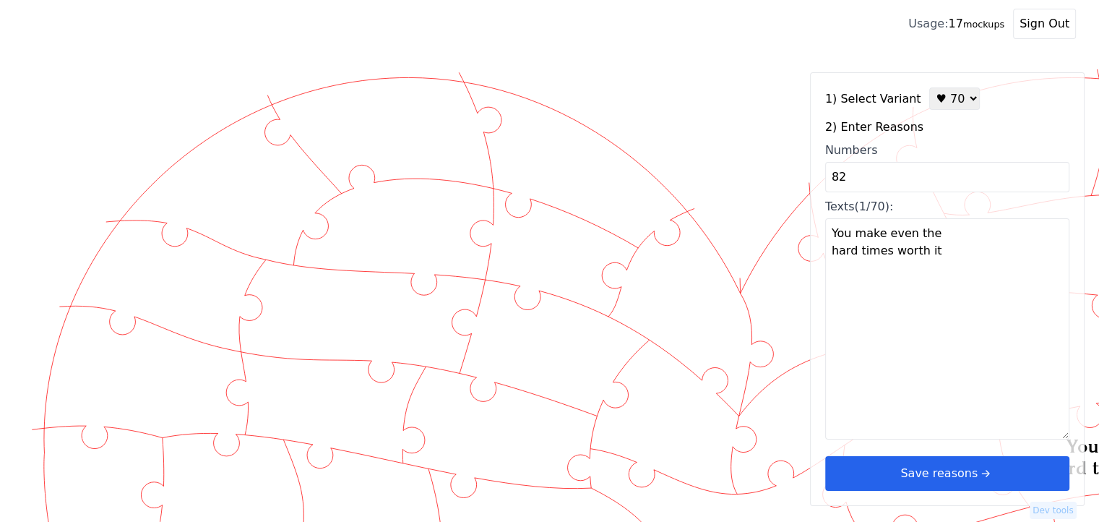
type input "82"
type textarea "You inspire me to be more kind"
click at [883, 276] on textarea "You inspire me to be more kind" at bounding box center [947, 328] width 244 height 221
drag, startPoint x: 862, startPoint y: 179, endPoint x: 815, endPoint y: 180, distance: 47.0
click at [816, 180] on div "1) Select Variant ♥ 12 ♥ 18 ♥ 28 ♥ 40 ♥ 50 ♥ 60 ♥ 70 2) Enter Reasons Numbers 8…" at bounding box center [947, 289] width 275 height 434
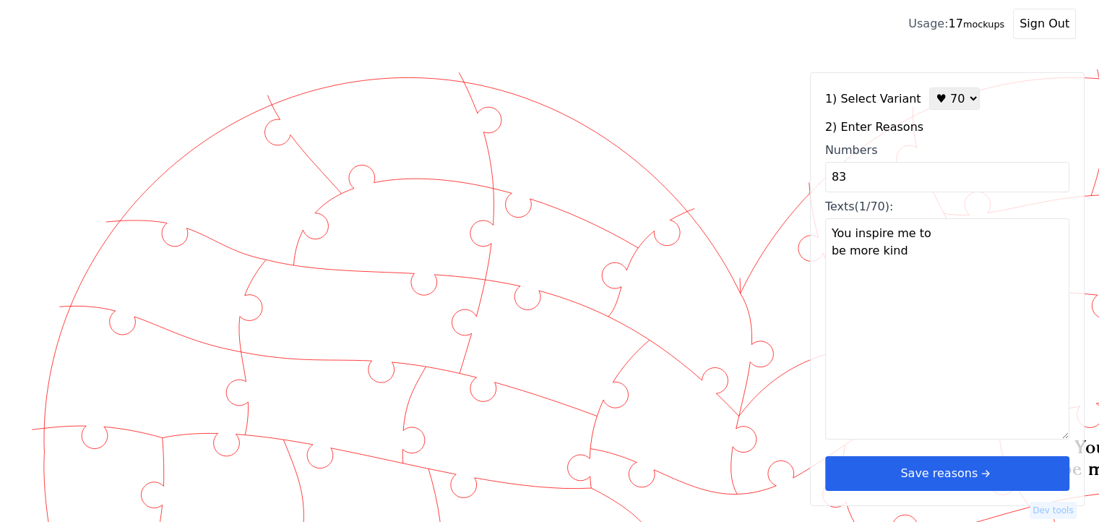
type input "83"
click at [887, 270] on div "1) Select Variant ♥ 12 ♥ 18 ♥ 28 ♥ 40 ♥ 50 ♥ 60 ♥ 70 2) Enter Reasons Numbers 8…" at bounding box center [947, 289] width 275 height 434
type textarea "I love your passion for life"
drag, startPoint x: 875, startPoint y: 177, endPoint x: 809, endPoint y: 182, distance: 66.7
click at [809, 62] on div "Created with Snap" at bounding box center [549, 62] width 1053 height 0
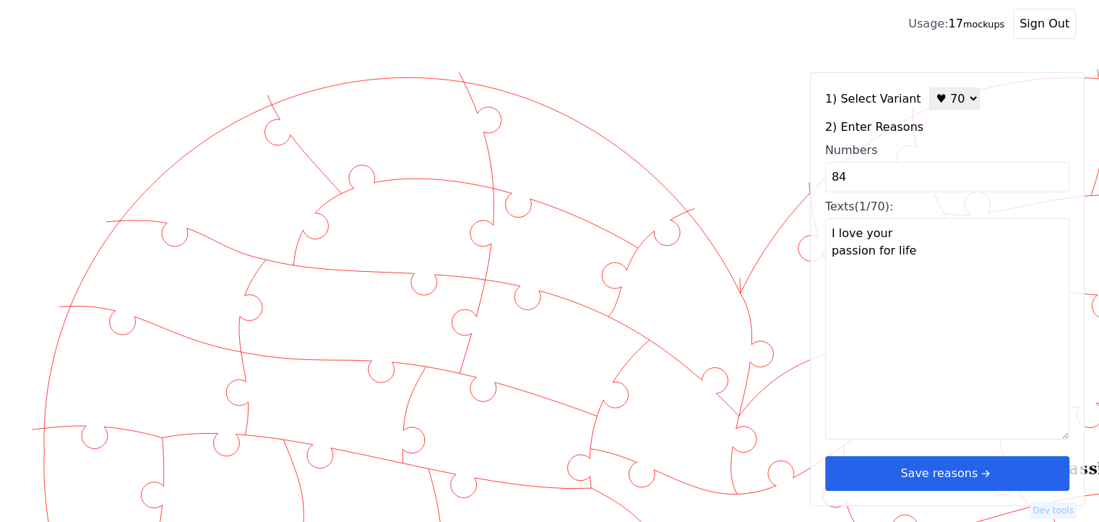
type input "84"
click at [881, 262] on div "1) Select Variant ♥ 12 ♥ 18 ♥ 28 ♥ 40 ♥ 50 ♥ 60 ♥ 70 2) Enter Reasons Numbers 8…" at bounding box center [947, 289] width 275 height 434
type textarea "You’re my safe place in this world"
drag, startPoint x: 862, startPoint y: 180, endPoint x: 788, endPoint y: 179, distance: 73.7
click at [788, 62] on div "Created with Snap" at bounding box center [549, 62] width 1053 height 0
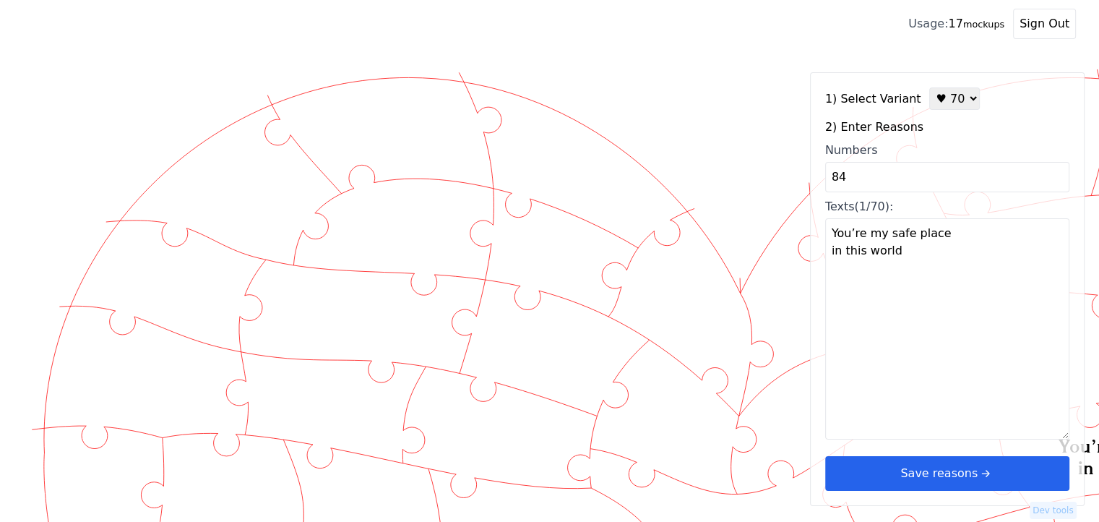
type input "9"
type input "85"
type textarea "You look at me like I matter"
click at [919, 255] on textarea "You look at me like I matter" at bounding box center [947, 328] width 244 height 221
drag, startPoint x: 859, startPoint y: 179, endPoint x: 802, endPoint y: 181, distance: 56.5
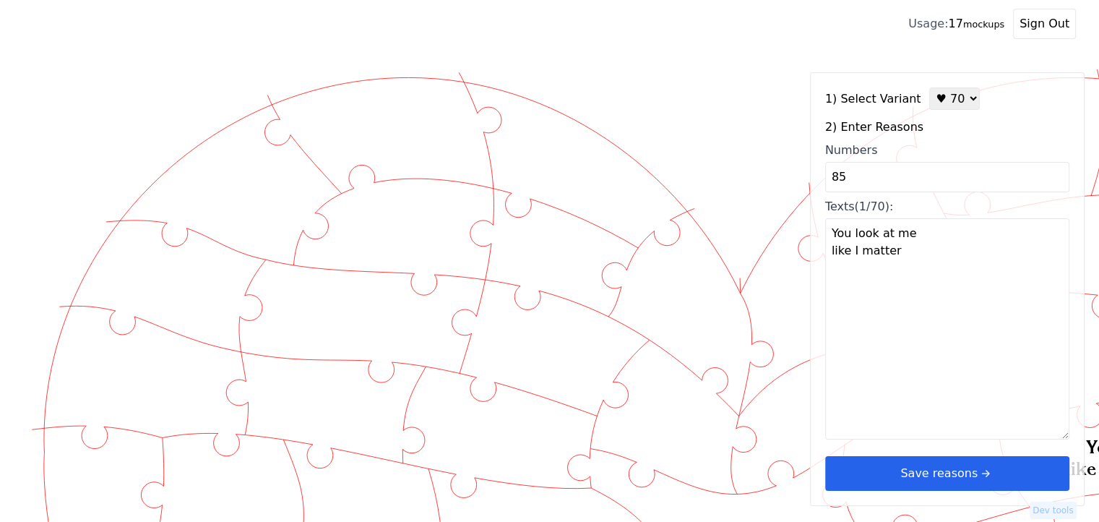
click at [802, 62] on div "Created with Snap" at bounding box center [549, 62] width 1053 height 0
type input "86"
click at [853, 244] on div "1) Select Variant ♥ 12 ♥ 18 ♥ 28 ♥ 40 ♥ 50 ♥ 60 ♥ 70 2) Enter Reasons Numbers 8…" at bounding box center [947, 289] width 275 height 434
type textarea "You’ve taught me what real love is"
drag, startPoint x: 855, startPoint y: 181, endPoint x: 790, endPoint y: 176, distance: 65.2
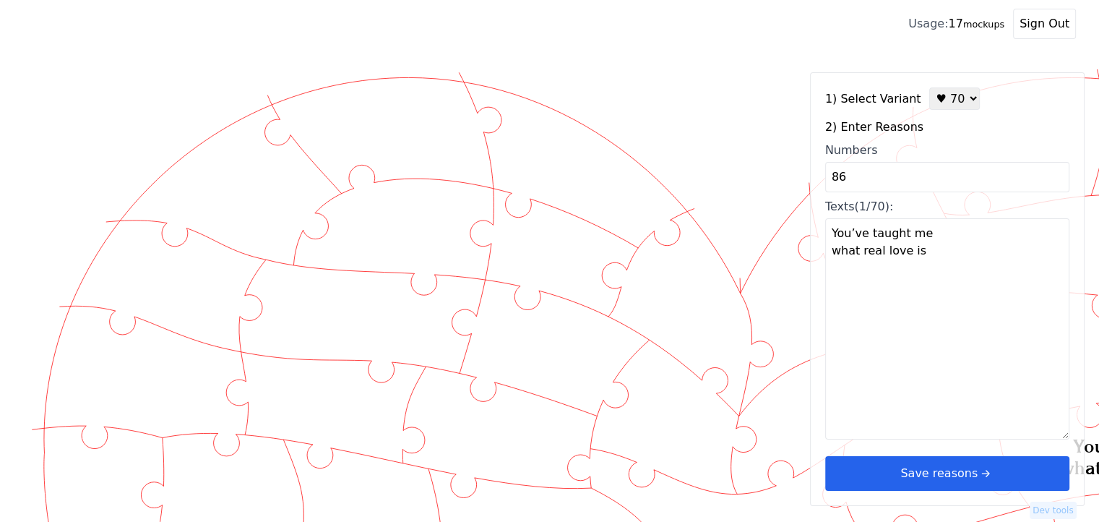
click at [791, 62] on div "Created with Snap" at bounding box center [549, 62] width 1053 height 0
type input "87"
click at [853, 244] on div "1) Select Variant ♥ 12 ♥ 18 ♥ 28 ♥ 40 ♥ 50 ♥ 60 ♥ 70 2) Enter Reasons Numbers 8…" at bounding box center [947, 289] width 275 height 434
type textarea "You’ve shown me the meaning of loyalty"
drag, startPoint x: 836, startPoint y: 179, endPoint x: 781, endPoint y: 181, distance: 55.0
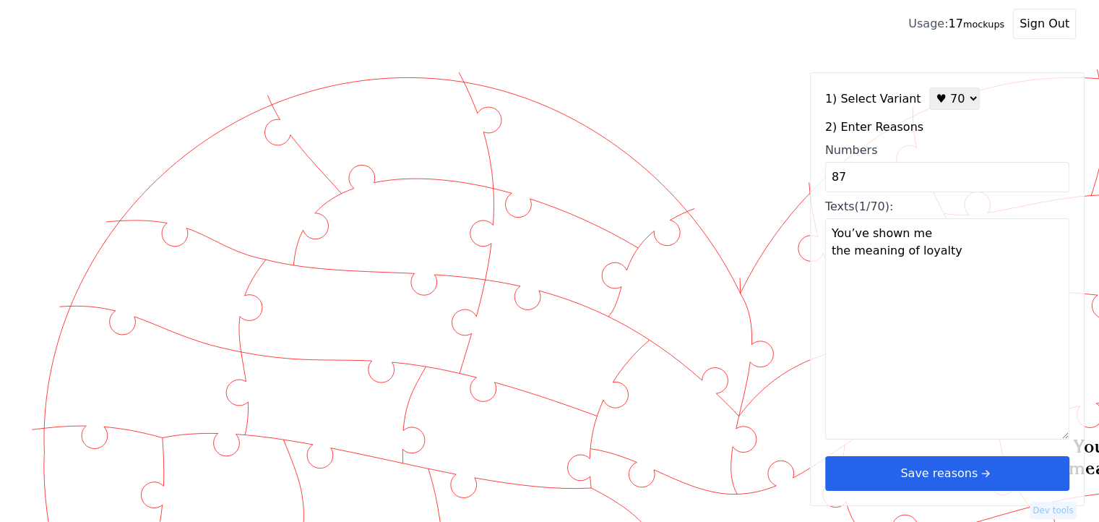
click at [781, 62] on div "Created with Snap" at bounding box center [549, 62] width 1053 height 0
type input "88"
click at [929, 269] on div "1) Select Variant ♥ 12 ♥ 18 ♥ 28 ♥ 40 ♥ 50 ♥ 60 ♥ 70 2) Enter Reasons Numbers 8…" at bounding box center [947, 289] width 275 height 434
type textarea "You forgive easily and love deeply"
drag, startPoint x: 873, startPoint y: 180, endPoint x: 791, endPoint y: 183, distance: 82.4
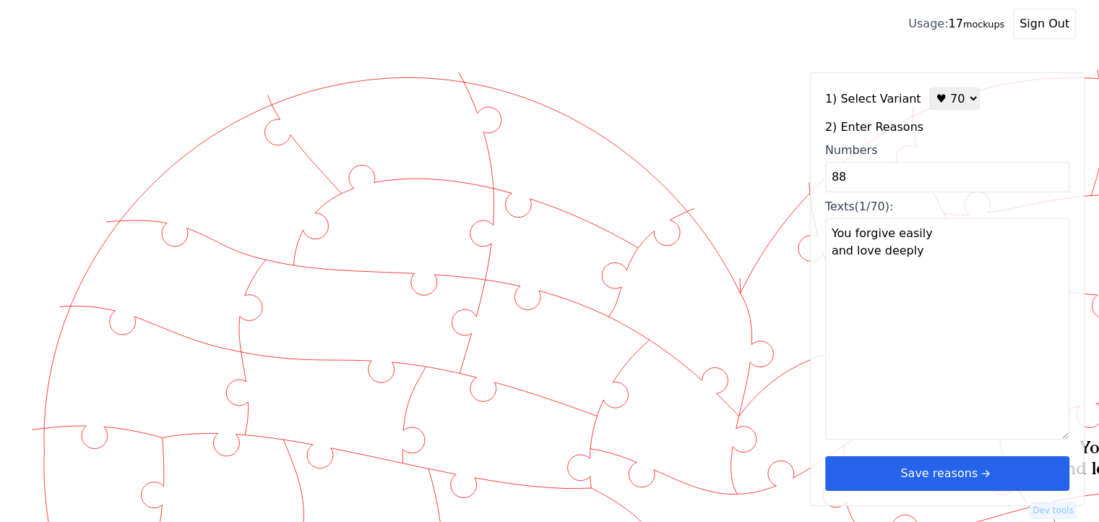
click at [791, 62] on div "Created with Snap" at bounding box center [549, 62] width 1053 height 0
type input "89"
click at [903, 238] on div "1) Select Variant ♥ 12 ♥ 18 ♥ 28 ♥ 40 ♥ 50 ♥ 60 ♥ 70 2) Enter Reasons Numbers 8…" at bounding box center [947, 289] width 275 height 434
type textarea "You’ve helped me heal from the past"
drag, startPoint x: 860, startPoint y: 176, endPoint x: 790, endPoint y: 182, distance: 70.3
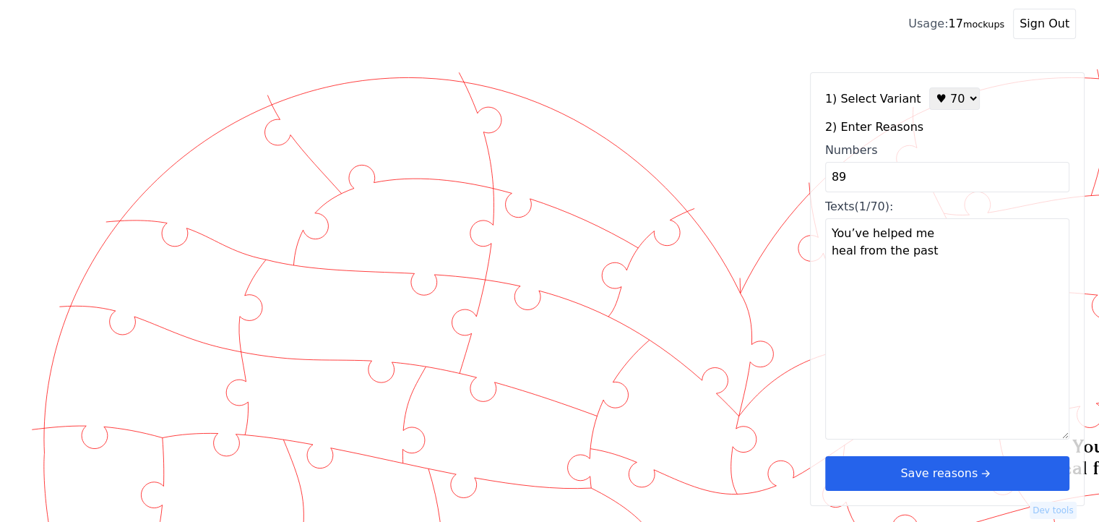
click at [791, 62] on div "Created with Snap" at bounding box center [549, 62] width 1053 height 0
type input "90"
click at [888, 254] on div "1) Select Variant ♥ 12 ♥ 18 ♥ 28 ♥ 40 ♥ 50 ♥ 60 ♥ 70 2) Enter Reasons Numbers 9…" at bounding box center [947, 289] width 275 height 434
type textarea "You’re my constant in a changing world"
drag, startPoint x: 890, startPoint y: 174, endPoint x: 797, endPoint y: 178, distance: 92.6
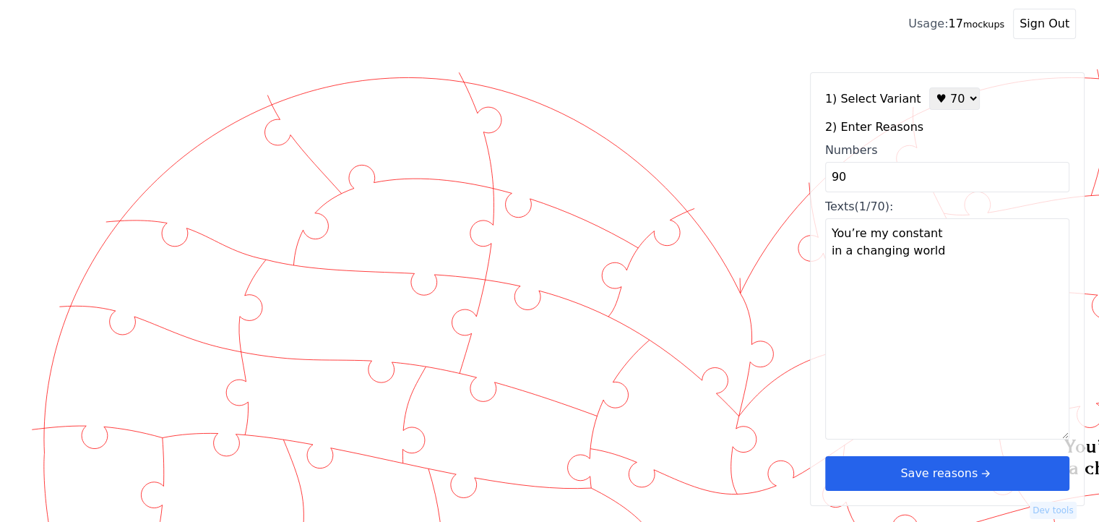
click at [797, 62] on div "Created with Snap" at bounding box center [549, 62] width 1053 height 0
type input "91"
type textarea "You make love feel easy"
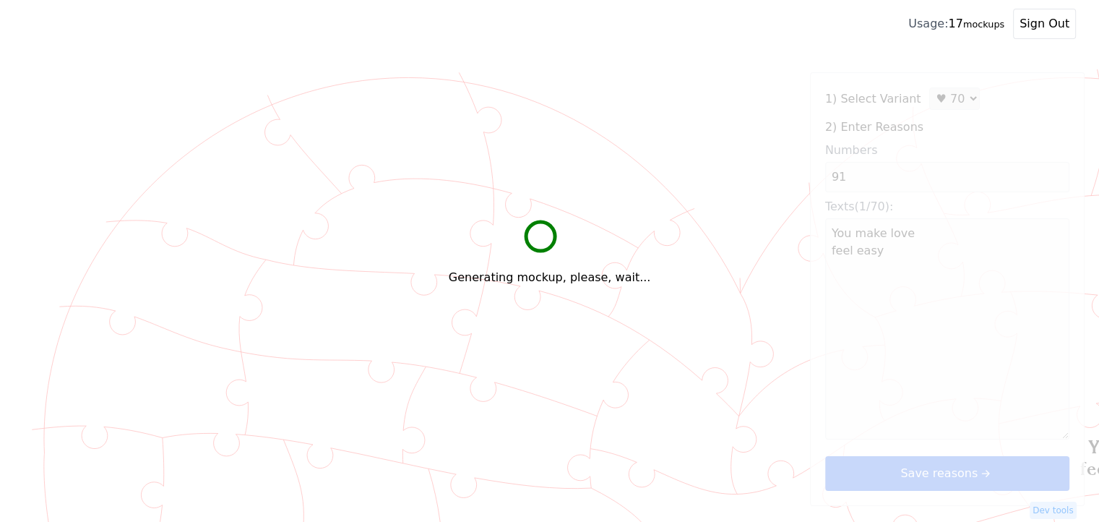
click at [927, 263] on textarea "You make love feel easy" at bounding box center [947, 328] width 244 height 221
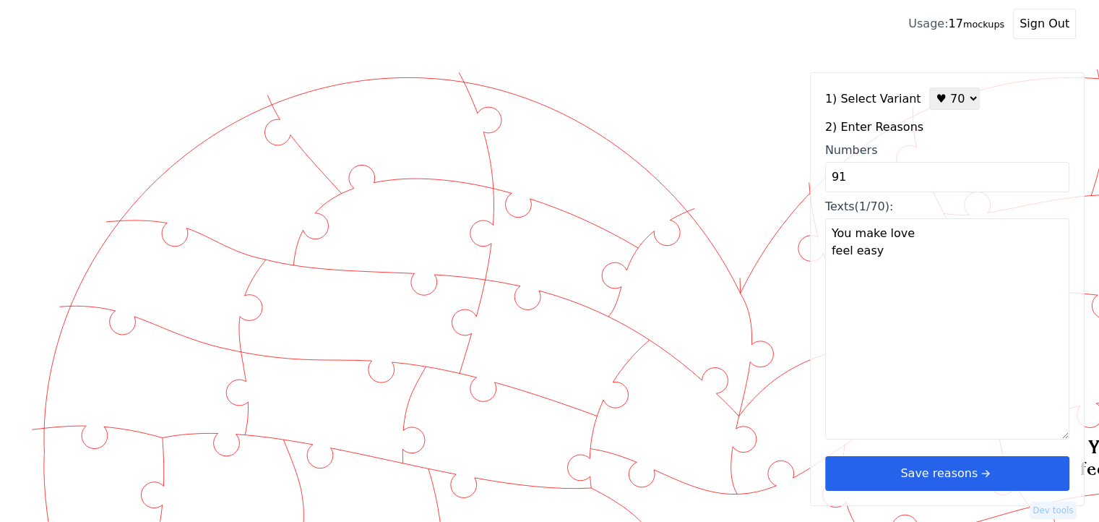
click at [810, 184] on div "1) Select Variant ♥ 12 ♥ 18 ♥ 28 ♥ 40 ♥ 50 ♥ 60 ♥ 70 2) Enter Reasons Numbers 9…" at bounding box center [947, 289] width 275 height 434
type input "92"
click at [917, 256] on div "1) Select Variant ♥ 12 ♥ 18 ♥ 28 ♥ 40 ♥ 50 ♥ 60 ♥ 70 2) Enter Reasons Numbers 9…" at bounding box center [947, 289] width 275 height 434
type textarea "You take joy in the small things"
drag, startPoint x: 858, startPoint y: 171, endPoint x: 819, endPoint y: 178, distance: 39.6
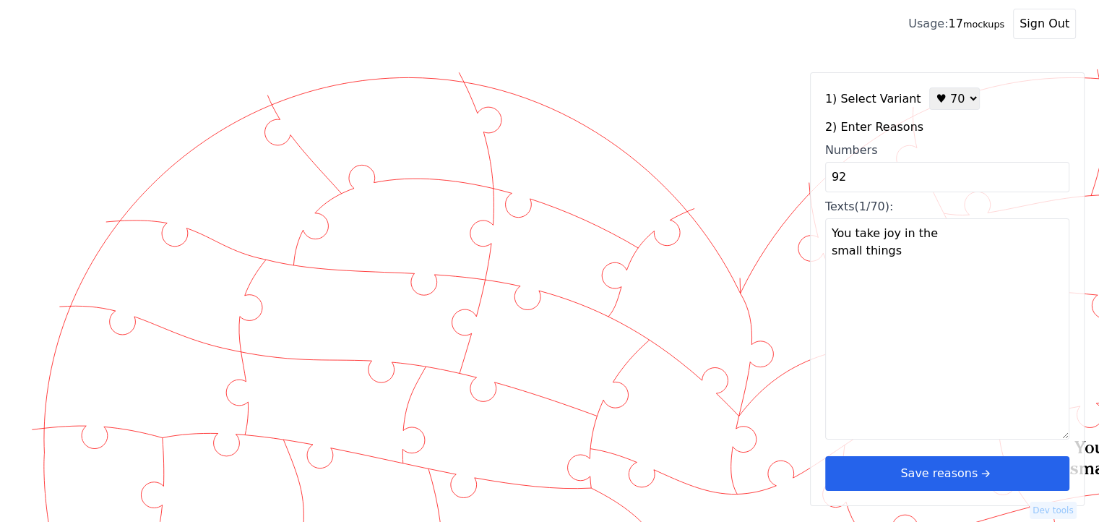
click at [820, 178] on div "1) Select Variant ♥ 12 ♥ 18 ♥ 28 ♥ 40 ♥ 50 ♥ 60 ♥ 70 2) Enter Reasons Numbers 9…" at bounding box center [947, 289] width 275 height 434
type input "93"
type textarea "I love your curious mind"
click at [897, 271] on textarea "I love your curious mind" at bounding box center [947, 328] width 244 height 221
drag, startPoint x: 853, startPoint y: 182, endPoint x: 799, endPoint y: 181, distance: 53.5
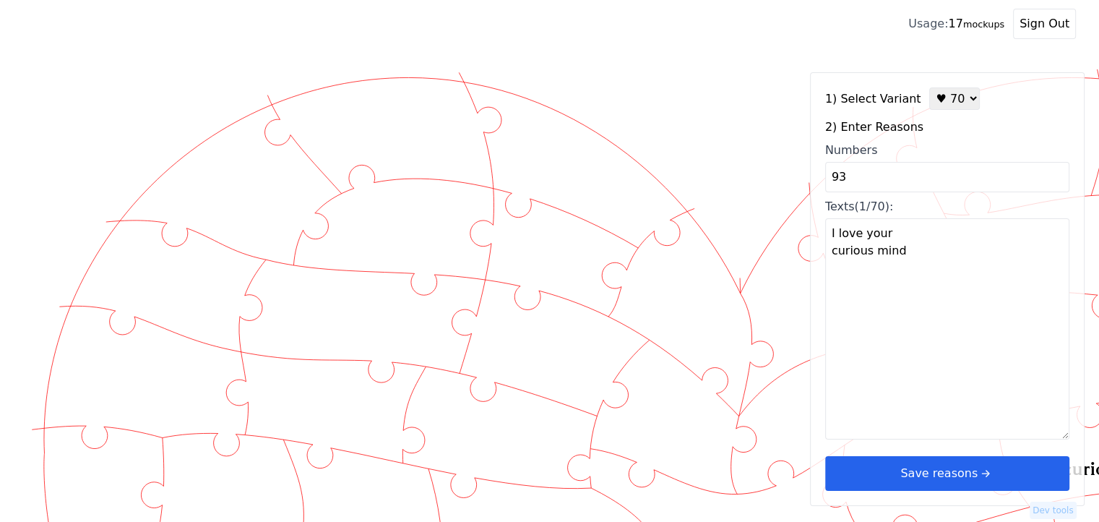
click at [800, 62] on div "Created with Snap" at bounding box center [549, 62] width 1053 height 0
type input "94"
type textarea "You’re always honest with me"
click at [851, 241] on textarea "You’re always honest with me" at bounding box center [947, 328] width 244 height 221
drag, startPoint x: 863, startPoint y: 180, endPoint x: 778, endPoint y: 182, distance: 85.3
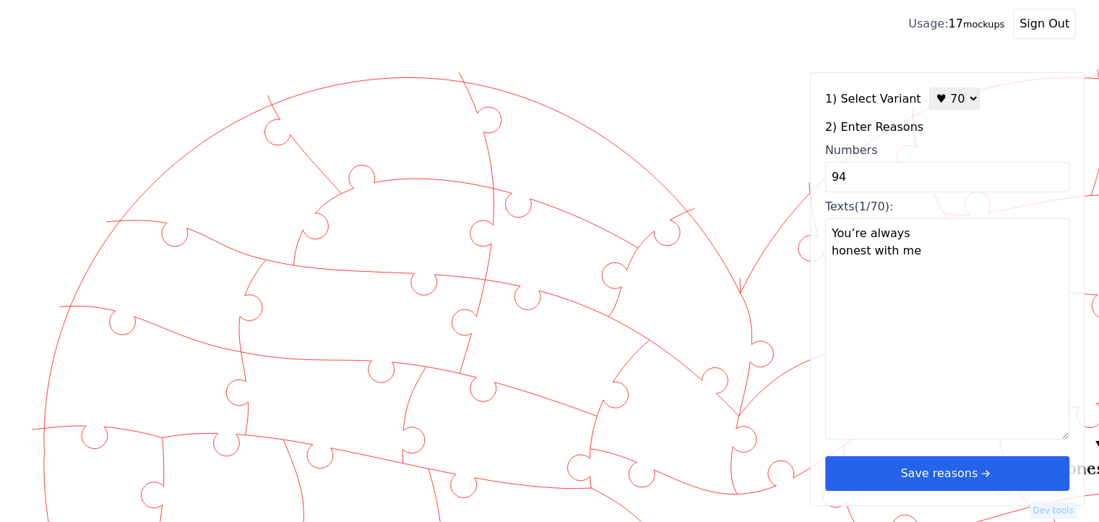
click at [778, 62] on div "Created with Snap" at bounding box center [549, 62] width 1053 height 0
type input "95"
click at [919, 277] on div "1) Select Variant ♥ 12 ♥ 18 ♥ 28 ♥ 40 ♥ 50 ♥ 60 ♥ 70 2) Enter Reasons Numbers 9…" at bounding box center [947, 289] width 275 height 434
type textarea "You take the time to understand me"
drag, startPoint x: 857, startPoint y: 181, endPoint x: 818, endPoint y: 180, distance: 39.1
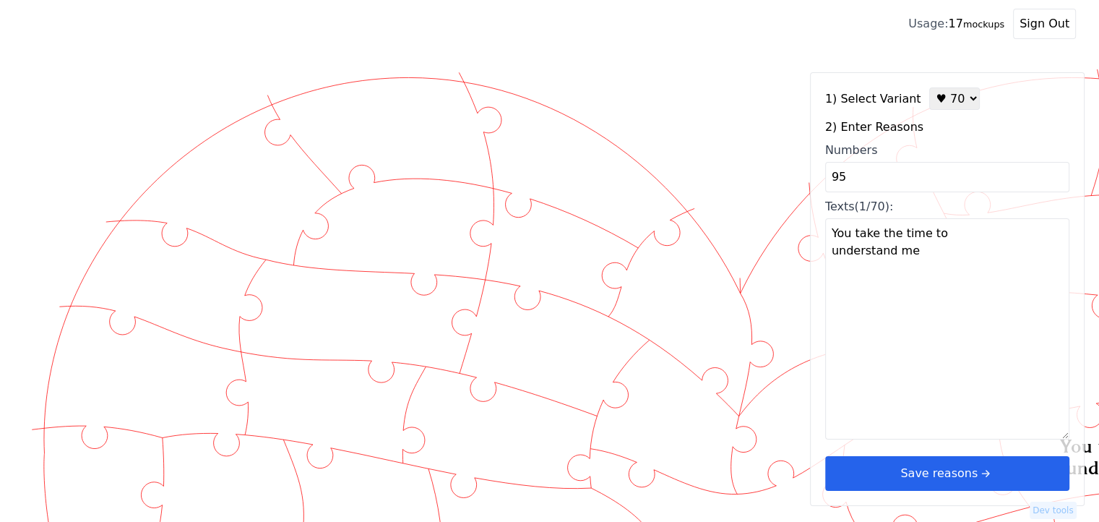
click at [818, 180] on div "1) Select Variant ♥ 12 ♥ 18 ♥ 28 ♥ 40 ♥ 50 ♥ 60 ♥ 70 2) Enter Reasons Numbers 9…" at bounding box center [947, 289] width 275 height 434
type input "96"
click at [860, 239] on div "1) Select Variant ♥ 12 ♥ 18 ♥ 28 ♥ 40 ♥ 50 ♥ 60 ♥ 70 2) Enter Reasons Numbers 9…" at bounding box center [947, 289] width 275 height 434
type textarea "You remind me what’s really important"
drag, startPoint x: 836, startPoint y: 180, endPoint x: 799, endPoint y: 183, distance: 37.0
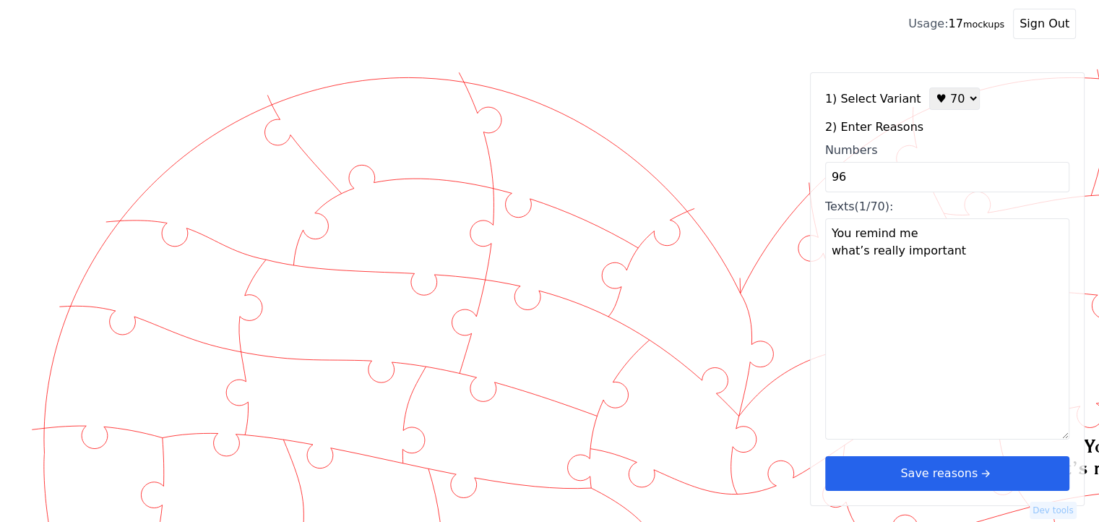
click at [802, 62] on div "Created with Snap" at bounding box center [549, 62] width 1053 height 0
type input "97"
type textarea "I love your gentle heart"
click at [914, 264] on textarea "I love your gentle heart" at bounding box center [947, 328] width 244 height 221
drag, startPoint x: 849, startPoint y: 171, endPoint x: 781, endPoint y: 179, distance: 69.0
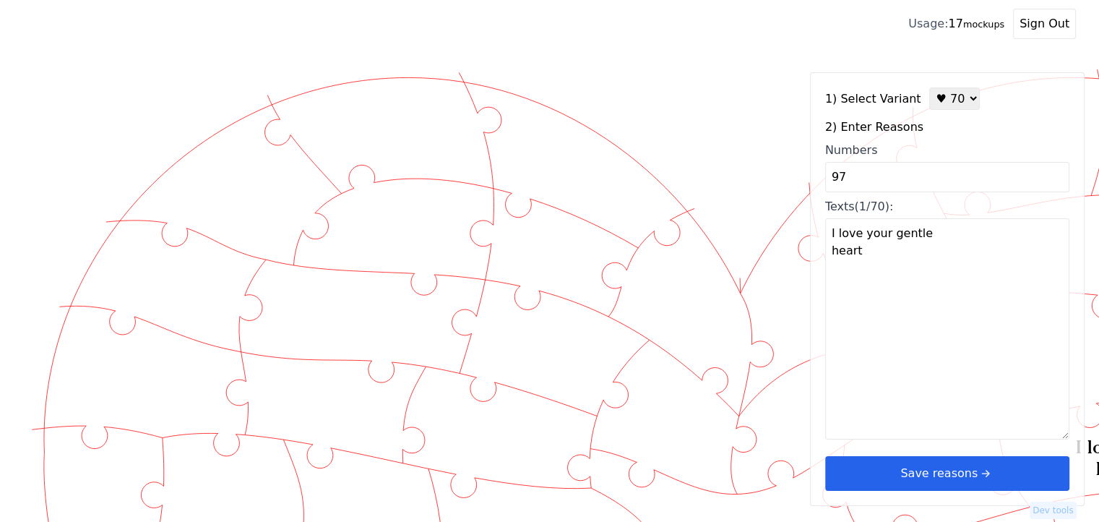
click at [781, 62] on div "Created with Snap" at bounding box center [549, 62] width 1053 height 0
type input "98"
type textarea "You stand by me, no matter what"
click at [872, 261] on textarea "You stand by me, no matter what" at bounding box center [947, 328] width 244 height 221
drag, startPoint x: 791, startPoint y: 181, endPoint x: 778, endPoint y: 183, distance: 13.2
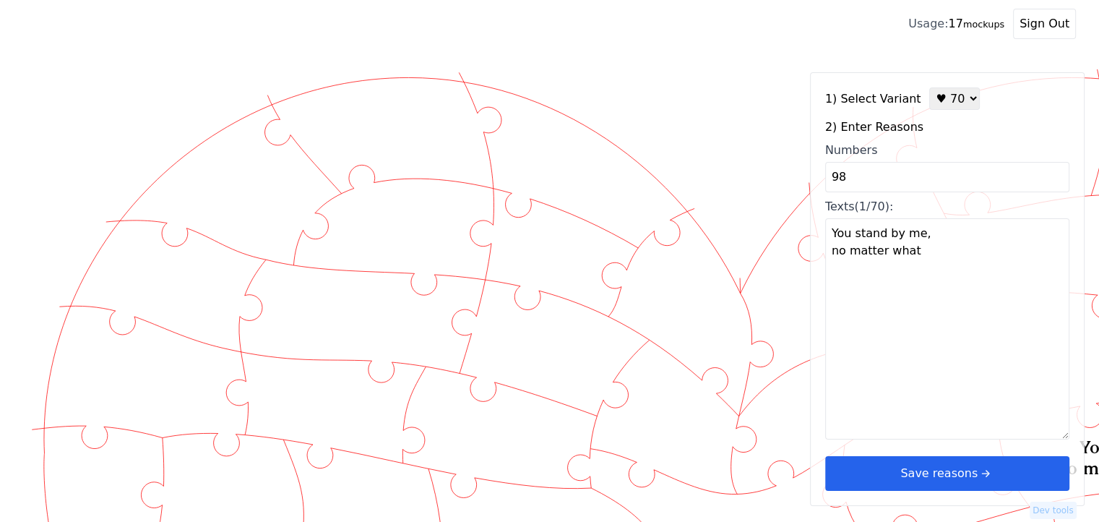
click at [779, 62] on div "Created with Snap" at bounding box center [549, 62] width 1053 height 0
drag, startPoint x: 862, startPoint y: 178, endPoint x: 789, endPoint y: 181, distance: 72.3
click at [789, 62] on div "Created with Snap" at bounding box center [549, 62] width 1053 height 0
type input "99"
type textarea "You’ve made me believe in forever"
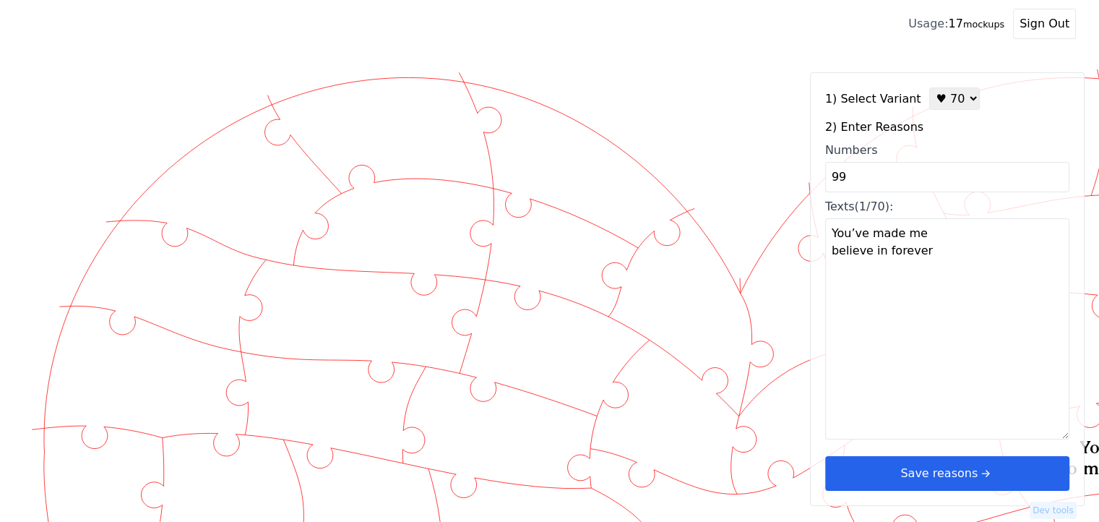
click at [899, 270] on textarea "You’ve made me believe in forever" at bounding box center [947, 328] width 244 height 221
drag, startPoint x: 851, startPoint y: 174, endPoint x: 800, endPoint y: 183, distance: 52.0
click at [800, 62] on div "Created with Snap" at bounding box center [549, 62] width 1053 height 0
type input "100"
click at [965, 287] on div "1) Select Variant ♥ 12 ♥ 18 ♥ 28 ♥ 40 ♥ 50 ♥ 60 ♥ 70 2) Enter Reasons Numbers 1…" at bounding box center [947, 289] width 275 height 434
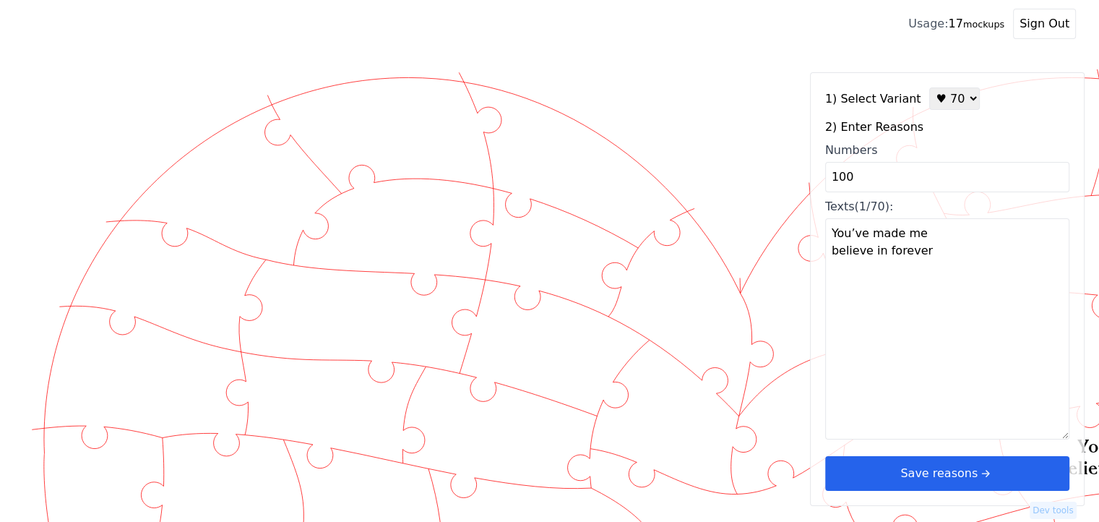
type textarea "I love you more every single day"
drag, startPoint x: 812, startPoint y: 288, endPoint x: 799, endPoint y: 288, distance: 13.0
click at [807, 62] on div "Created with Snap" at bounding box center [549, 62] width 1053 height 0
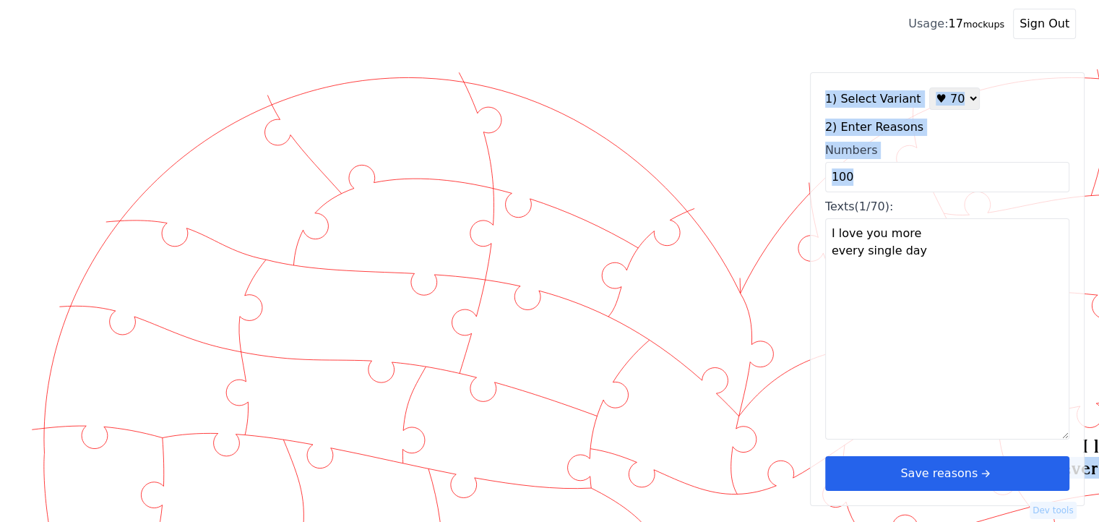
click at [948, 465] on button "Save reasons" at bounding box center [947, 473] width 244 height 35
